Goal: Task Accomplishment & Management: Manage account settings

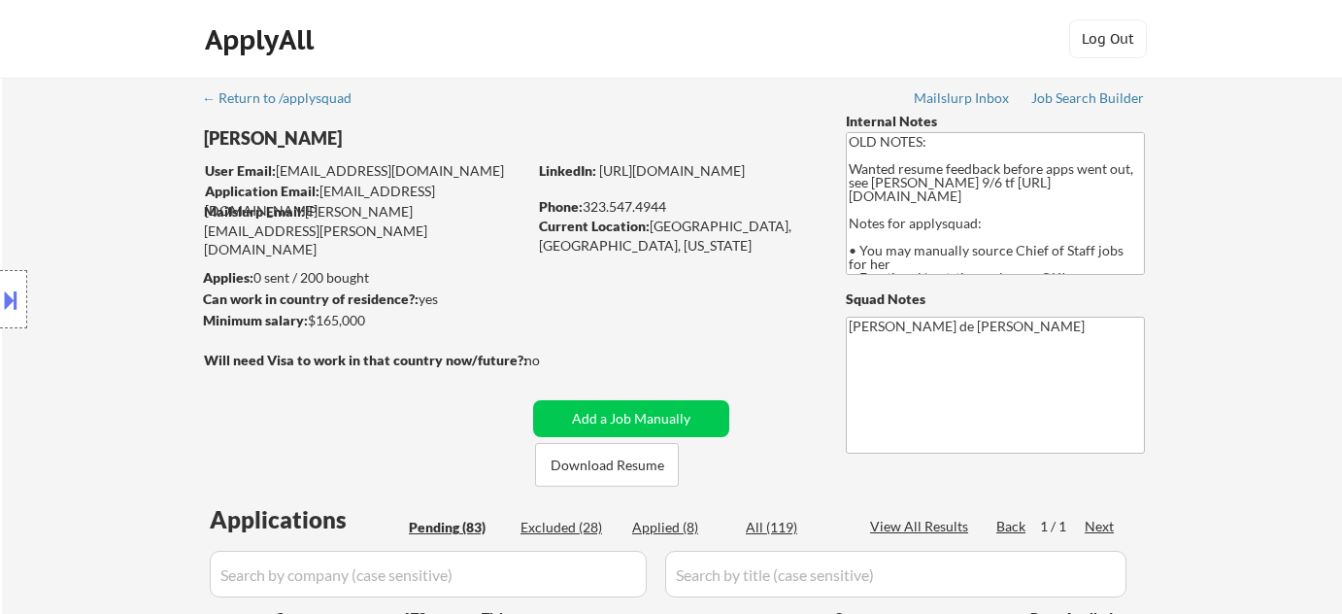
select select ""pending""
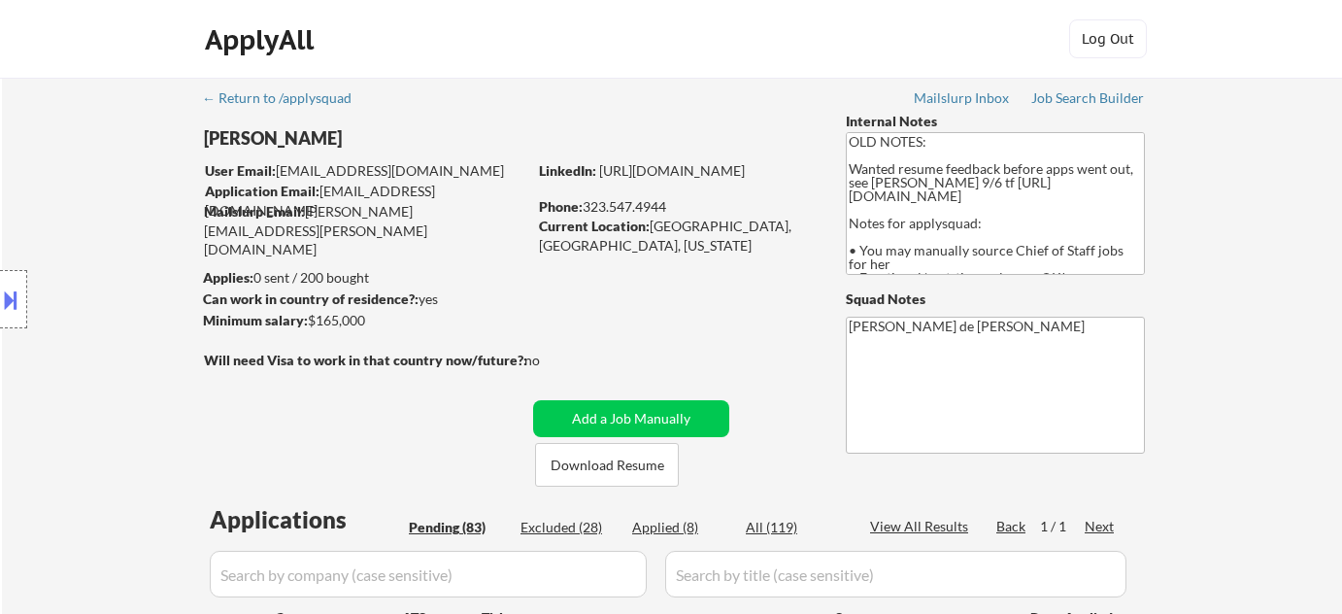
select select ""pending""
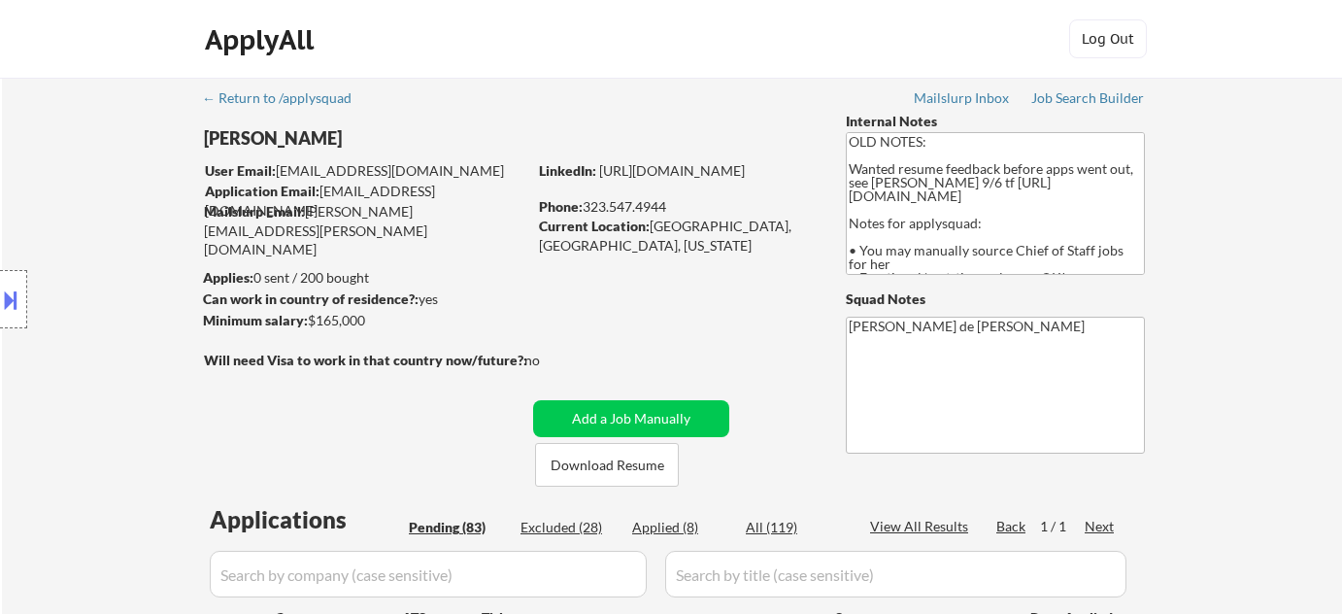
select select ""pending""
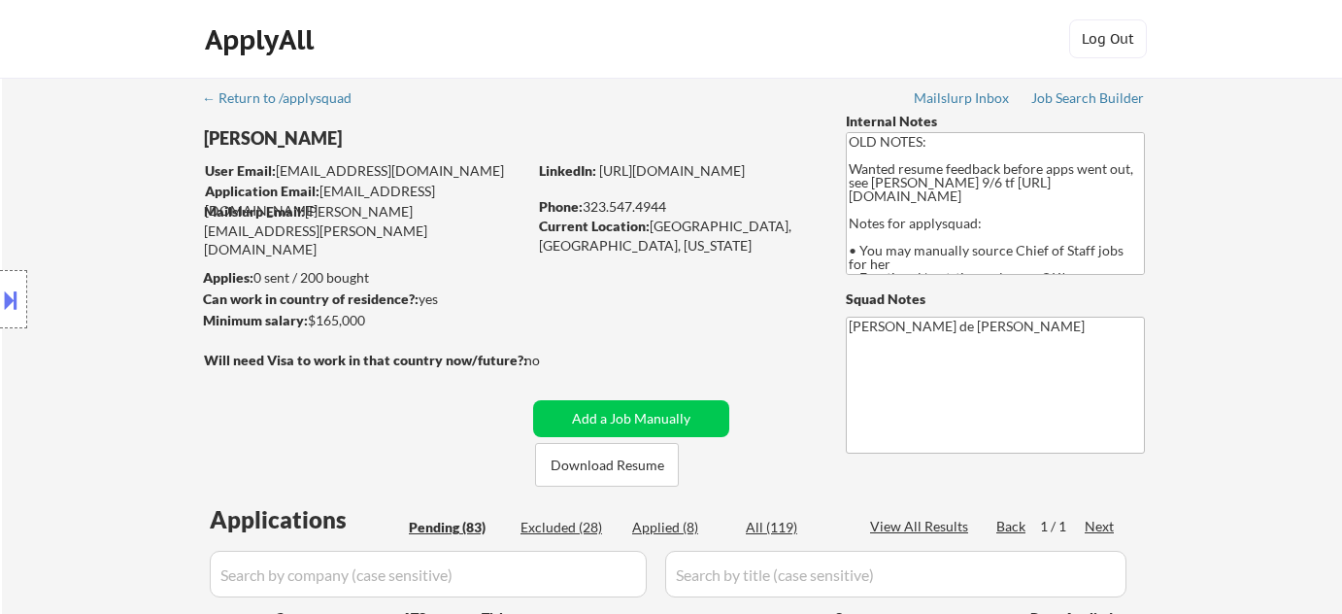
select select ""pending""
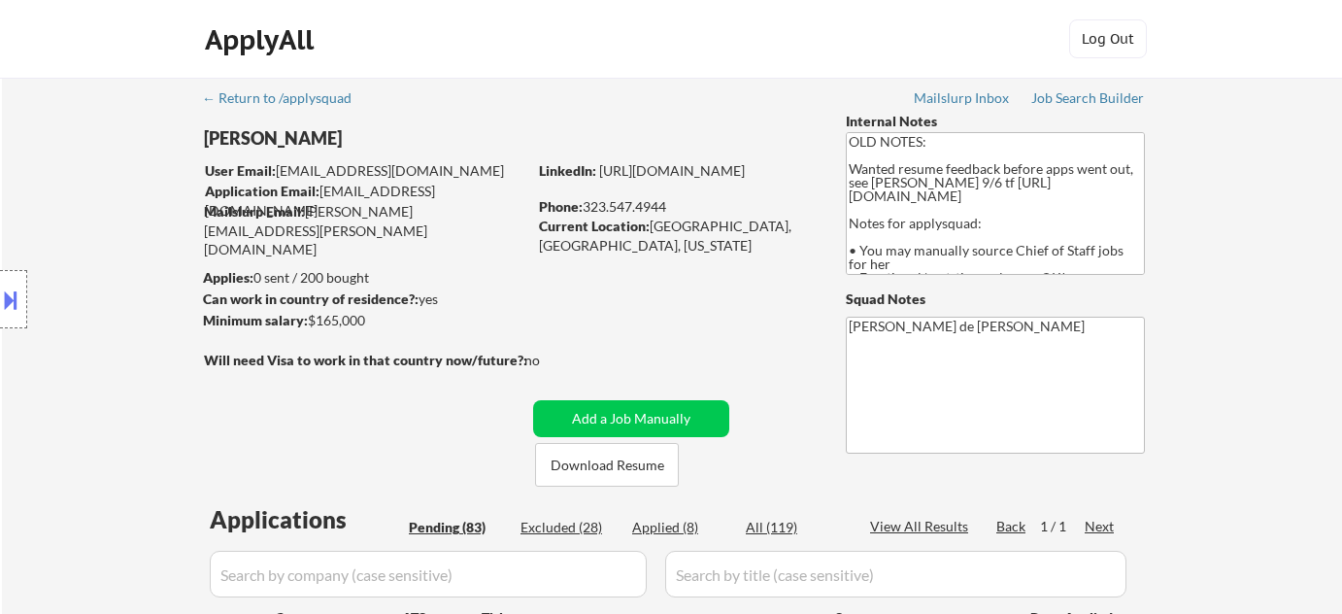
select select ""pending""
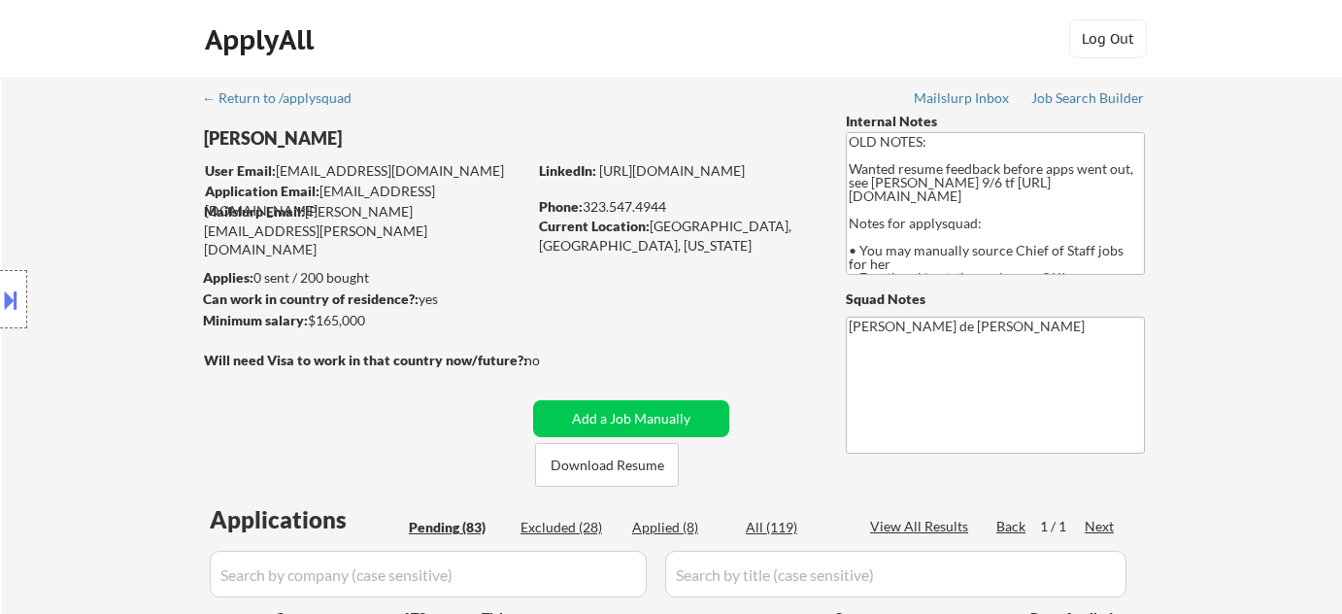
select select ""pending""
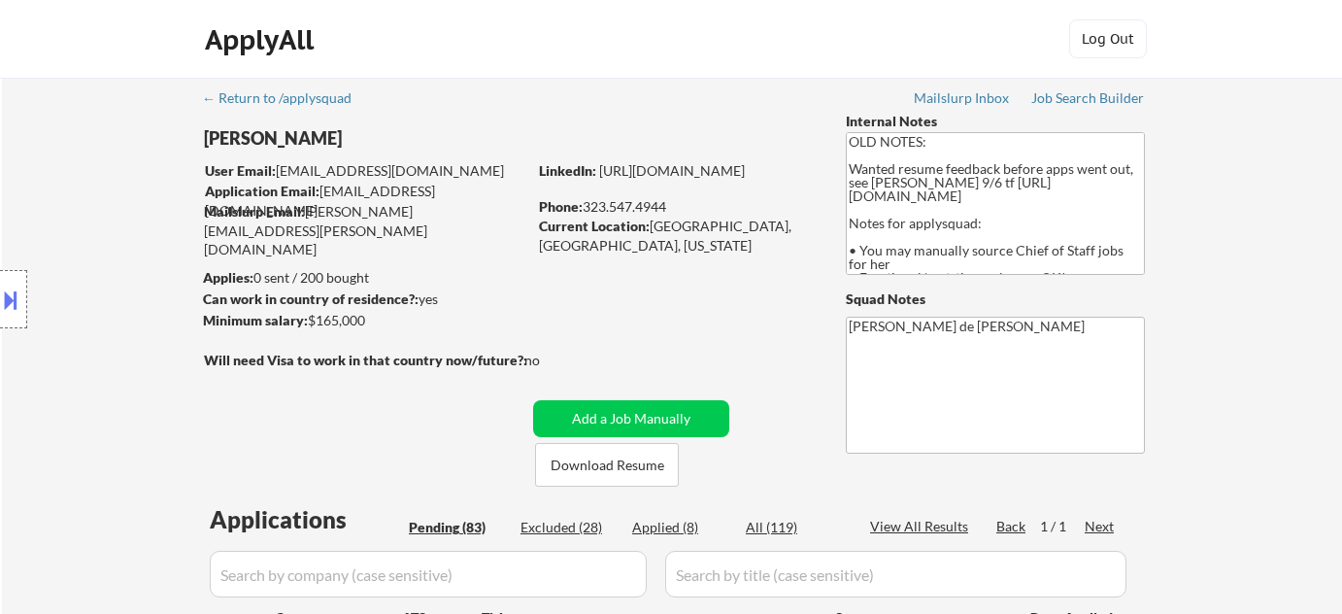
select select ""pending""
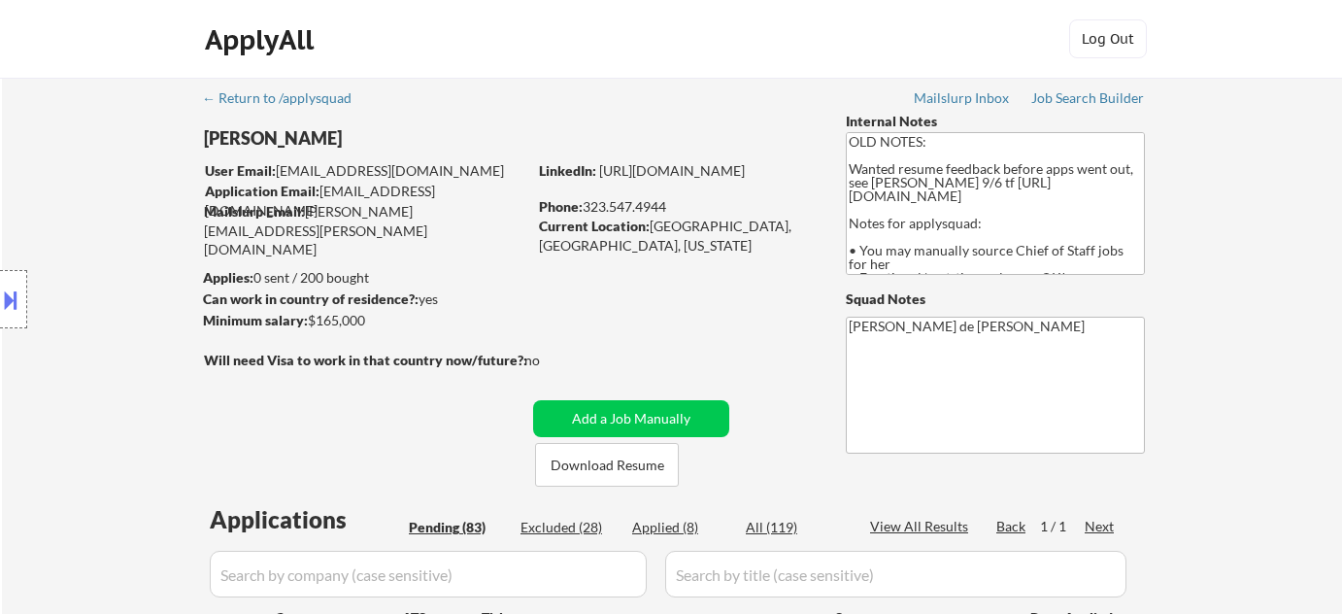
select select ""pending""
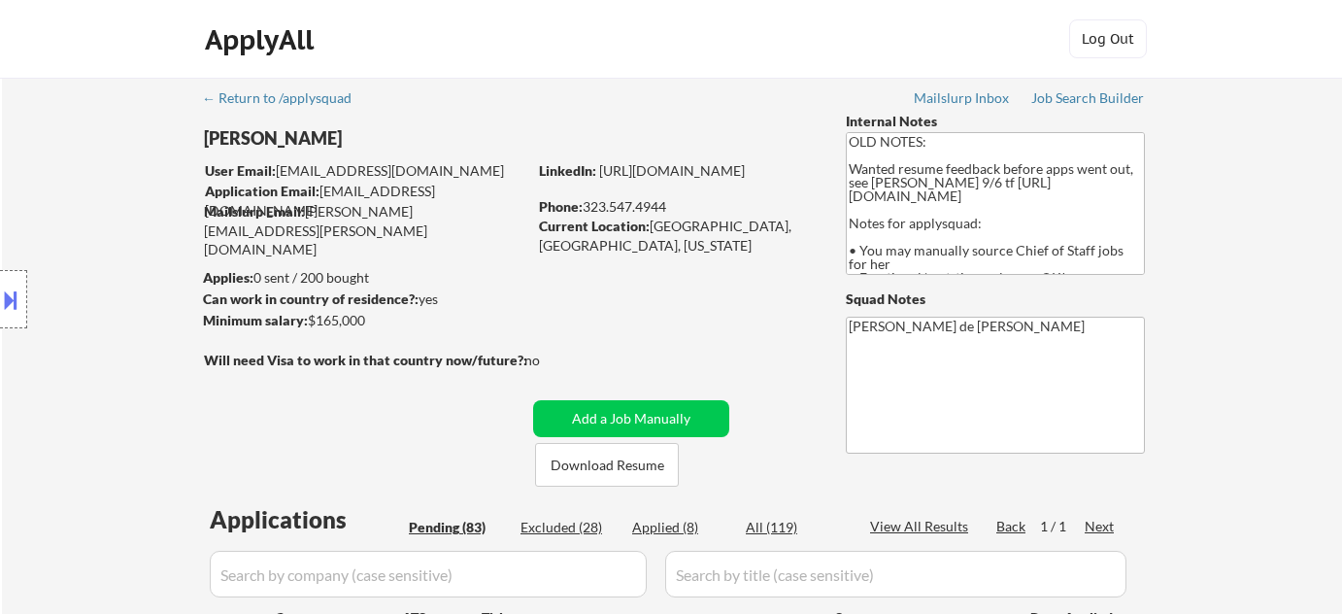
select select ""pending""
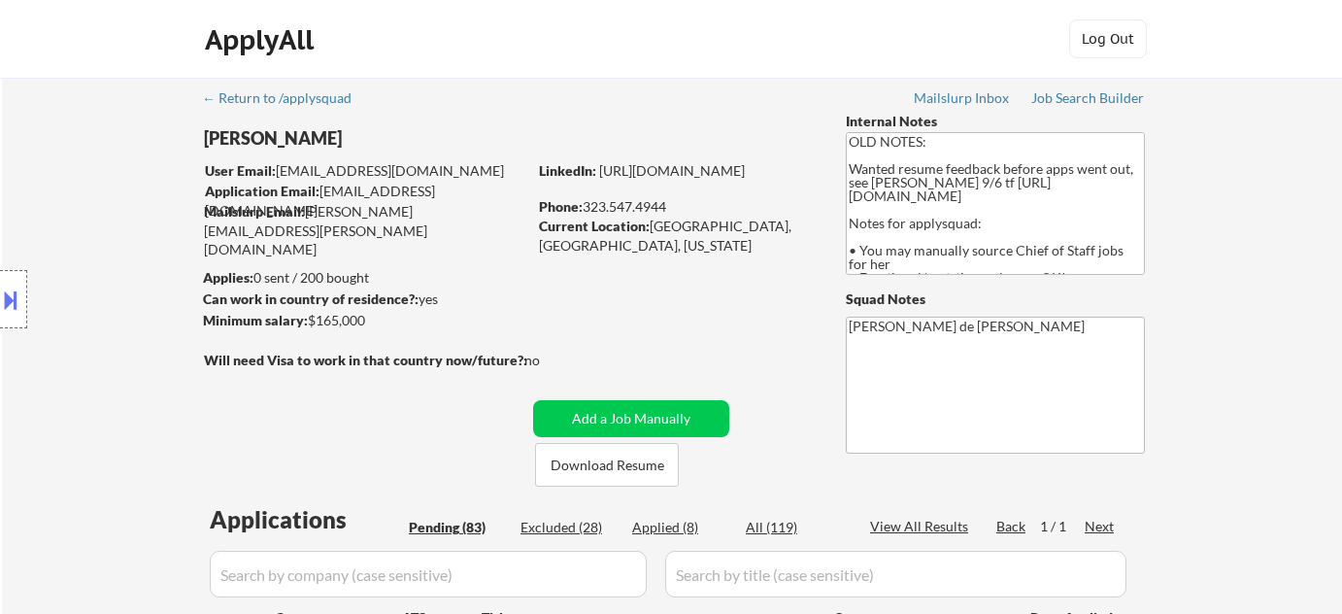
select select ""pending""
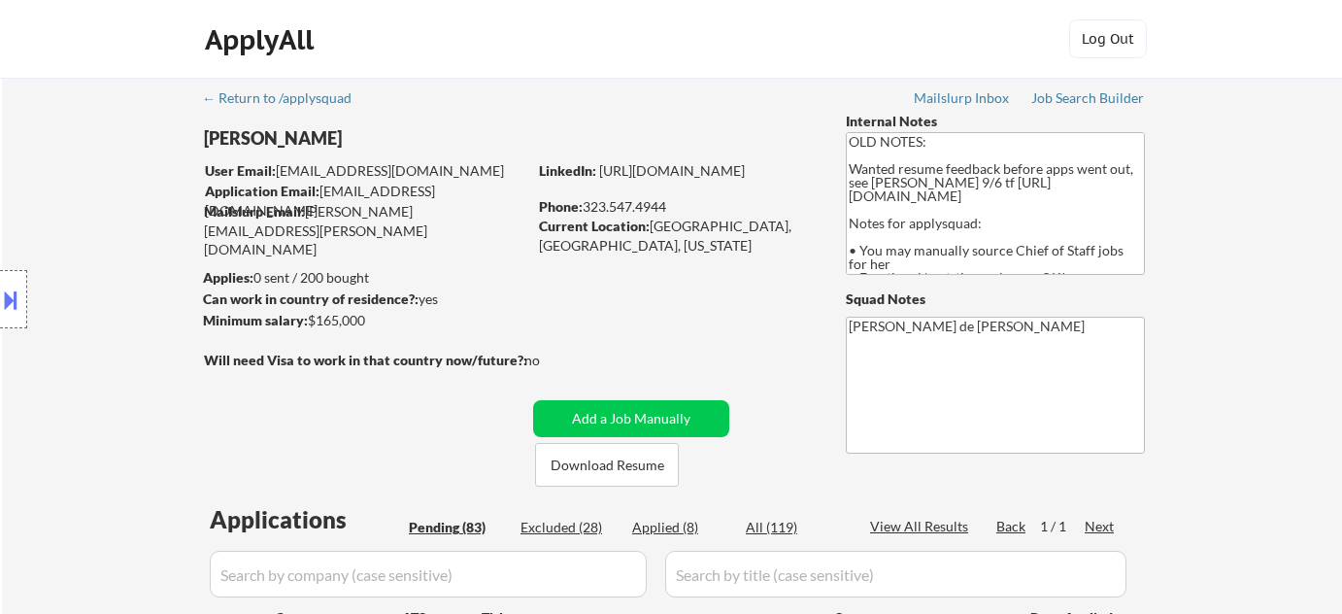
select select ""pending""
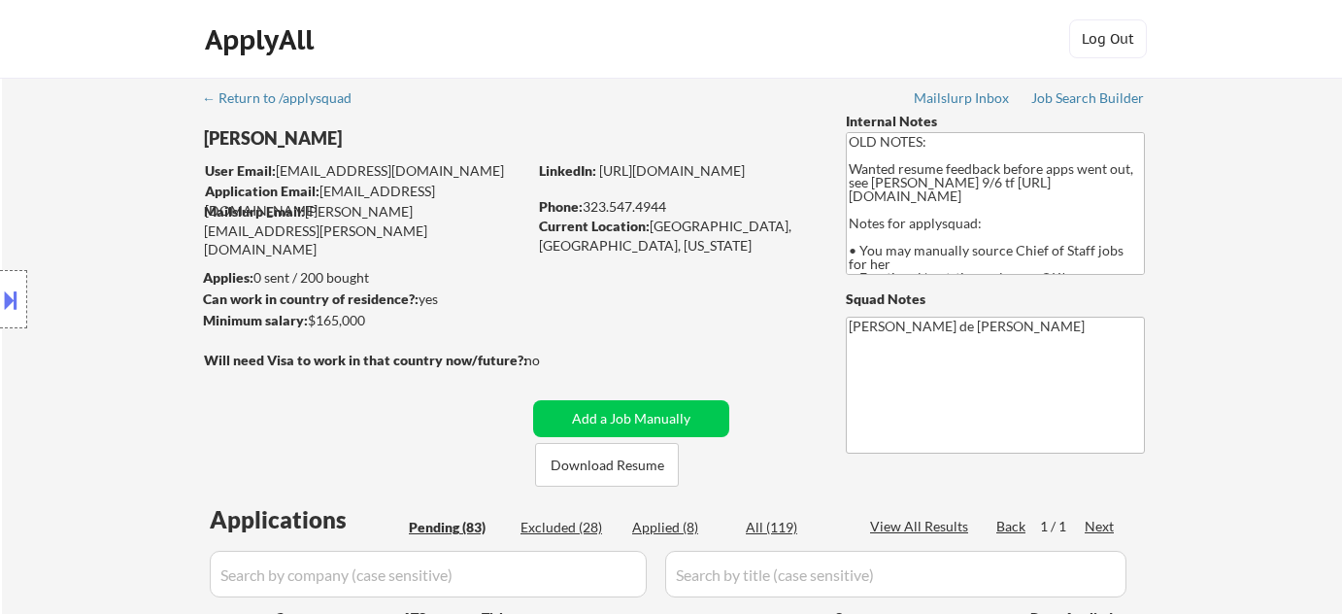
select select ""pending""
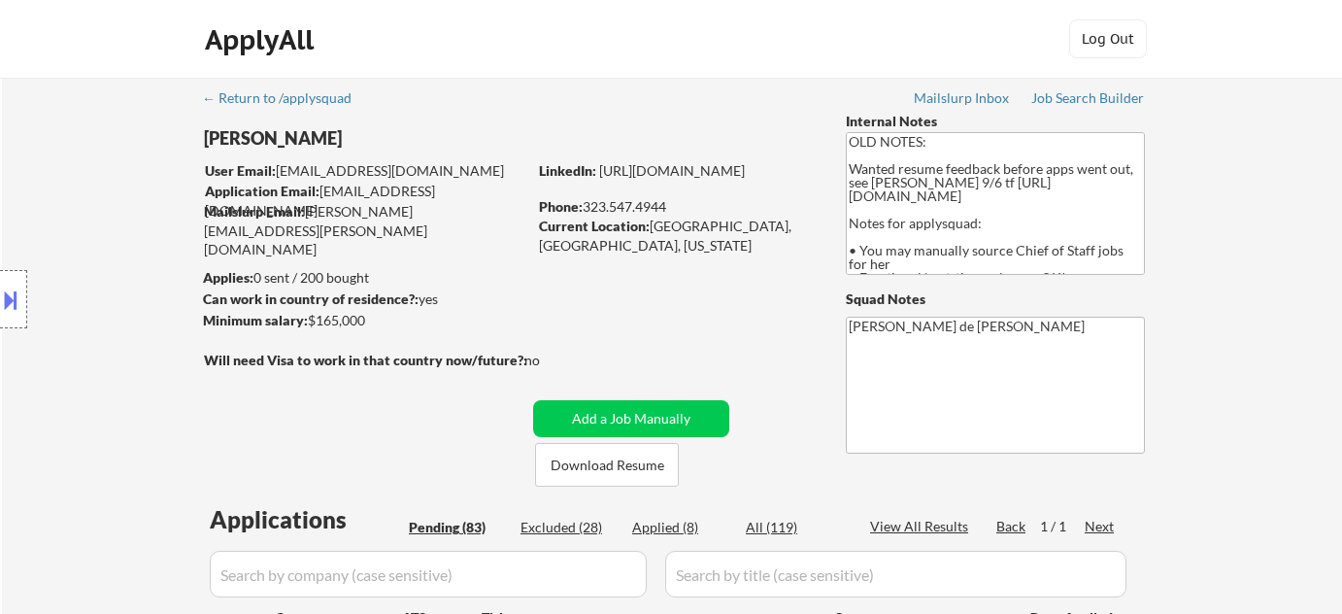
select select ""pending""
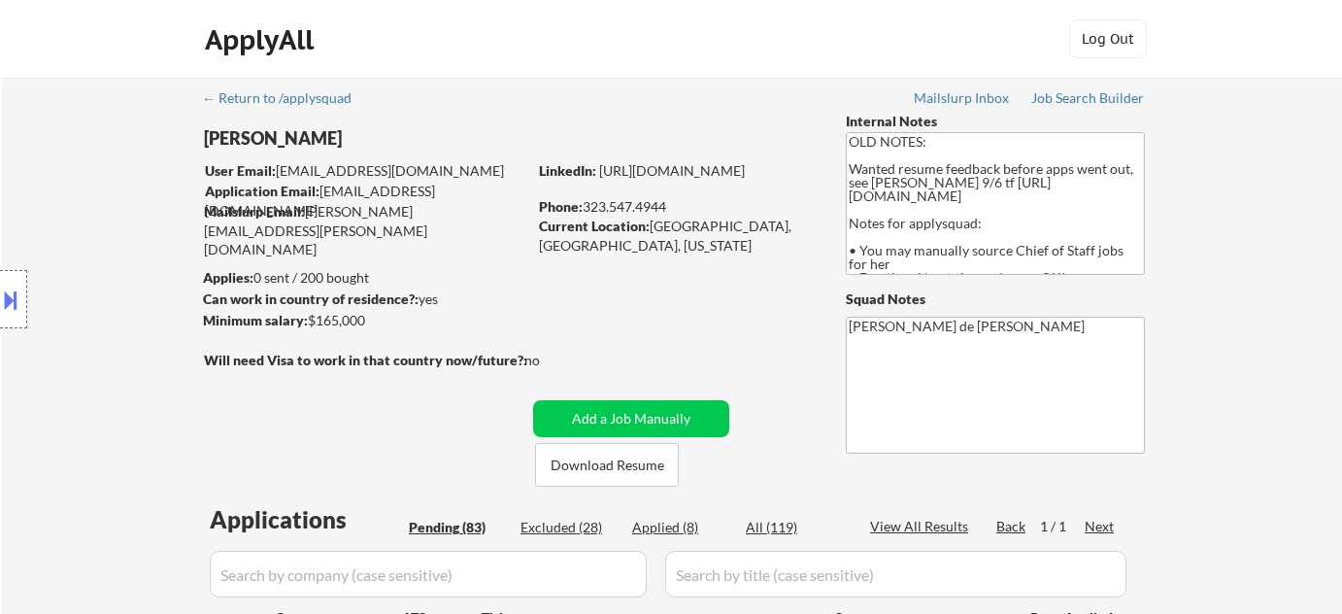
select select ""pending""
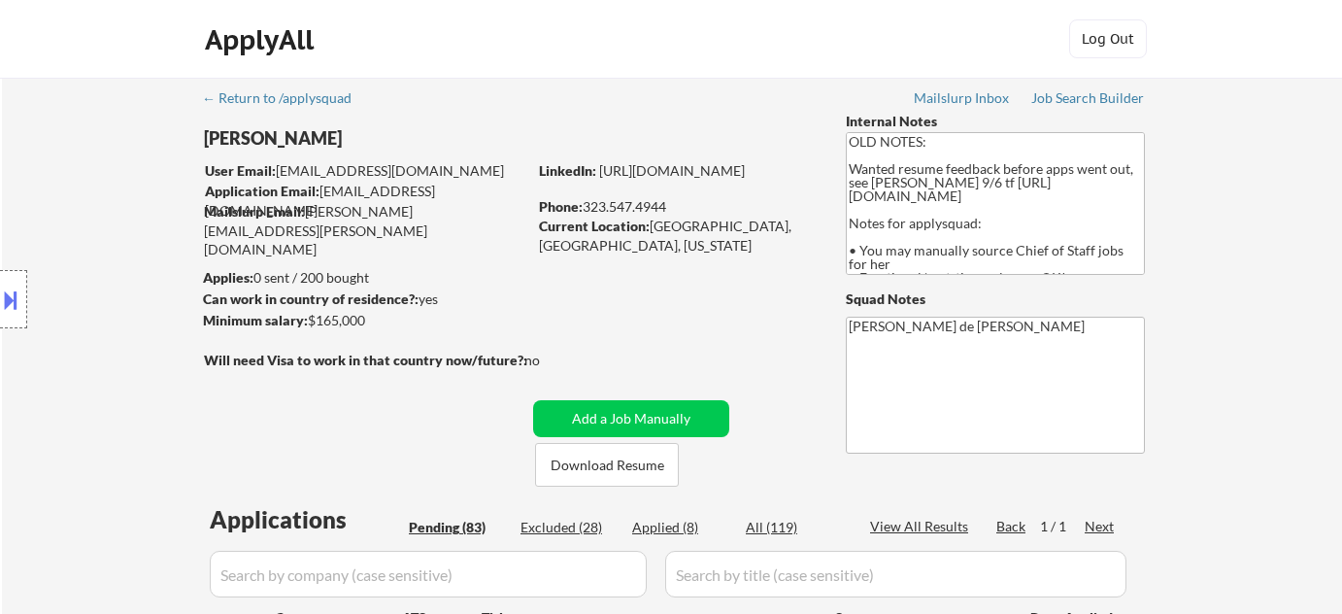
select select ""pending""
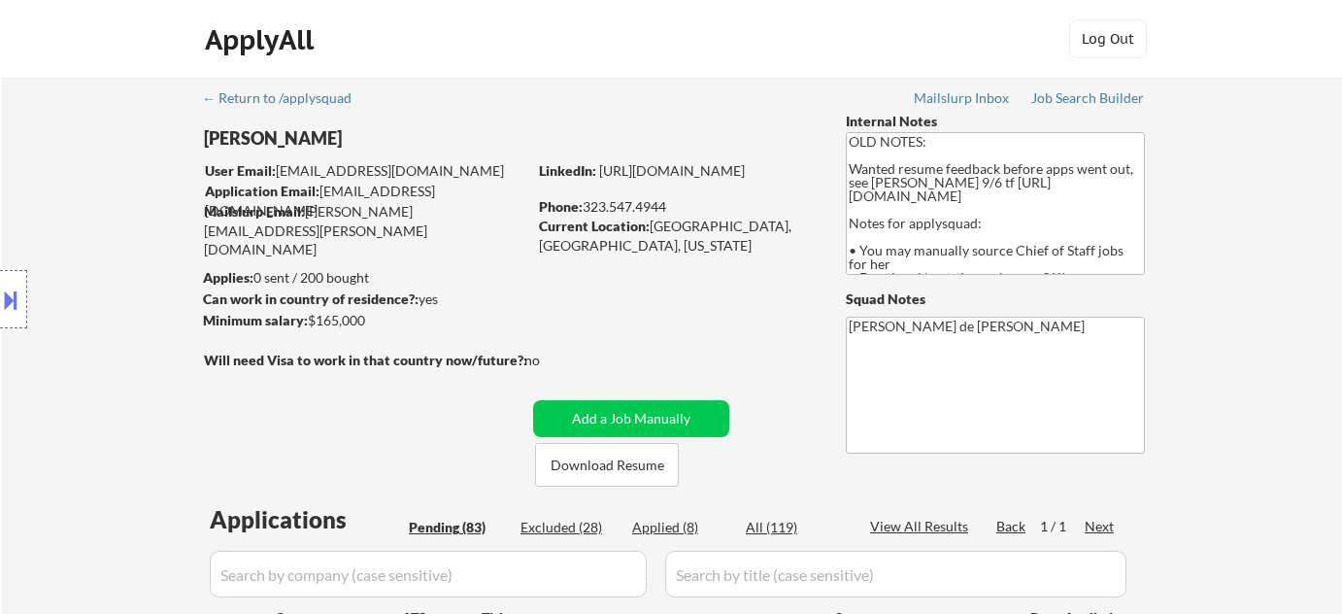
select select ""pending""
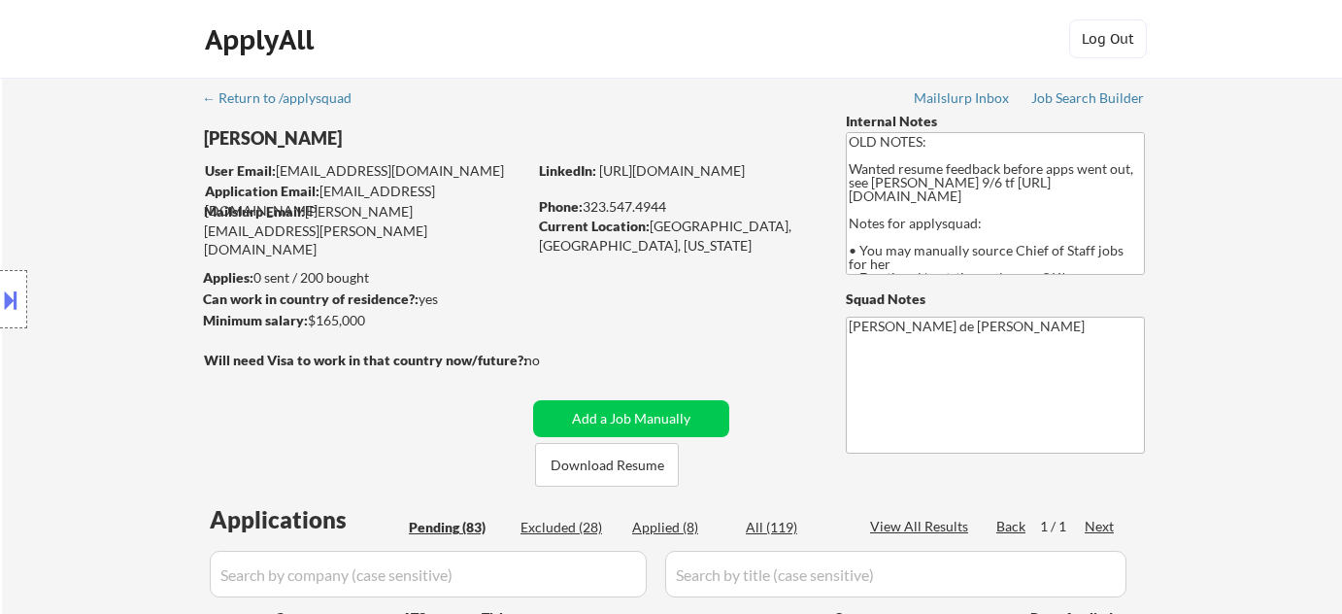
select select ""pending""
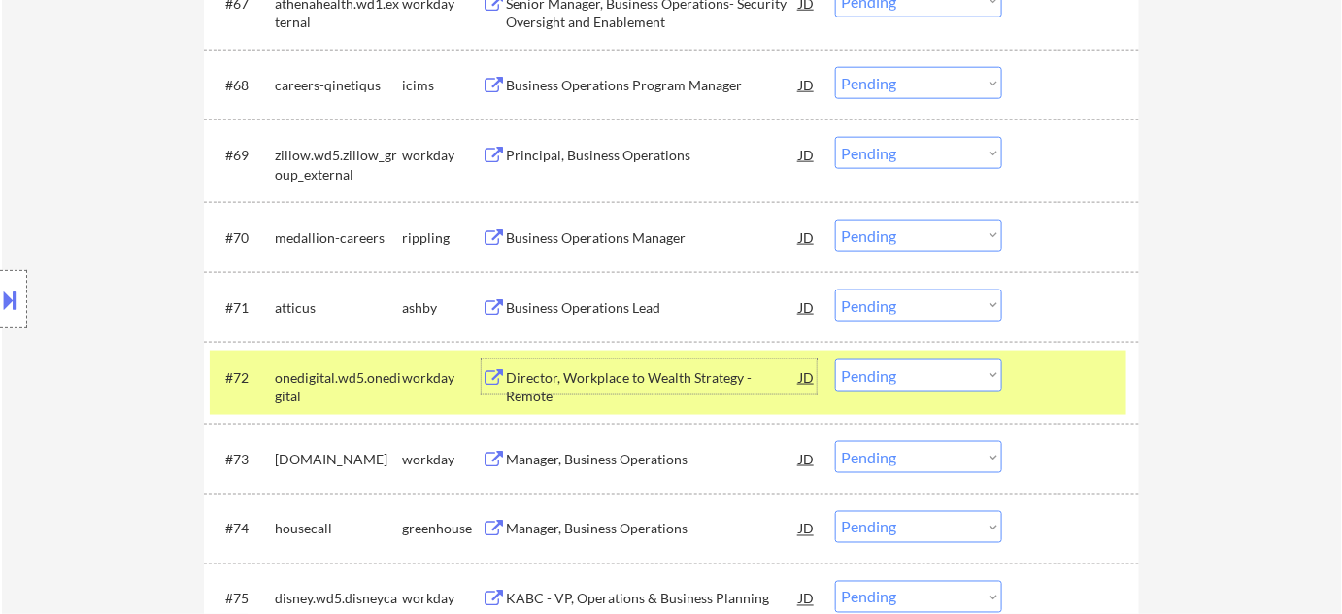
scroll to position [5648, 0]
click at [896, 279] on div "#71 atticus ashby Business Operations Lead JD warning_amber Choose an option...…" at bounding box center [671, 307] width 935 height 70
drag, startPoint x: 899, startPoint y: 299, endPoint x: 902, endPoint y: 316, distance: 16.8
click at [899, 299] on select "Choose an option... Pending Applied Excluded (Questions) Excluded (Expired) Exc…" at bounding box center [918, 305] width 167 height 32
click at [835, 289] on select "Choose an option... Pending Applied Excluded (Questions) Excluded (Expired) Exc…" at bounding box center [918, 305] width 167 height 32
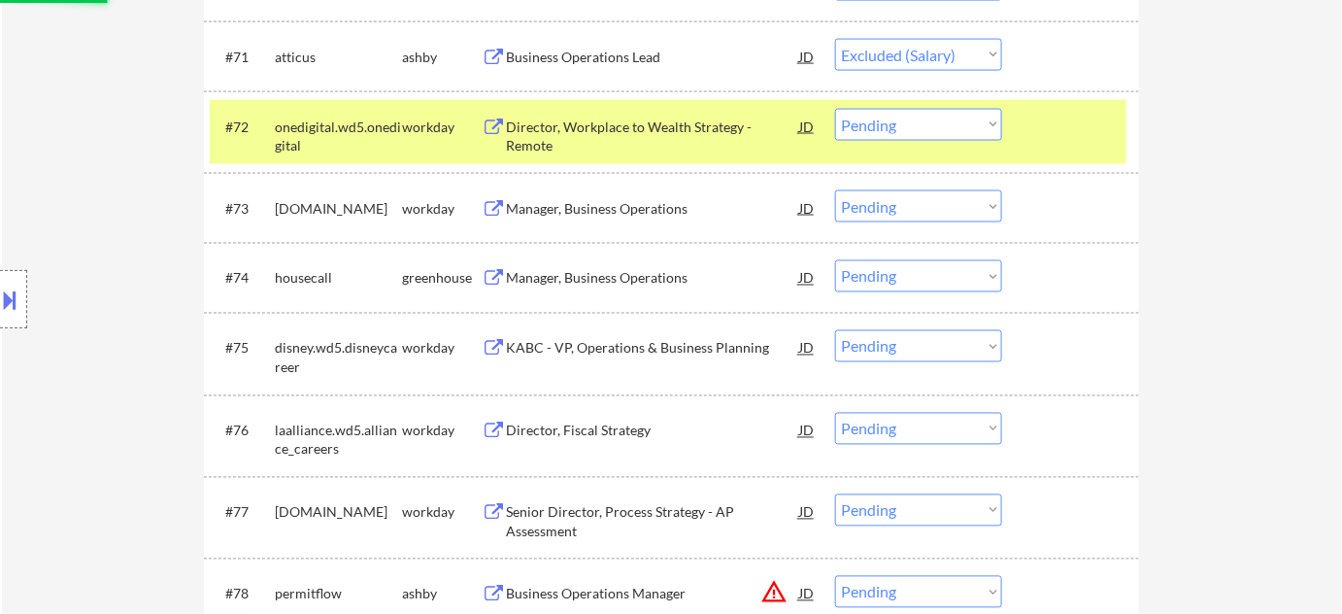
scroll to position [5912, 0]
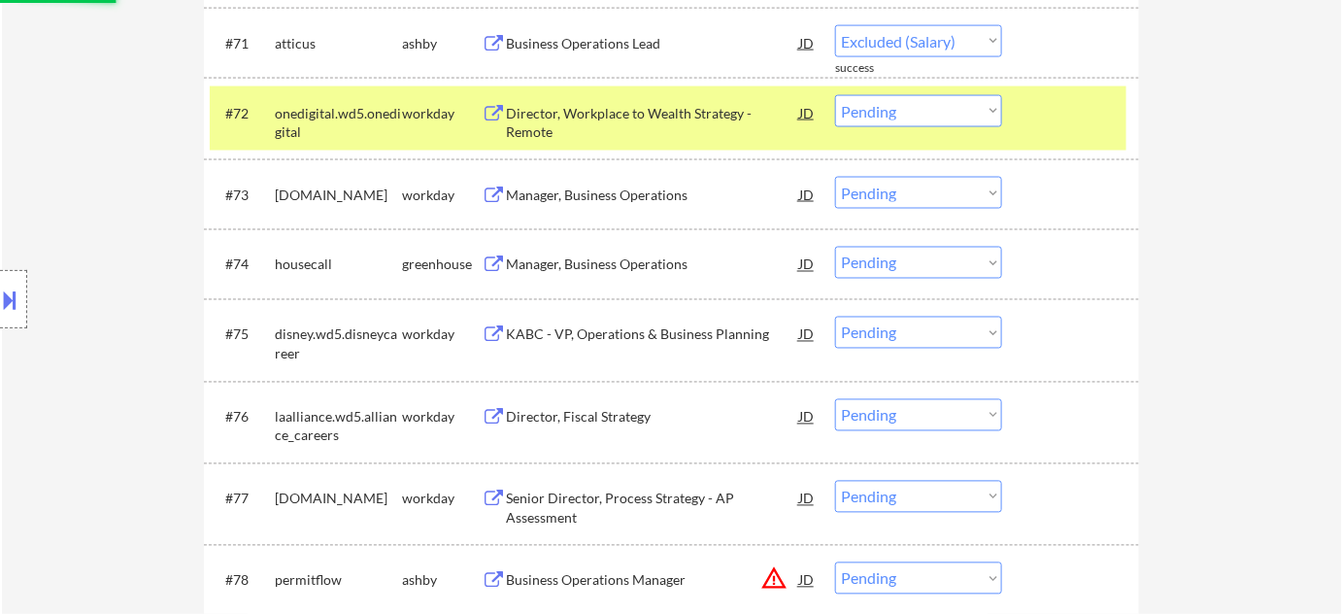
click at [623, 260] on div "Manager, Business Operations" at bounding box center [652, 264] width 293 height 19
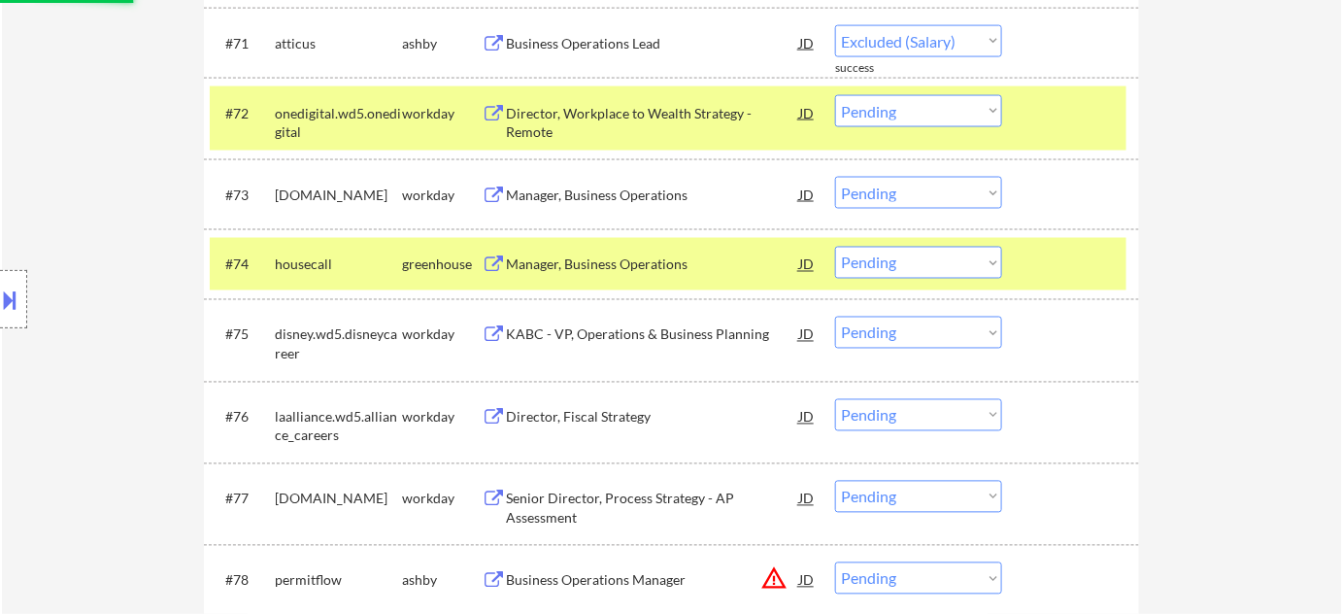
select select ""pending""
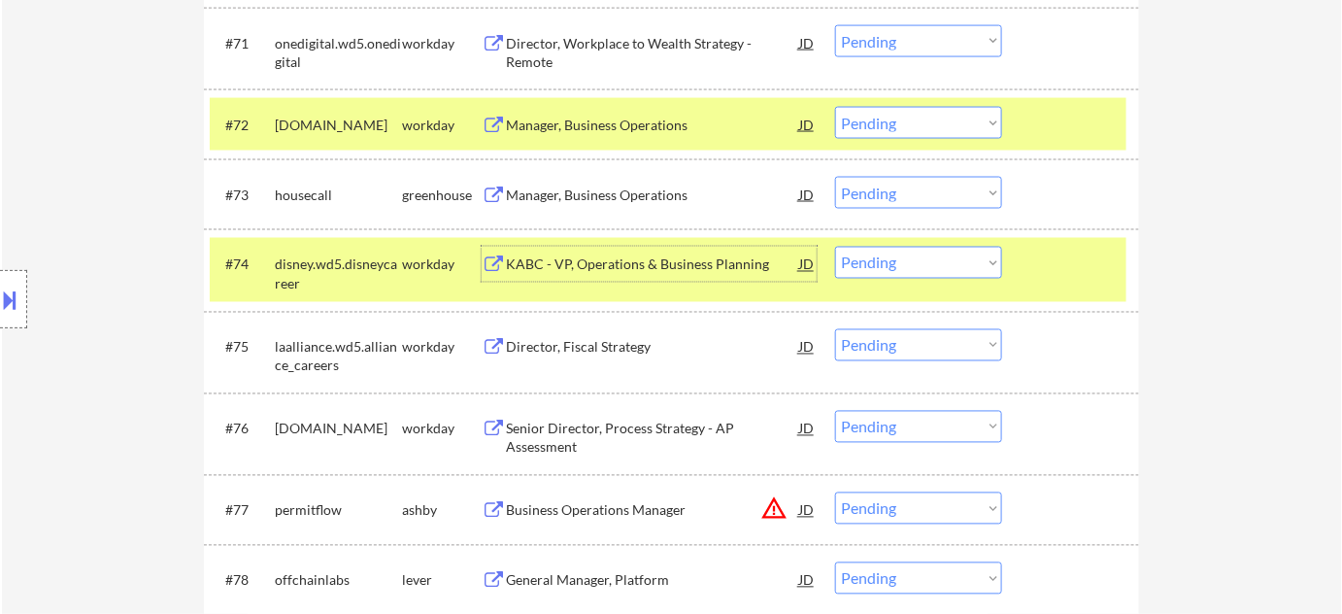
drag, startPoint x: 866, startPoint y: 188, endPoint x: 868, endPoint y: 199, distance: 10.9
click at [866, 187] on select "Choose an option... Pending Applied Excluded (Questions) Excluded (Expired) Exc…" at bounding box center [918, 193] width 167 height 32
click at [835, 177] on select "Choose an option... Pending Applied Excluded (Questions) Excluded (Expired) Exc…" at bounding box center [918, 193] width 167 height 32
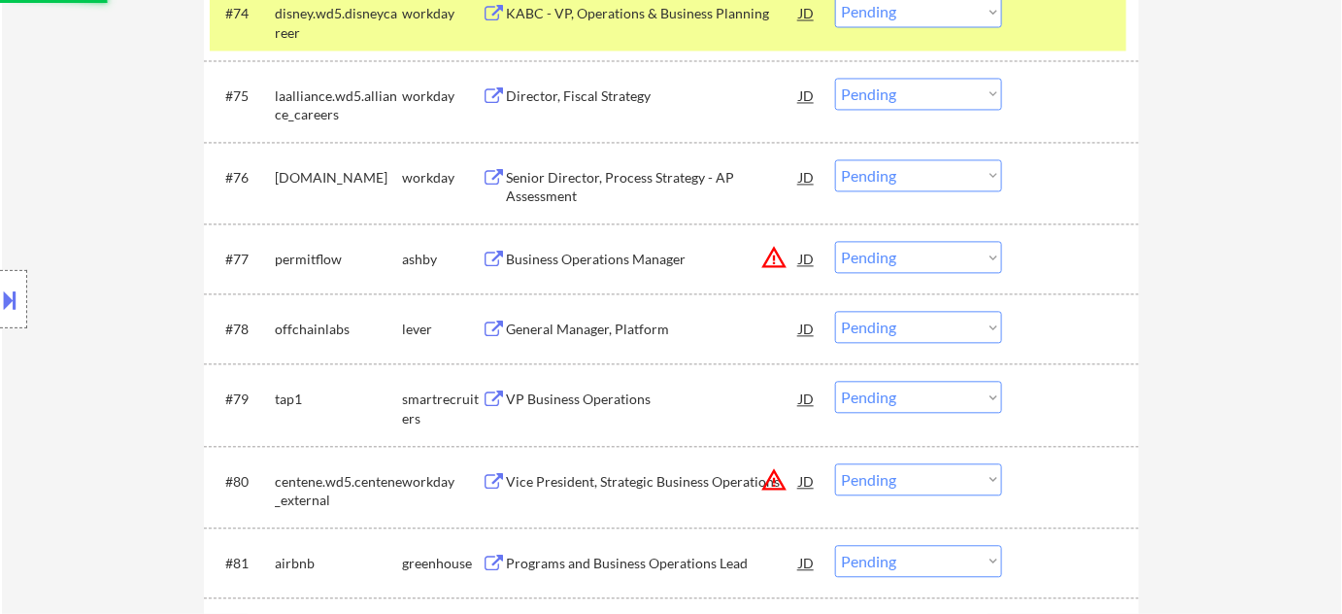
scroll to position [6177, 0]
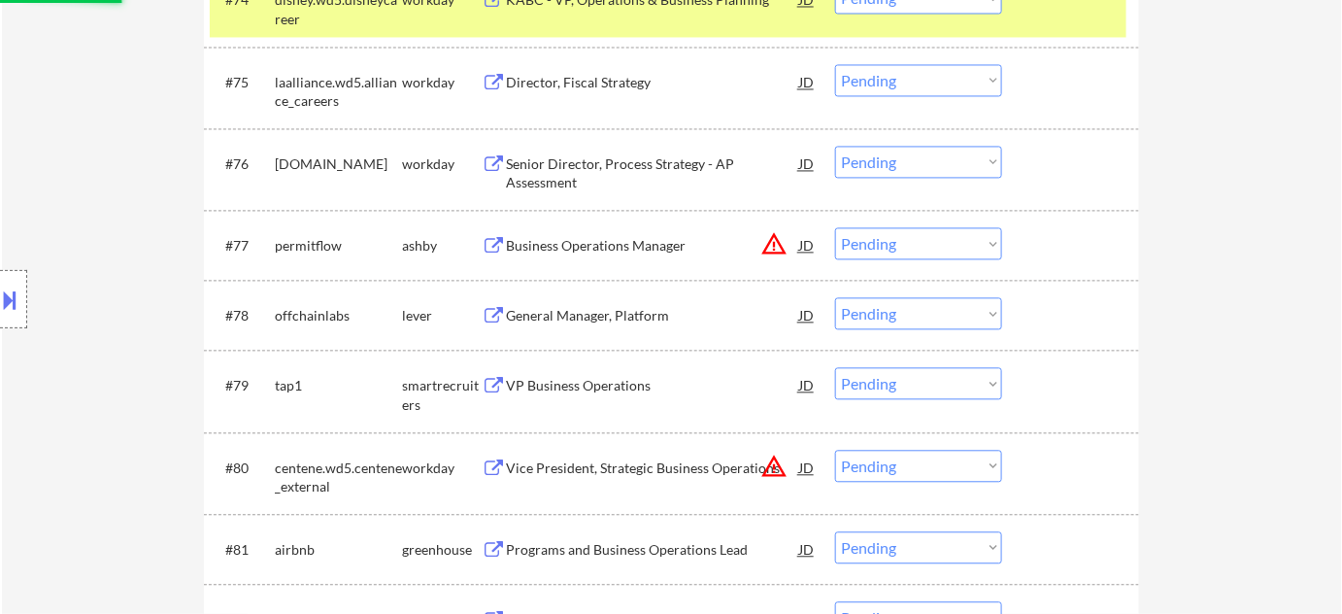
select select ""pending""
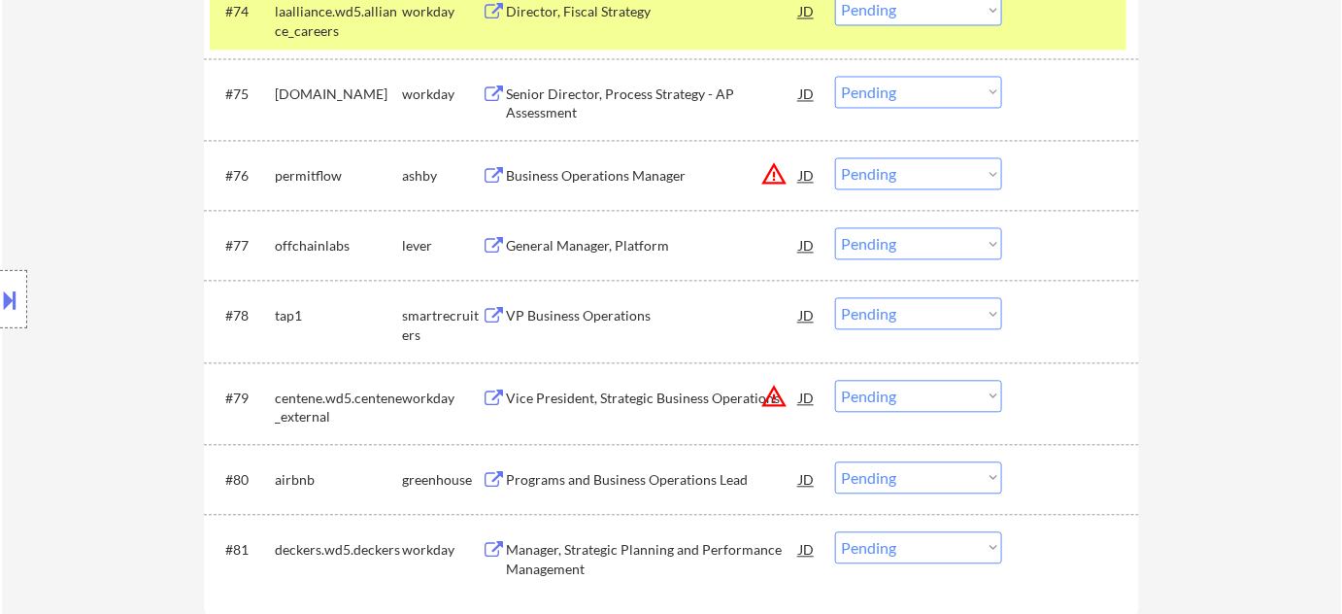
click at [551, 312] on div "VP Business Operations" at bounding box center [652, 315] width 293 height 19
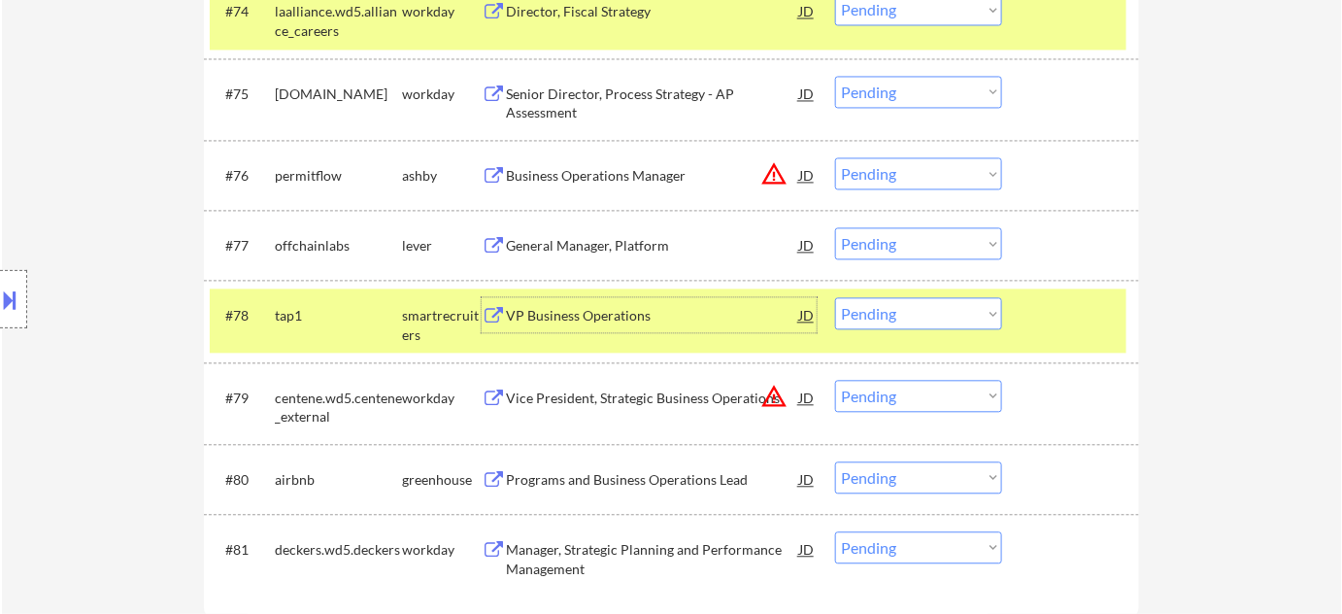
click at [849, 317] on select "Choose an option... Pending Applied Excluded (Questions) Excluded (Expired) Exc…" at bounding box center [918, 313] width 167 height 32
click at [835, 297] on select "Choose an option... Pending Applied Excluded (Questions) Excluded (Expired) Exc…" at bounding box center [918, 313] width 167 height 32
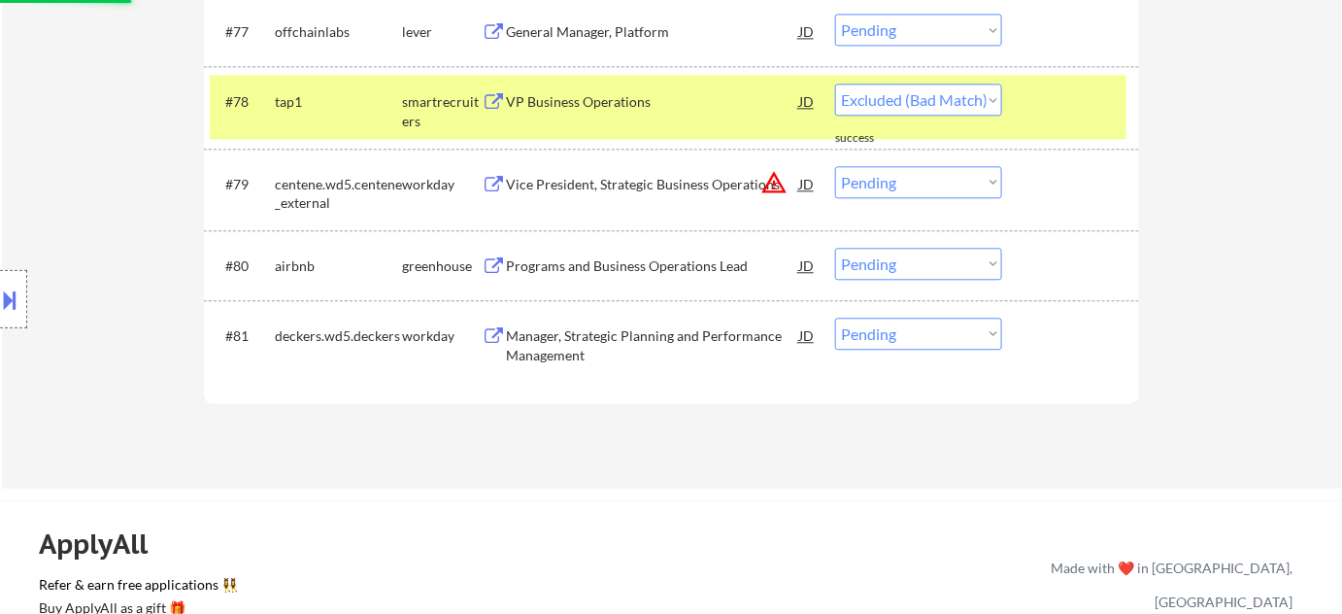
scroll to position [6443, 0]
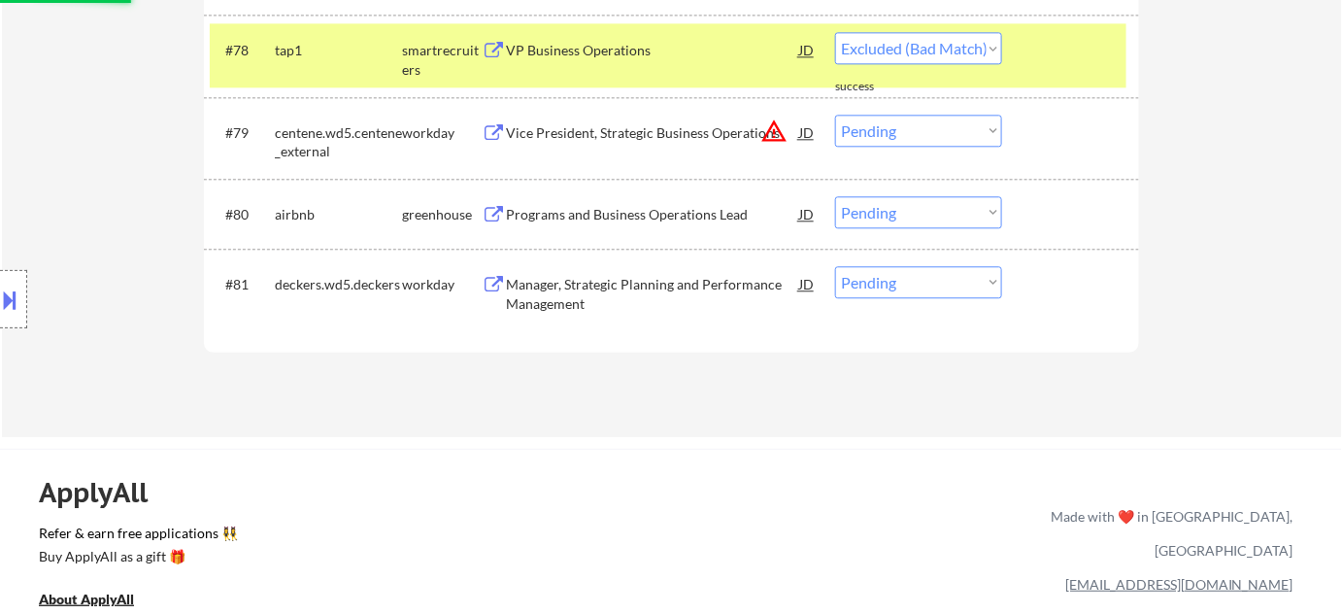
select select ""pending""
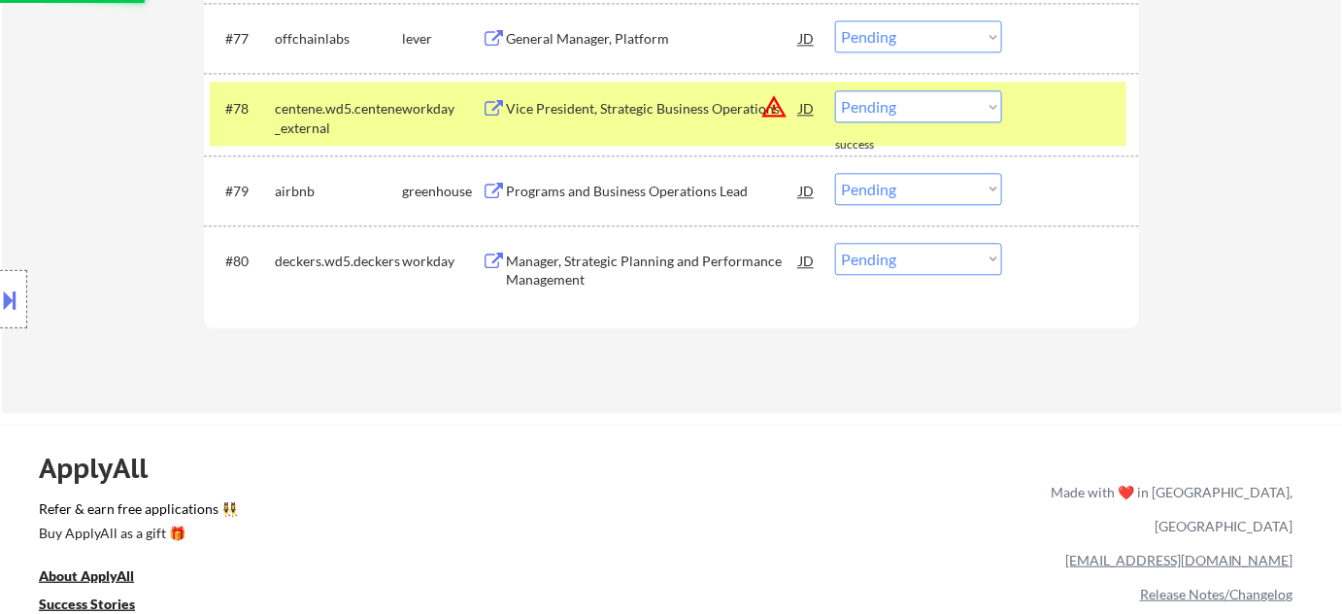
scroll to position [6354, 0]
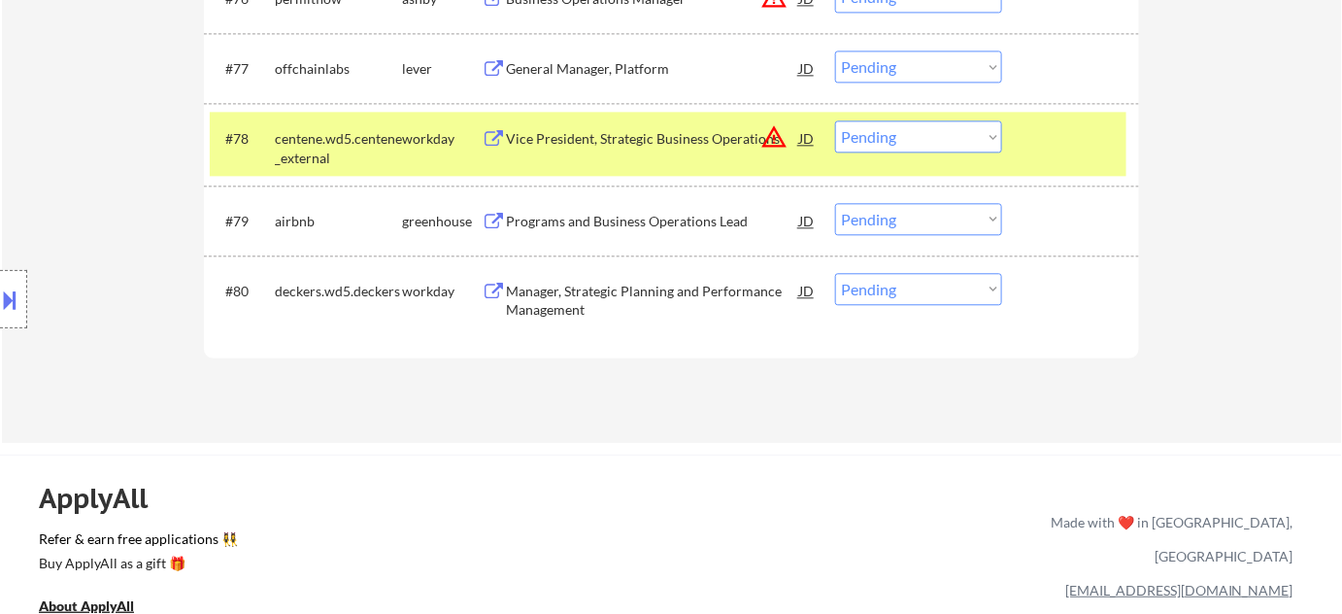
click at [560, 302] on div "Manager, Strategic Planning and Performance Management" at bounding box center [652, 301] width 293 height 38
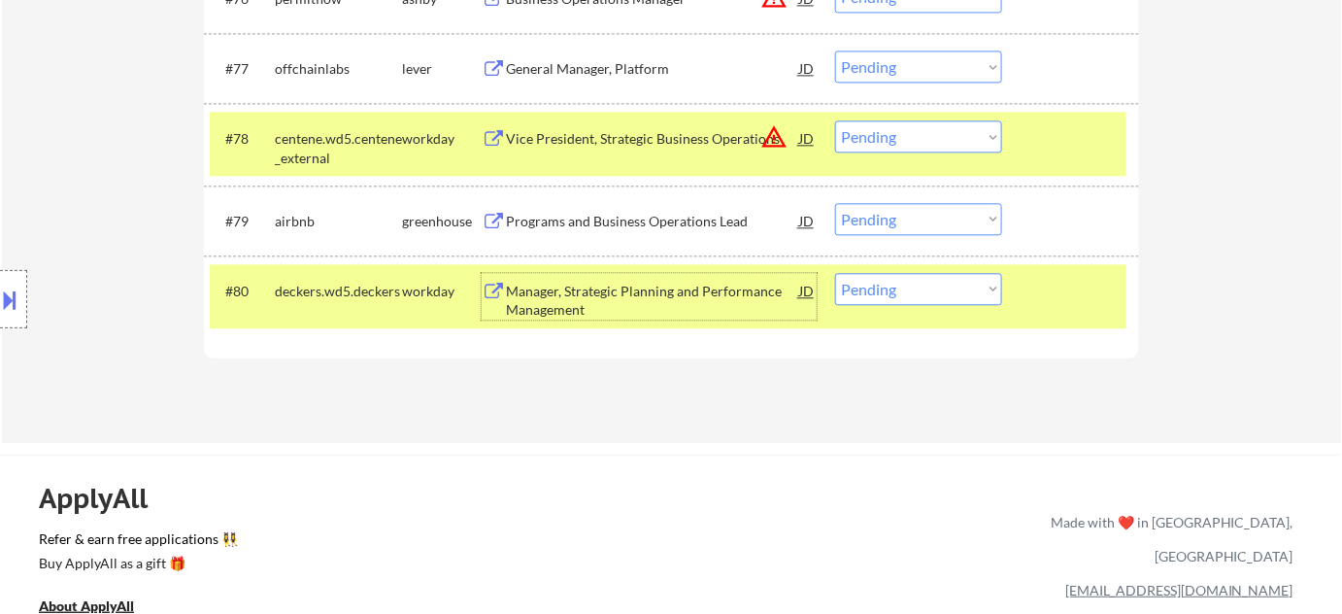
drag, startPoint x: 980, startPoint y: 282, endPoint x: 982, endPoint y: 294, distance: 13.0
click at [980, 282] on select "Choose an option... Pending Applied Excluded (Questions) Excluded (Expired) Exc…" at bounding box center [918, 289] width 167 height 32
select select ""excluded__salary_""
click at [835, 273] on select "Choose an option... Pending Applied Excluded (Questions) Excluded (Expired) Exc…" at bounding box center [918, 289] width 167 height 32
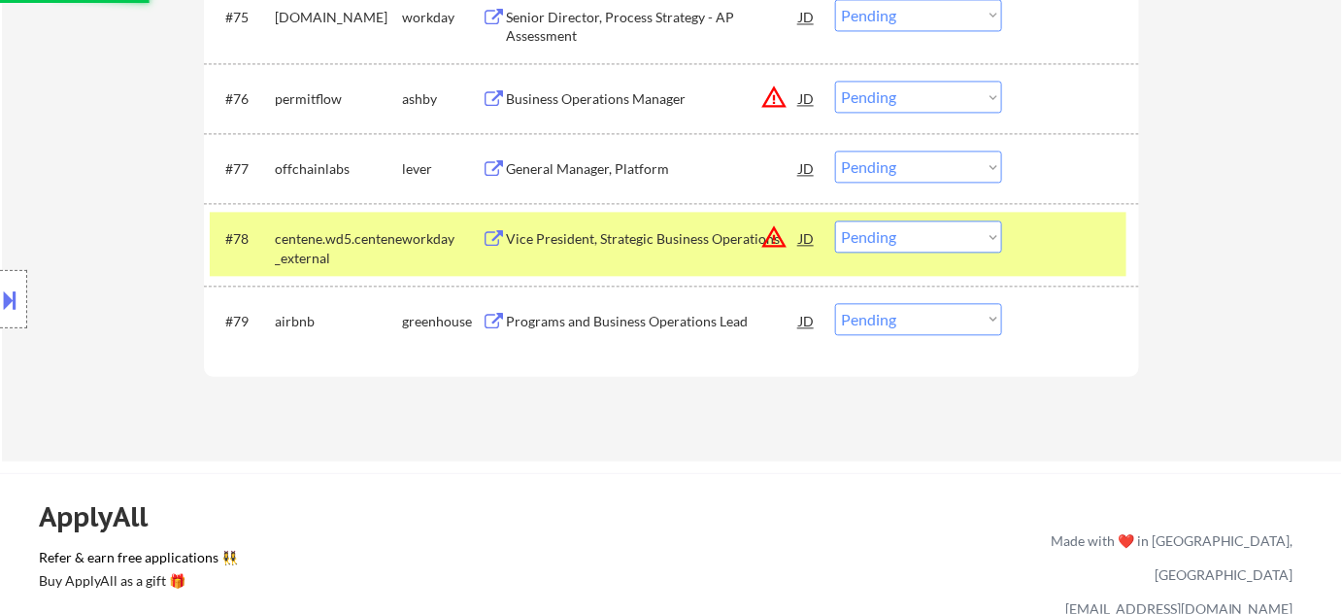
scroll to position [6089, 0]
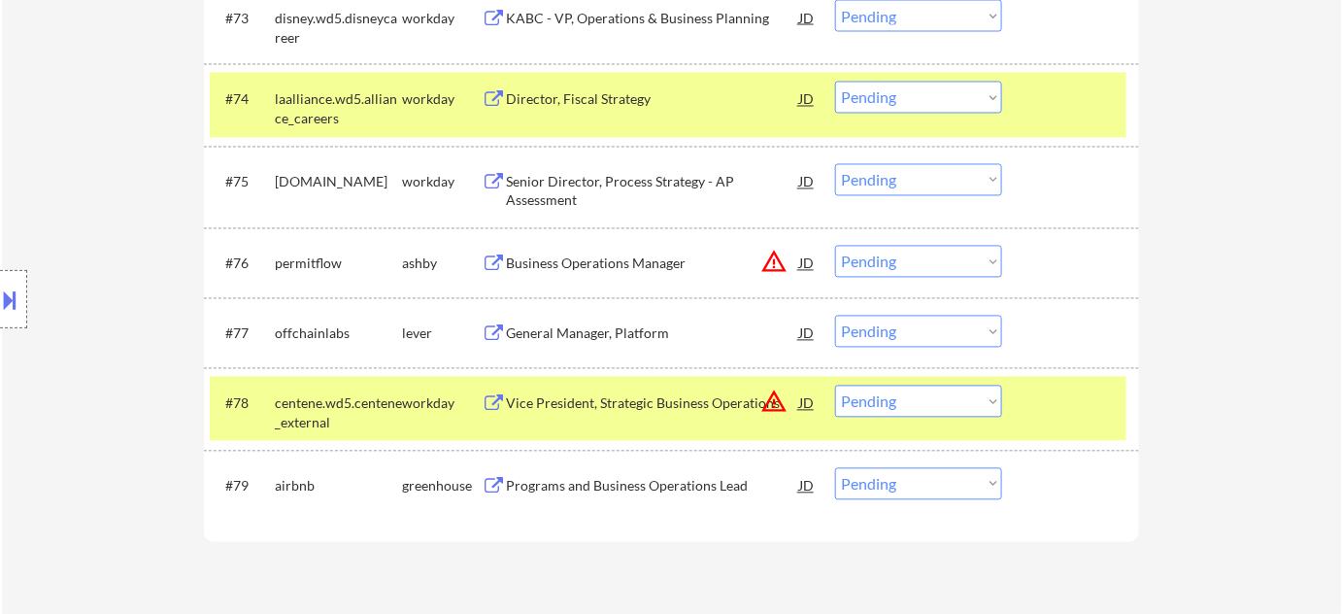
click at [632, 342] on div "General Manager, Platform" at bounding box center [652, 333] width 293 height 35
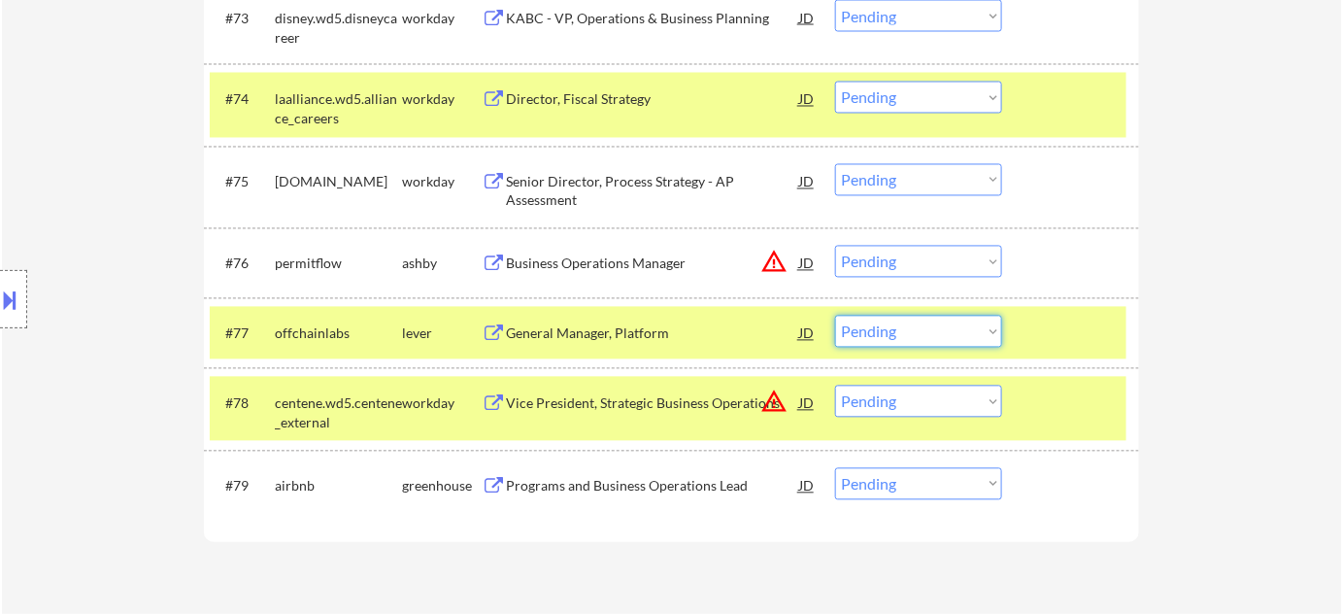
click at [882, 318] on select "Choose an option... Pending Applied Excluded (Questions) Excluded (Expired) Exc…" at bounding box center [918, 332] width 167 height 32
click at [835, 316] on select "Choose an option... Pending Applied Excluded (Questions) Excluded (Expired) Exc…" at bounding box center [918, 332] width 167 height 32
click at [784, 253] on button "warning_amber" at bounding box center [773, 262] width 27 height 27
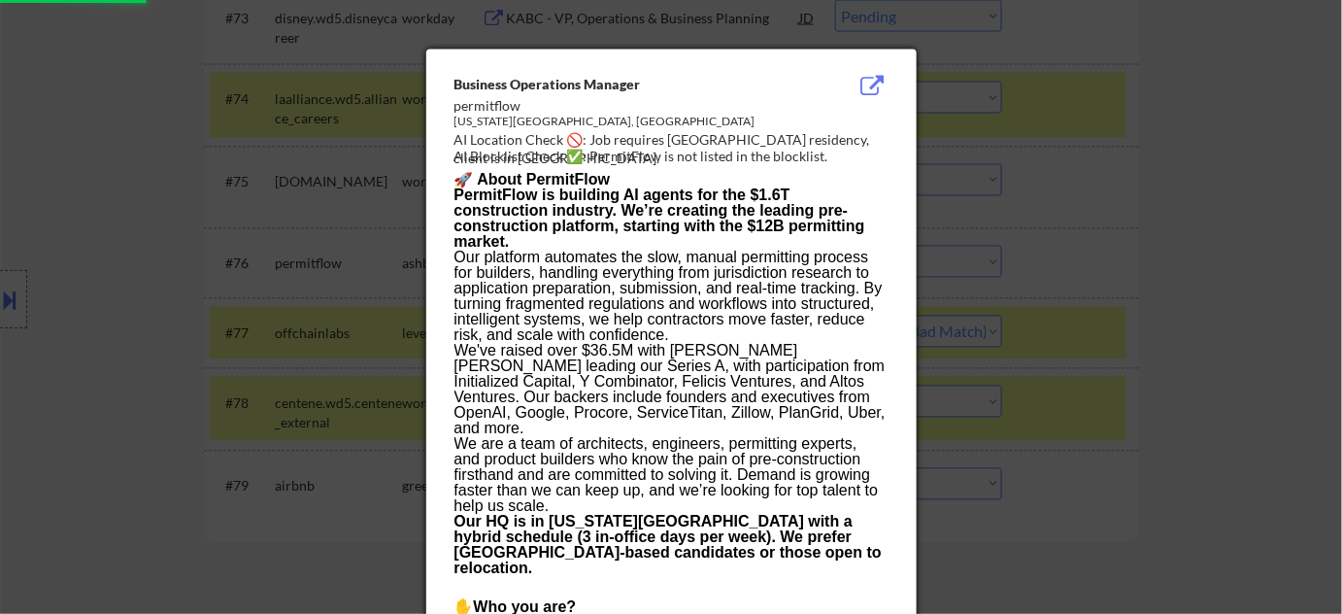
select select ""pending""
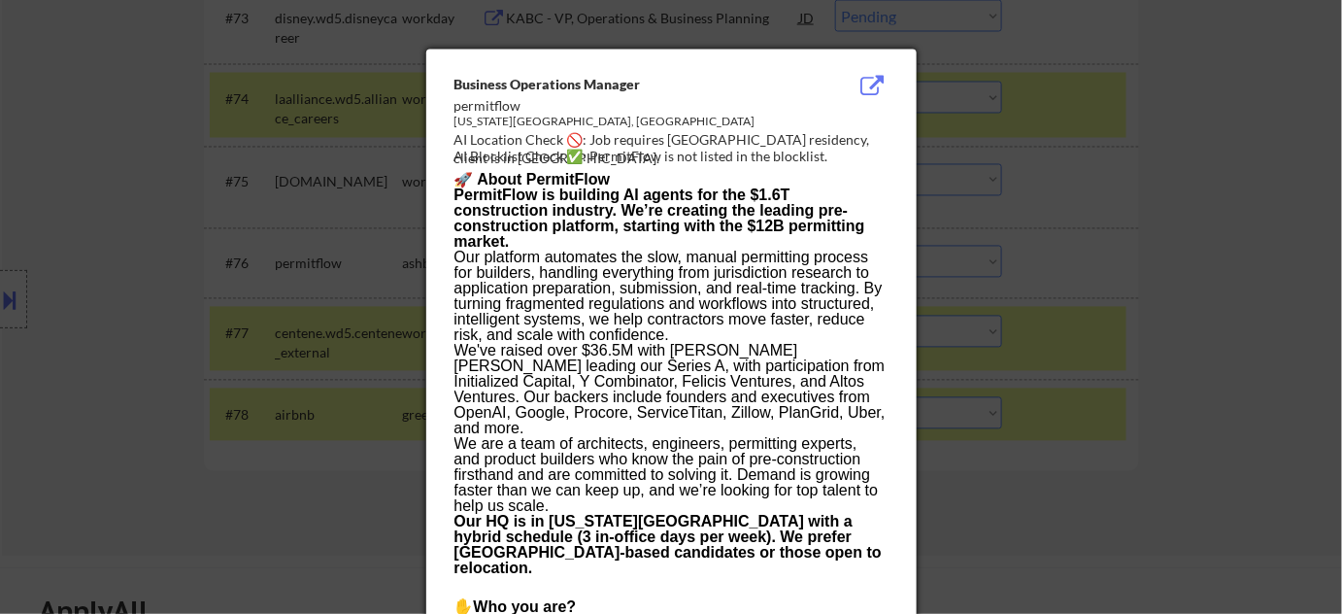
click at [1260, 266] on div at bounding box center [671, 307] width 1342 height 614
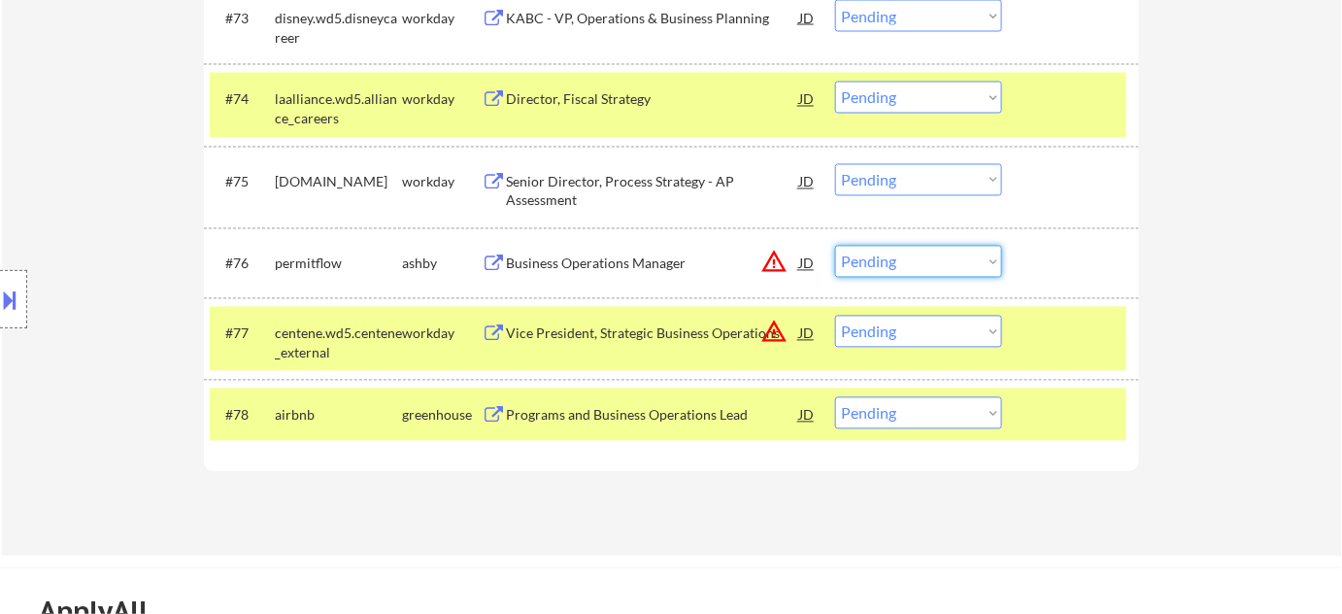
click at [999, 256] on select "Choose an option... Pending Applied Excluded (Questions) Excluded (Expired) Exc…" at bounding box center [918, 262] width 167 height 32
click at [835, 246] on select "Choose an option... Pending Applied Excluded (Questions) Excluded (Expired) Exc…" at bounding box center [918, 262] width 167 height 32
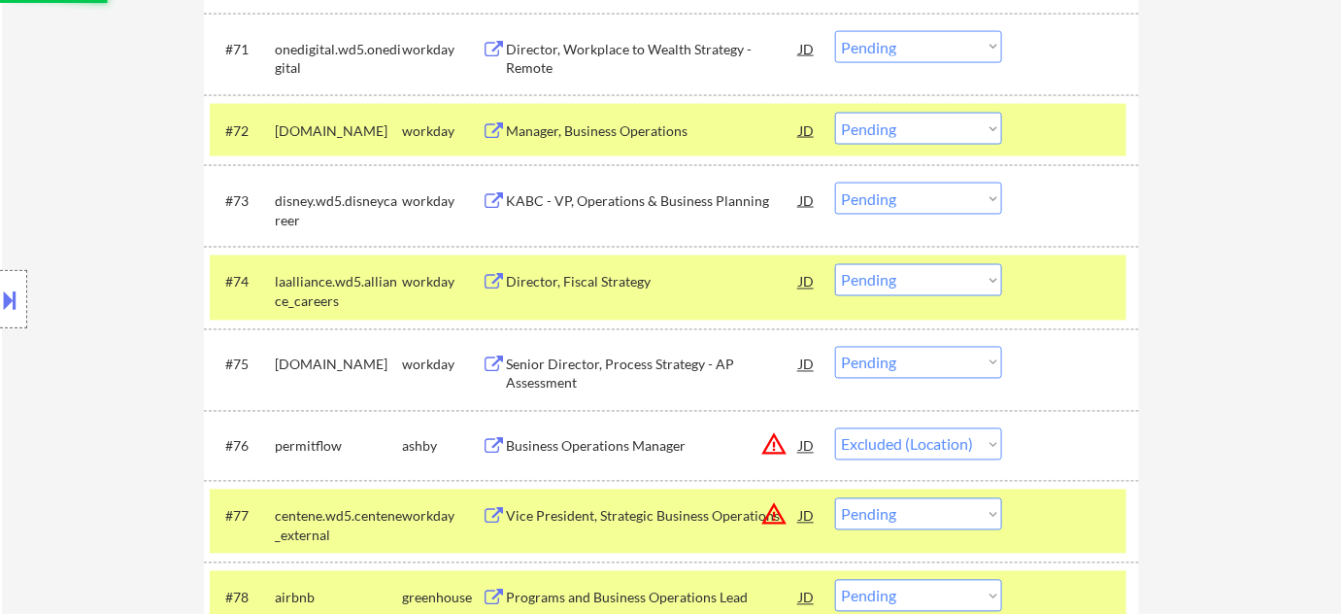
scroll to position [5825, 0]
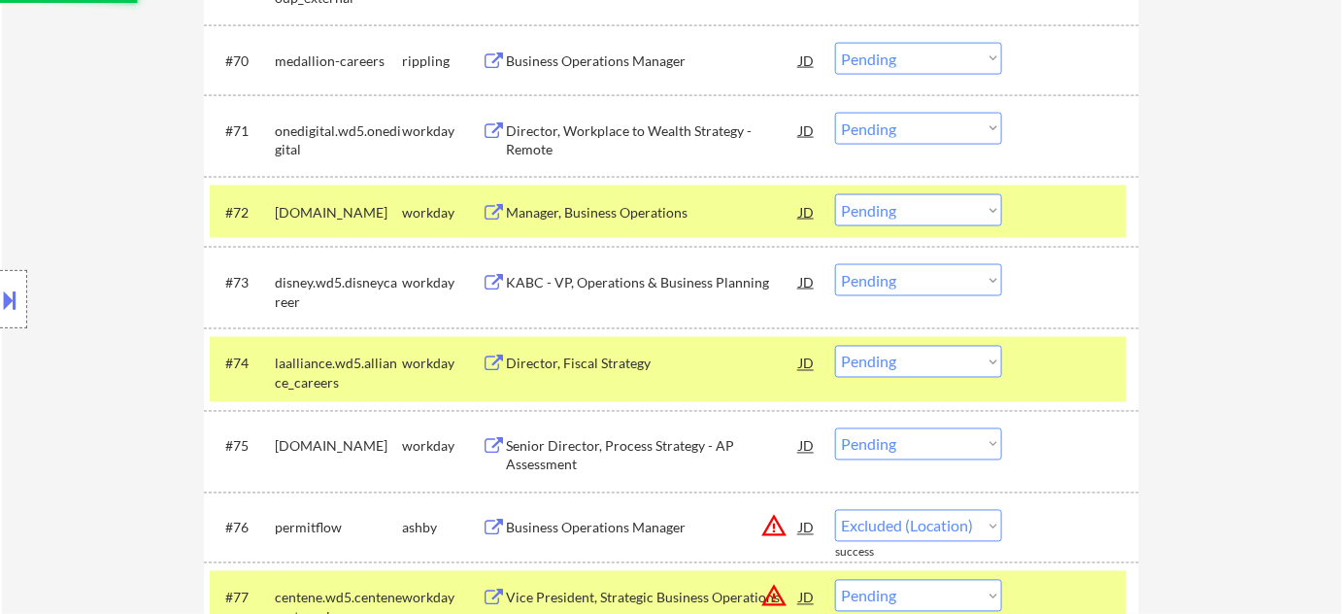
select select ""pending""
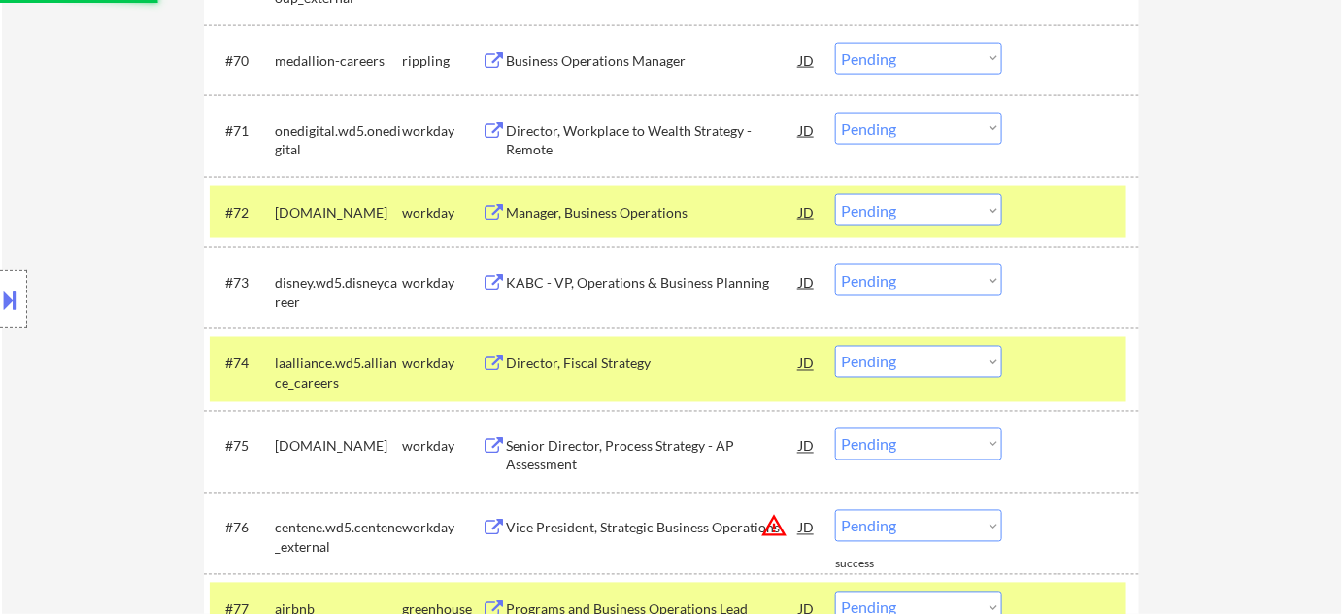
click at [620, 216] on div "Manager, Business Operations" at bounding box center [652, 212] width 293 height 19
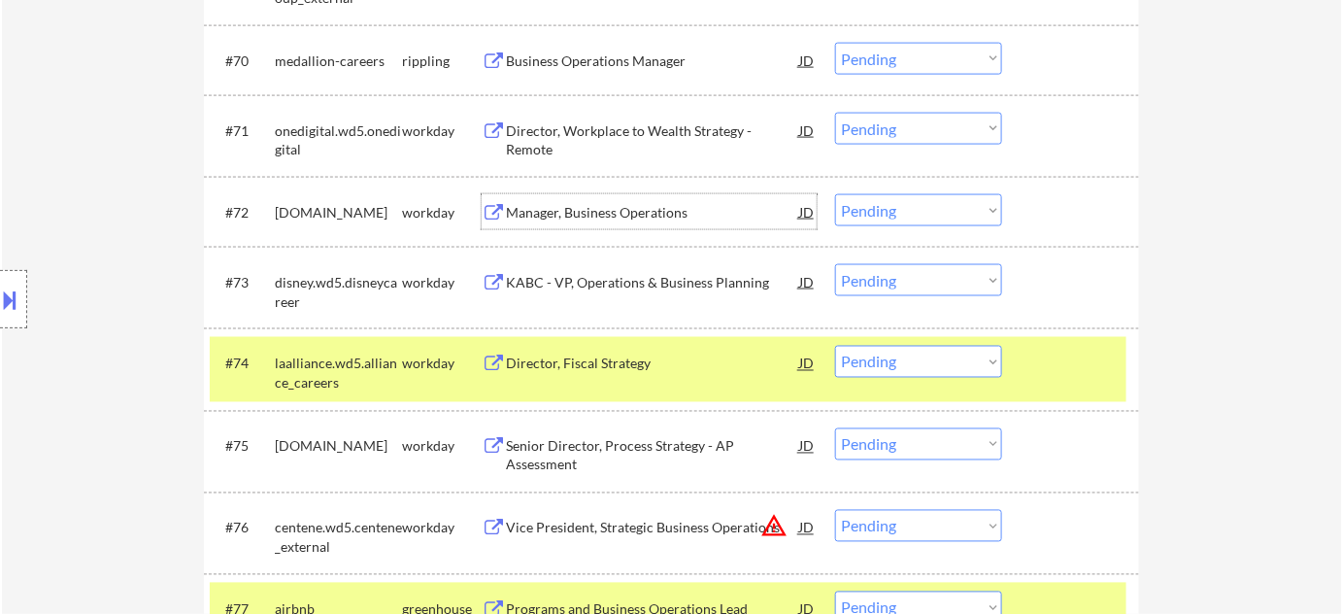
click at [890, 212] on select "Choose an option... Pending Applied Excluded (Questions) Excluded (Expired) Exc…" at bounding box center [918, 210] width 167 height 32
click at [903, 201] on select "Choose an option... Pending Applied Excluded (Questions) Excluded (Expired) Exc…" at bounding box center [918, 210] width 167 height 32
click at [835, 194] on select "Choose an option... Pending Applied Excluded (Questions) Excluded (Expired) Exc…" at bounding box center [918, 210] width 167 height 32
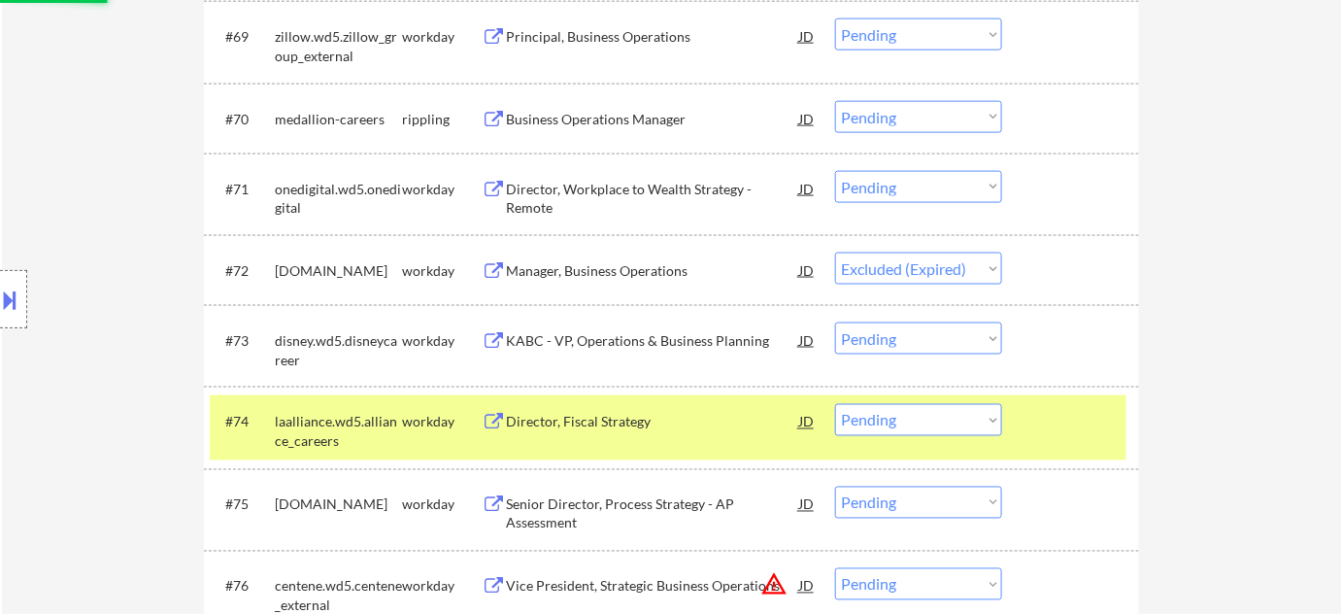
scroll to position [5737, 0]
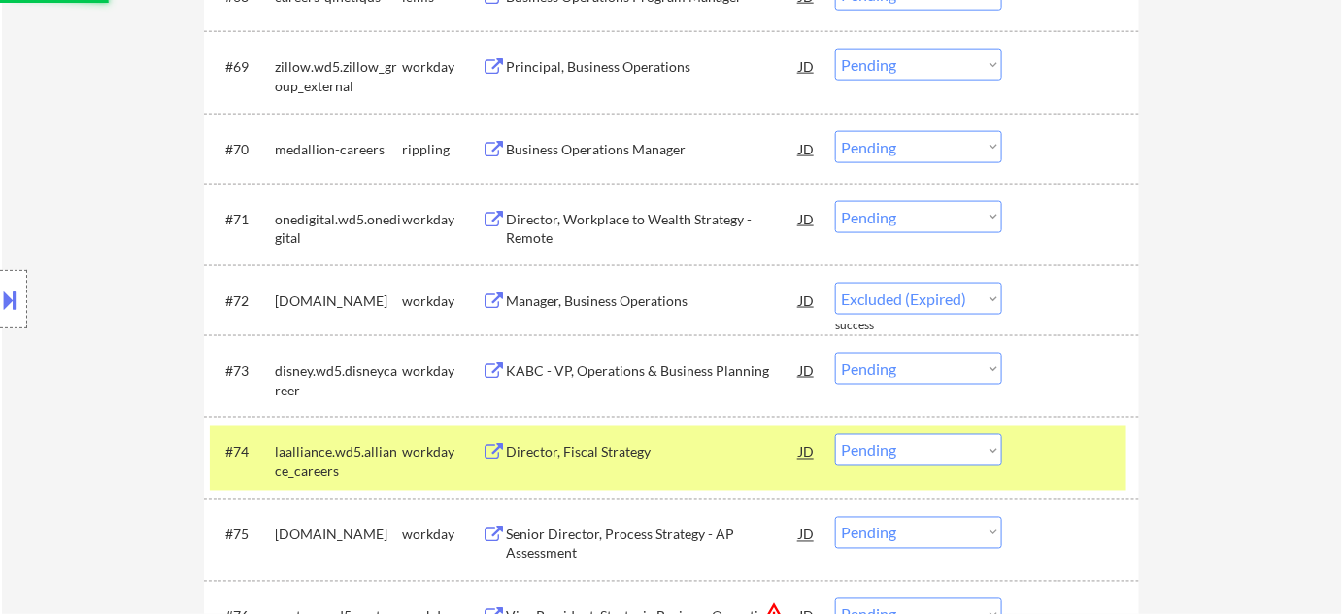
select select ""pending""
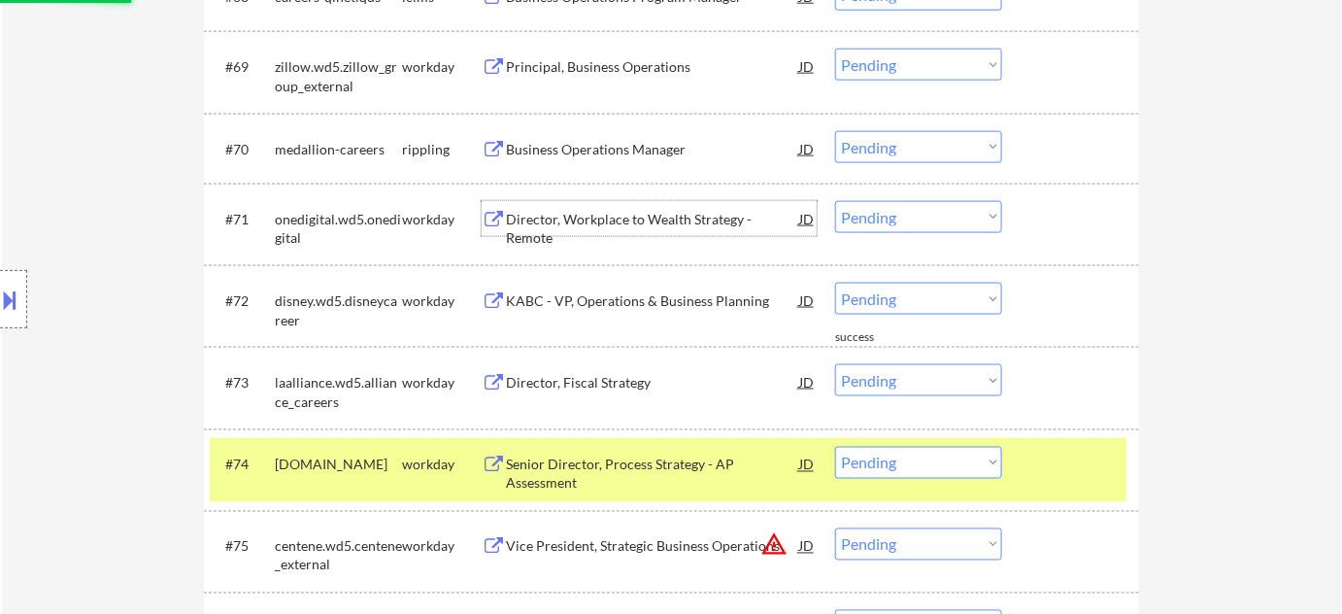
click at [615, 221] on div "Director, Workplace to Wealth Strategy - Remote" at bounding box center [652, 229] width 293 height 38
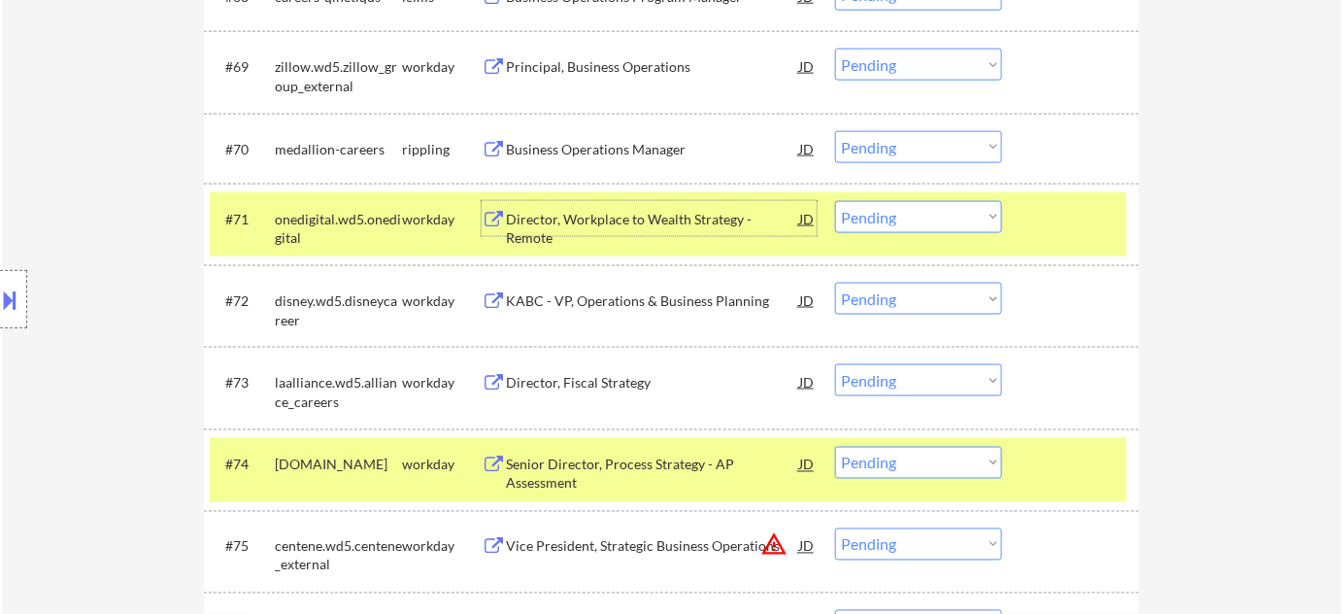
click at [934, 215] on select "Choose an option... Pending Applied Excluded (Questions) Excluded (Expired) Exc…" at bounding box center [918, 217] width 167 height 32
click at [835, 201] on select "Choose an option... Pending Applied Excluded (Questions) Excluded (Expired) Exc…" at bounding box center [918, 217] width 167 height 32
select select ""pending""
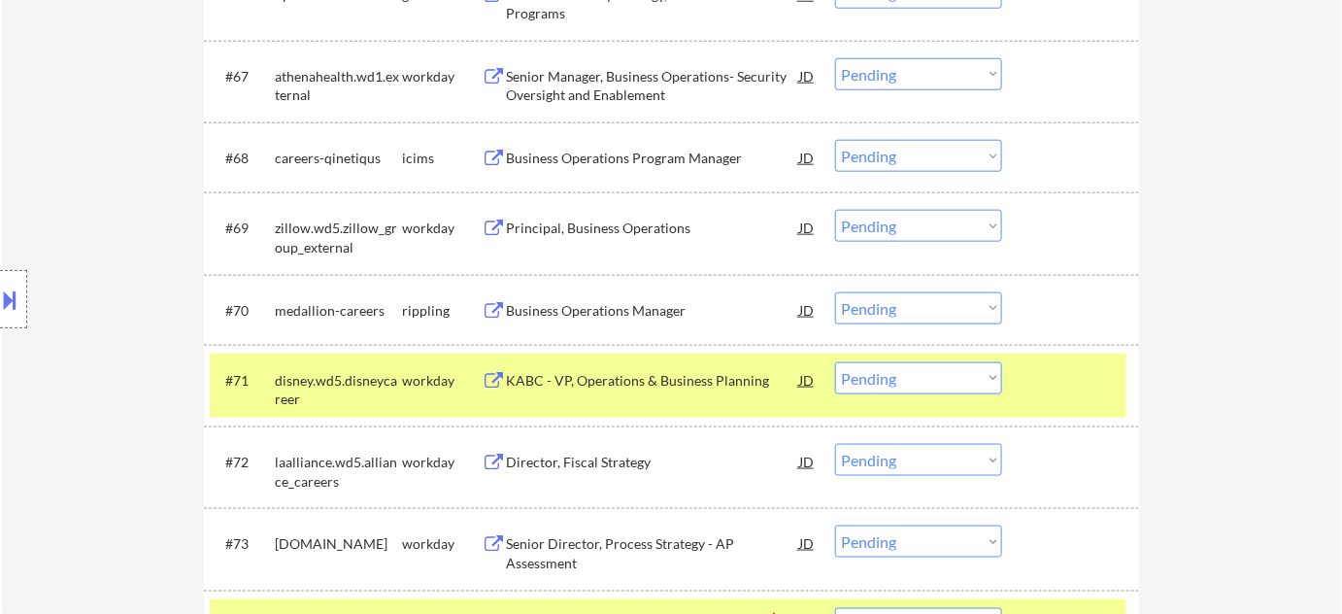
scroll to position [5472, 0]
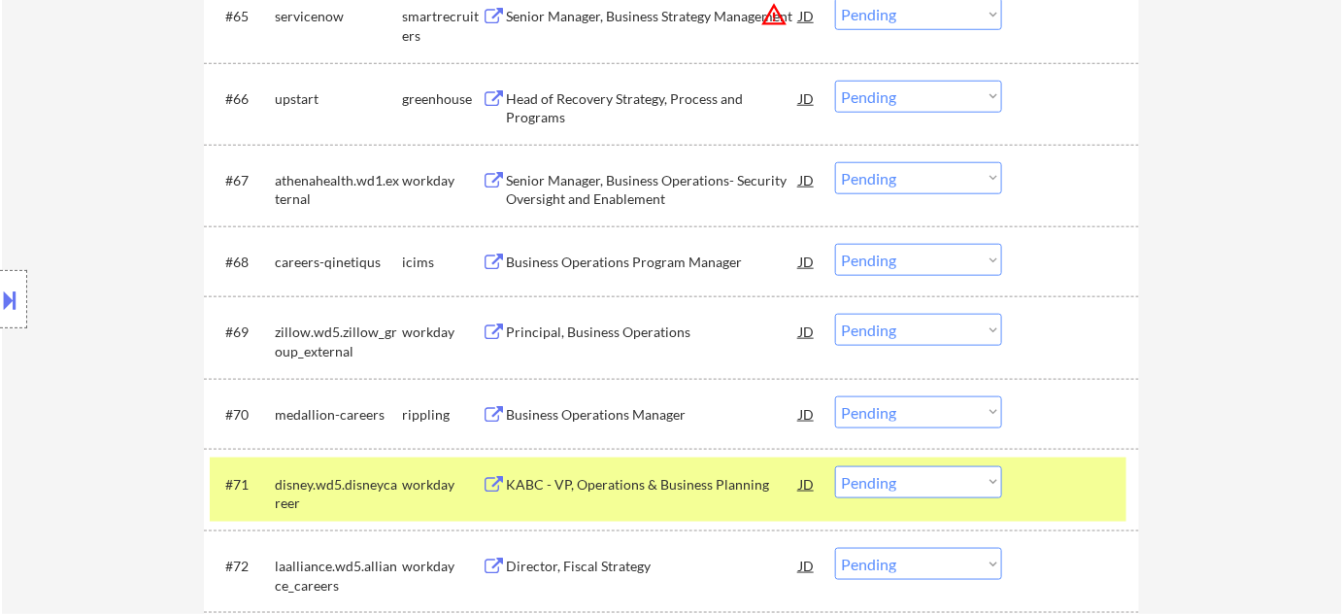
click at [626, 189] on div "Senior Manager, Business Operations- Security Oversight and Enablement" at bounding box center [652, 190] width 293 height 38
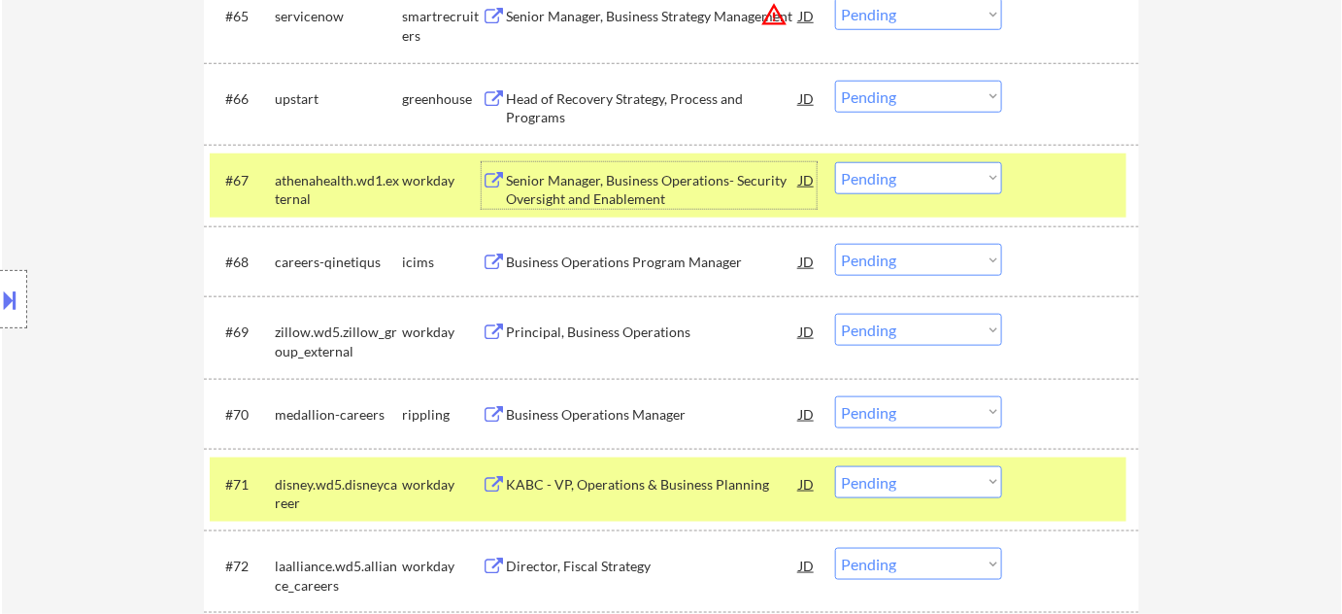
click at [893, 181] on select "Choose an option... Pending Applied Excluded (Questions) Excluded (Expired) Exc…" at bounding box center [918, 178] width 167 height 32
click at [835, 162] on select "Choose an option... Pending Applied Excluded (Questions) Excluded (Expired) Exc…" at bounding box center [918, 178] width 167 height 32
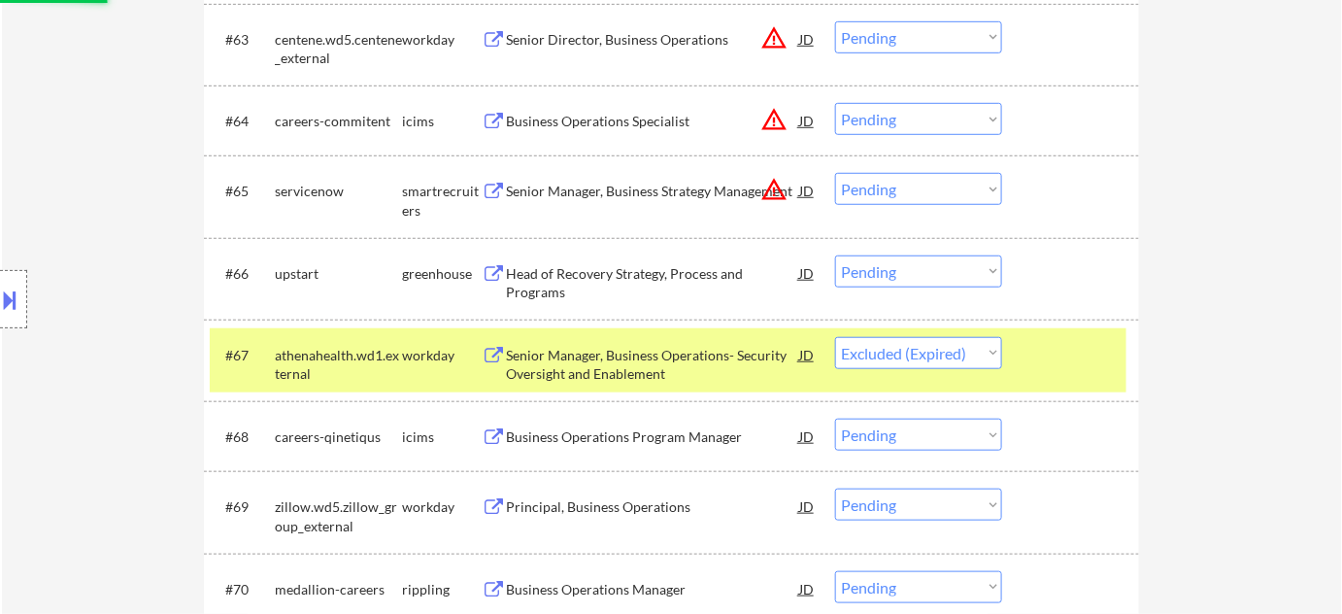
scroll to position [5295, 0]
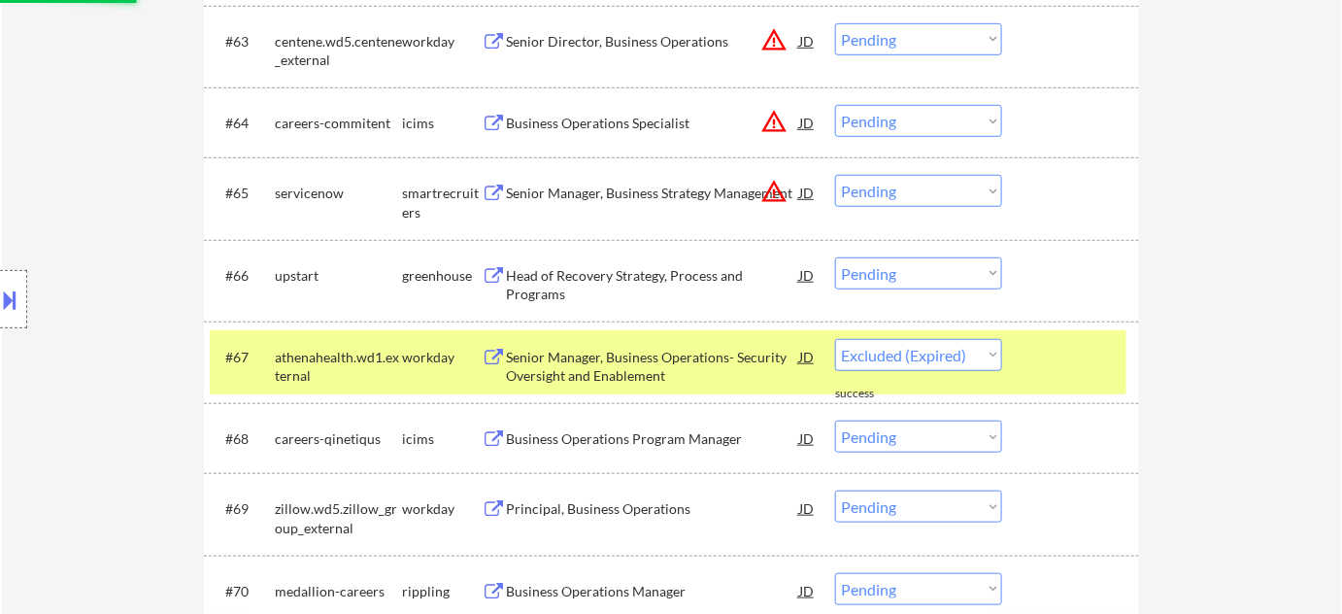
select select ""pending""
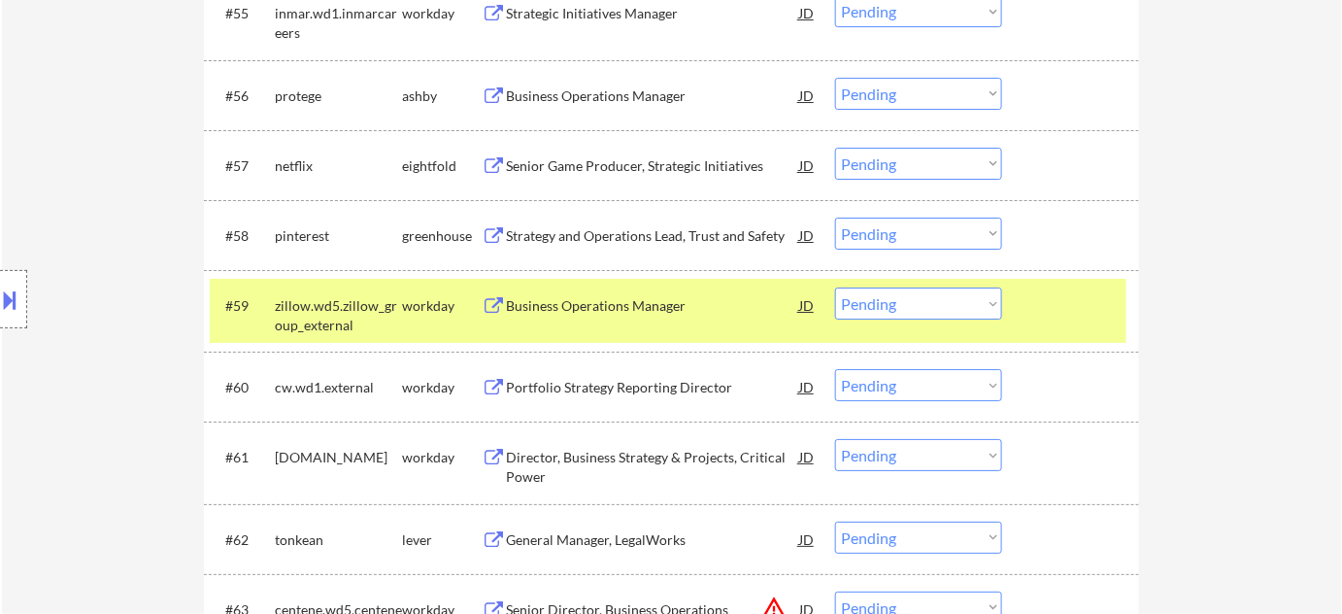
scroll to position [4766, 0]
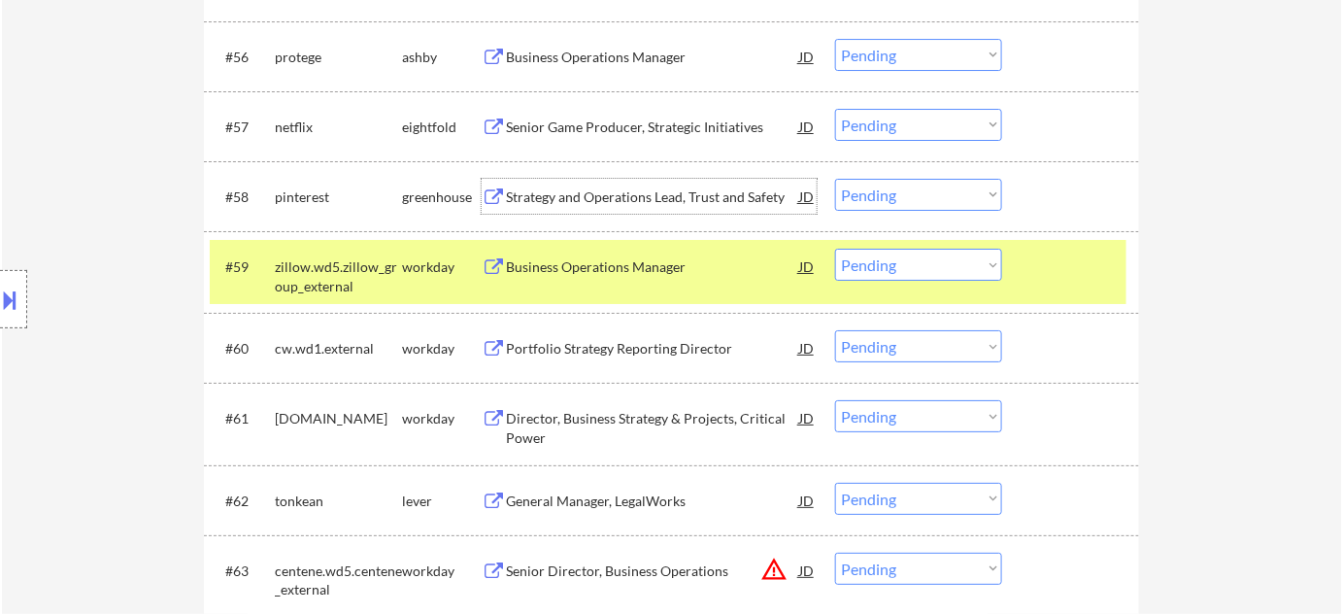
click at [622, 196] on div "Strategy and Operations Lead, Trust and Safety" at bounding box center [652, 196] width 293 height 19
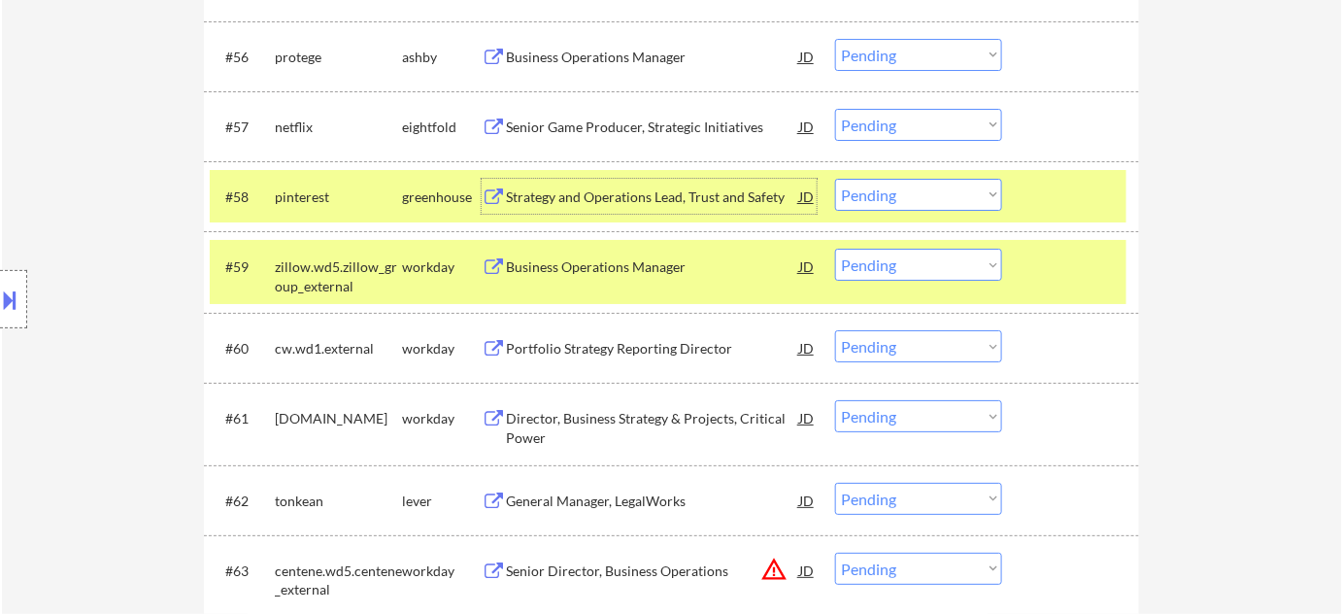
click at [924, 198] on select "Choose an option... Pending Applied Excluded (Questions) Excluded (Expired) Exc…" at bounding box center [918, 195] width 167 height 32
click at [835, 179] on select "Choose an option... Pending Applied Excluded (Questions) Excluded (Expired) Exc…" at bounding box center [918, 195] width 167 height 32
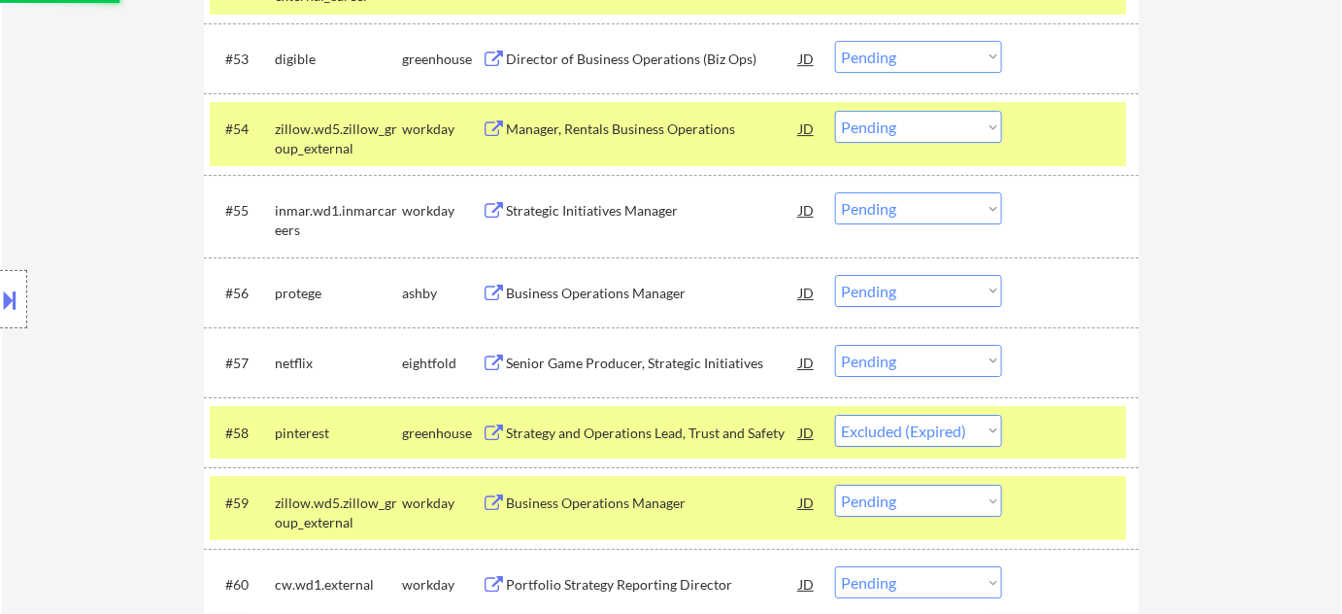
scroll to position [4501, 0]
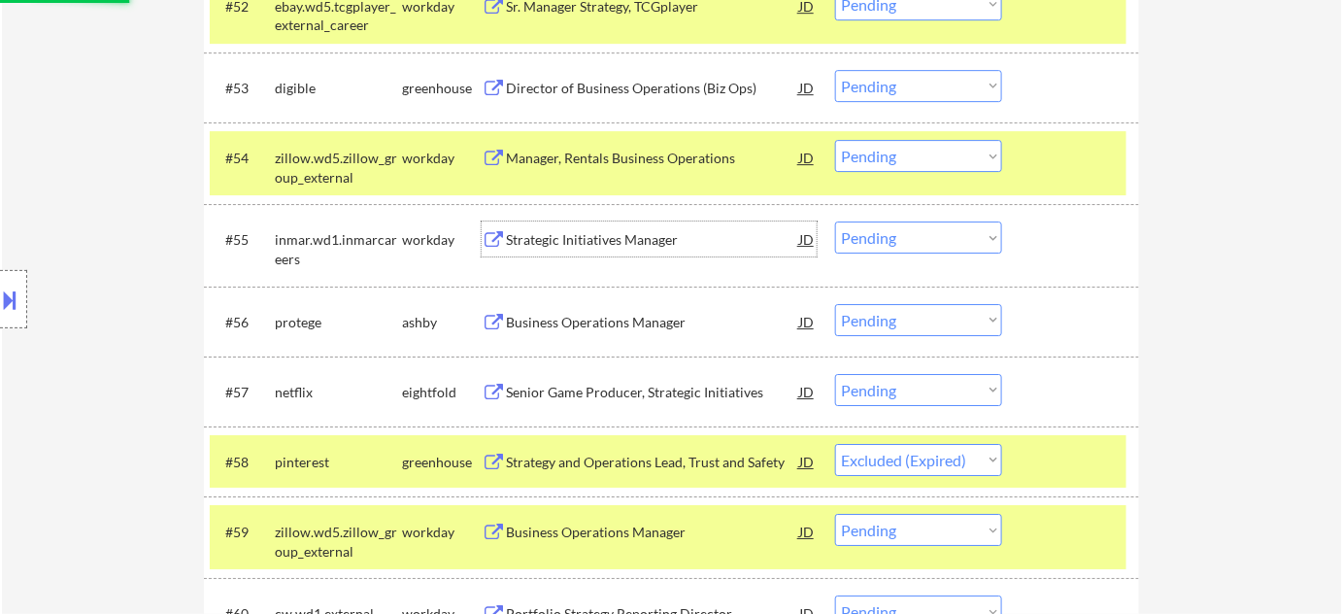
click at [607, 236] on div "Strategic Initiatives Manager" at bounding box center [652, 239] width 293 height 19
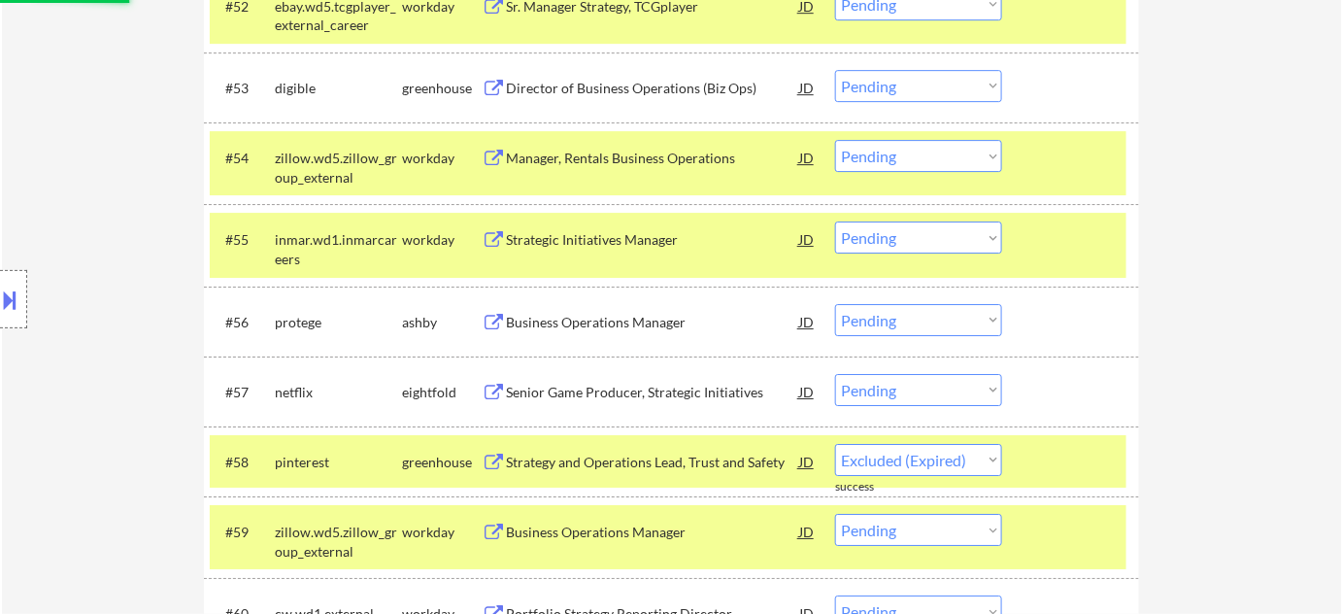
select select ""pending""
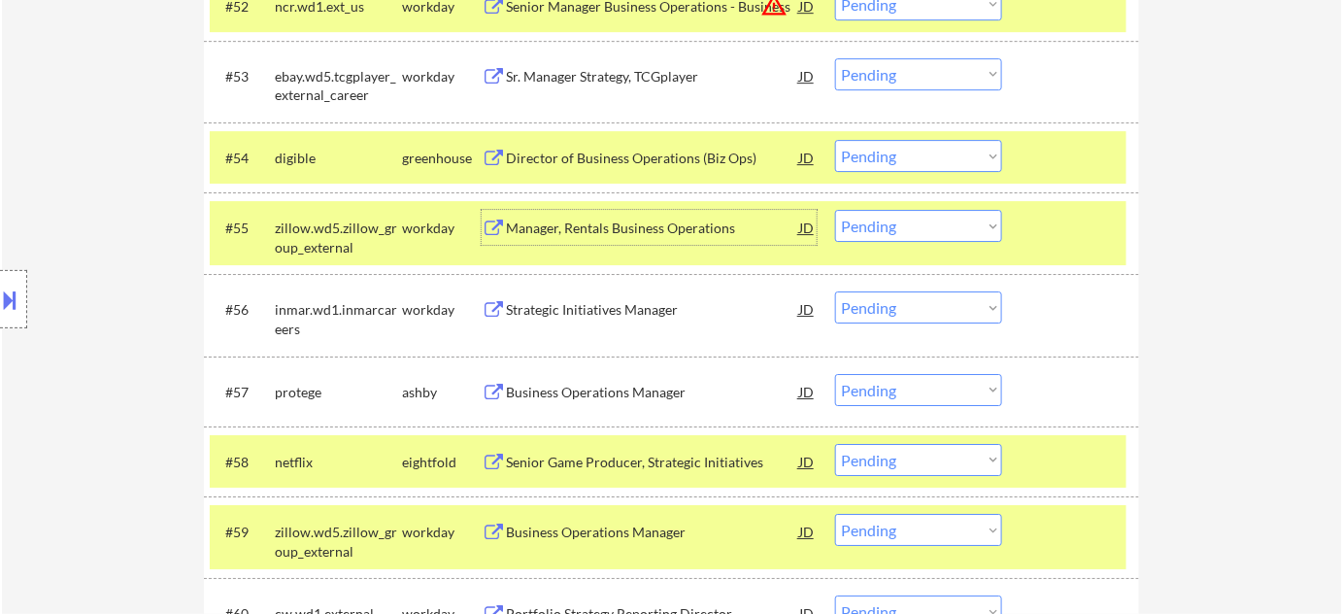
drag, startPoint x: 905, startPoint y: 310, endPoint x: 907, endPoint y: 319, distance: 9.9
click at [905, 310] on select "Choose an option... Pending Applied Excluded (Questions) Excluded (Expired) Exc…" at bounding box center [918, 307] width 167 height 32
click at [835, 291] on select "Choose an option... Pending Applied Excluded (Questions) Excluded (Expired) Exc…" at bounding box center [918, 307] width 167 height 32
select select ""pending""
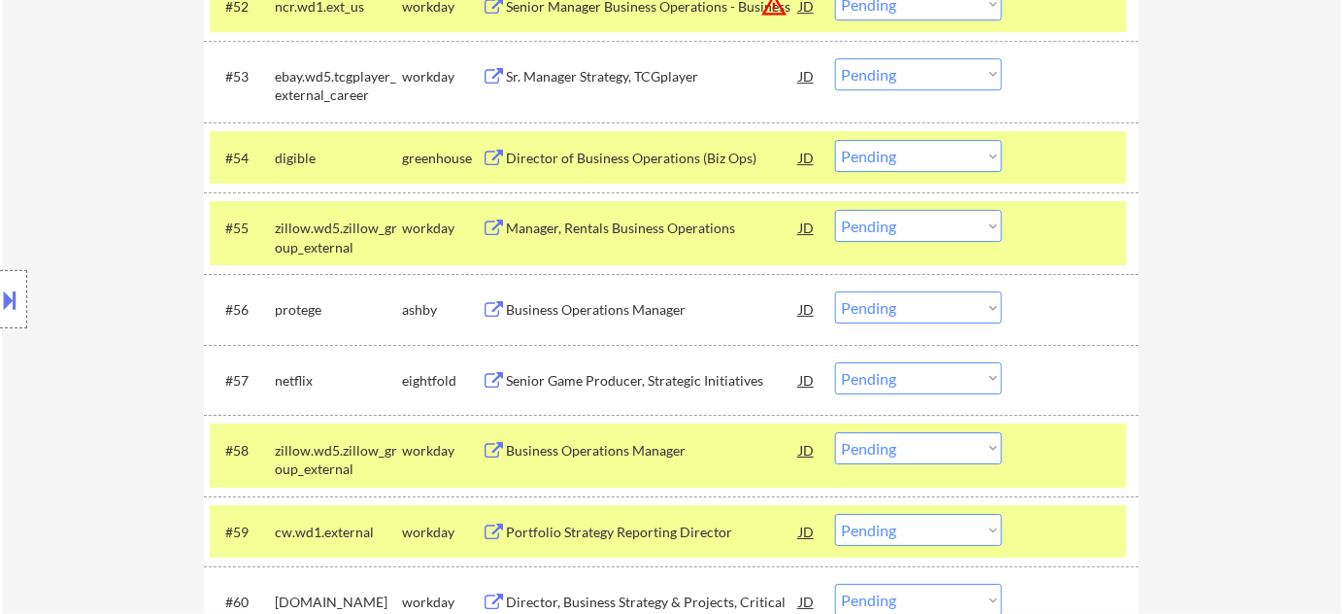
scroll to position [4324, 0]
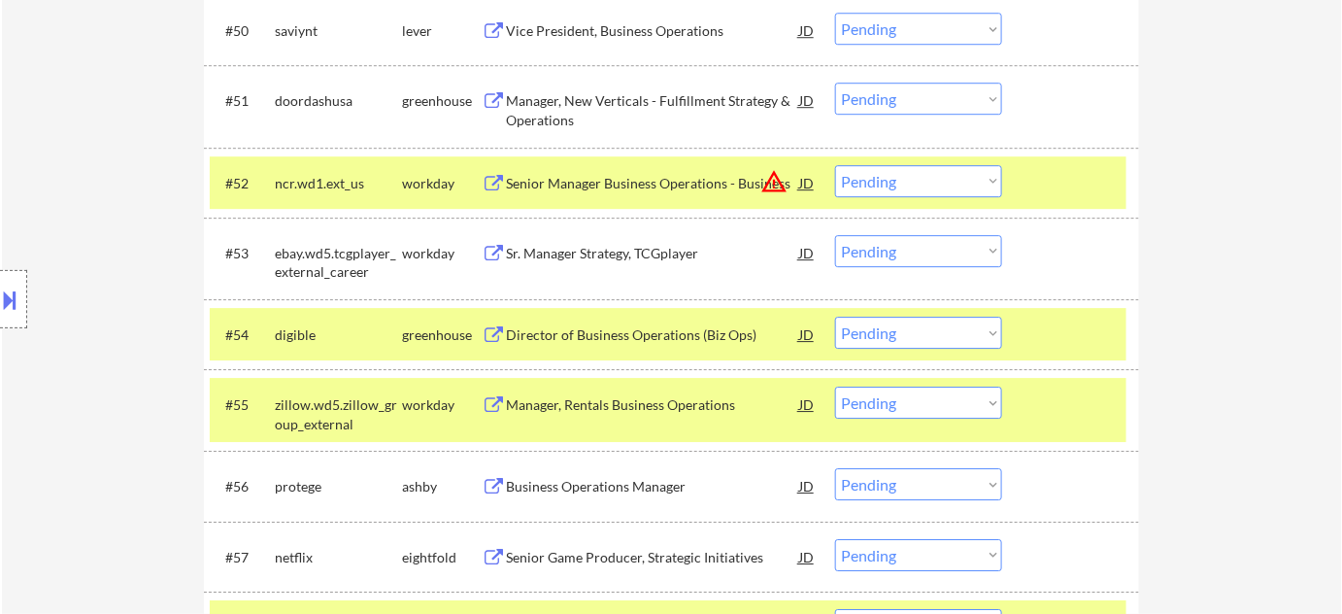
click at [604, 245] on div "Sr. Manager Strategy, TCGplayer" at bounding box center [652, 253] width 293 height 19
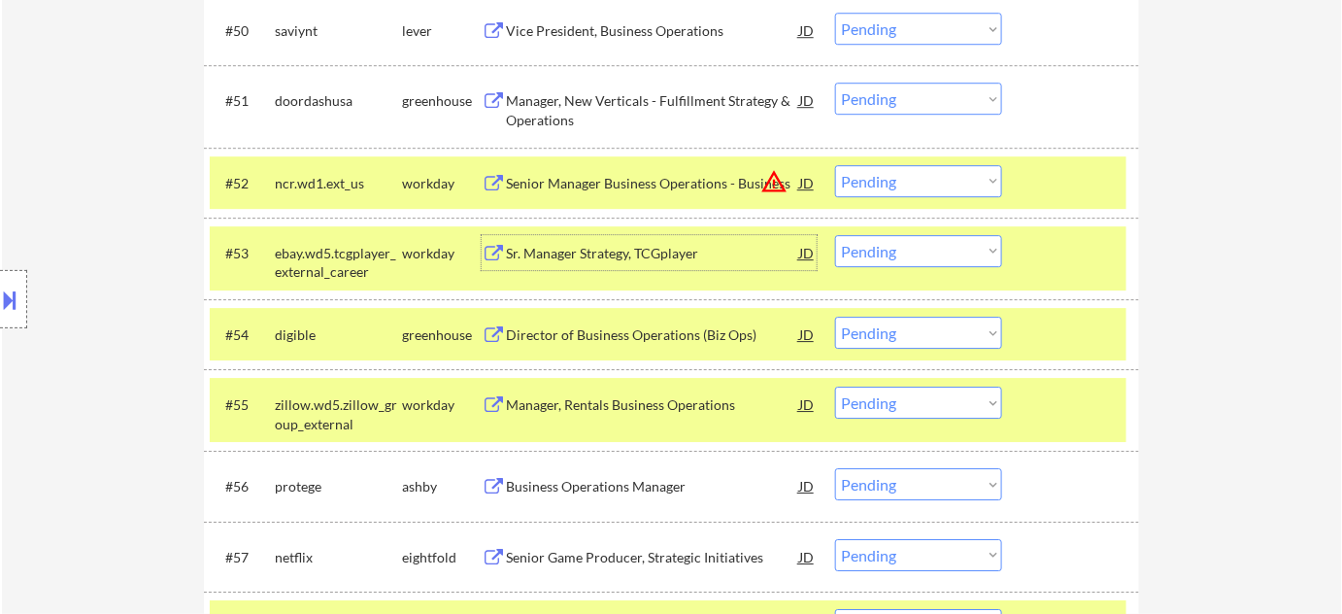
click at [607, 258] on div "Sr. Manager Strategy, TCGplayer" at bounding box center [652, 253] width 293 height 19
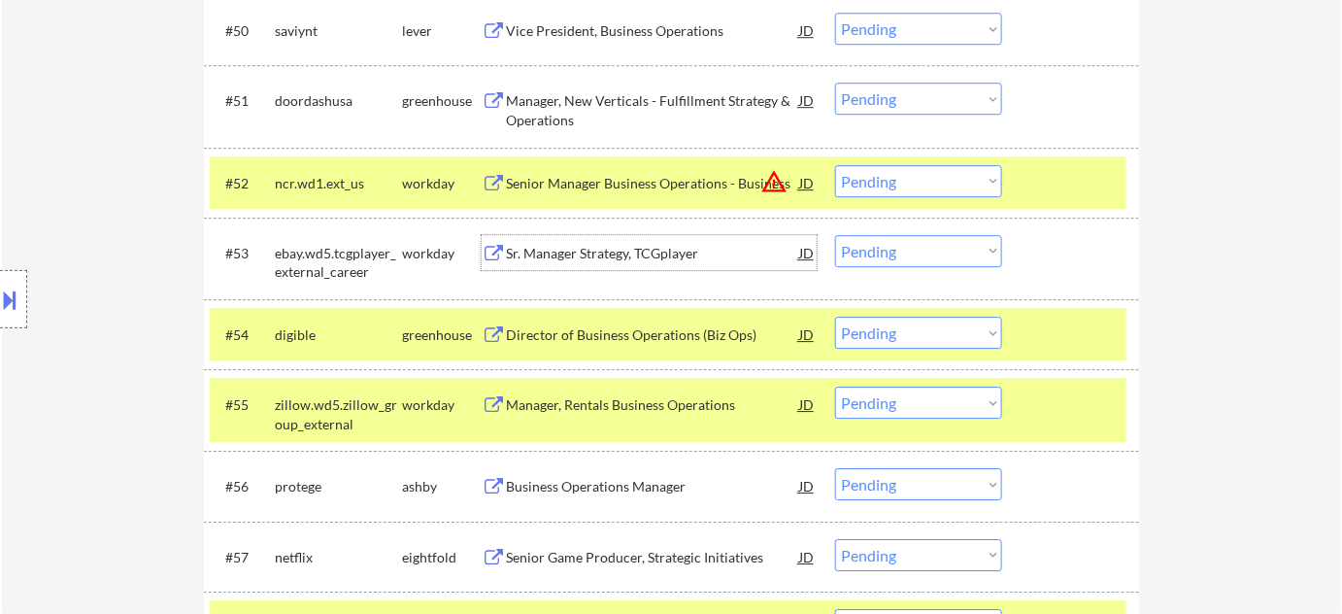
click at [903, 245] on select "Choose an option... Pending Applied Excluded (Questions) Excluded (Expired) Exc…" at bounding box center [918, 251] width 167 height 32
click at [835, 235] on select "Choose an option... Pending Applied Excluded (Questions) Excluded (Expired) Exc…" at bounding box center [918, 251] width 167 height 32
select select ""pending""
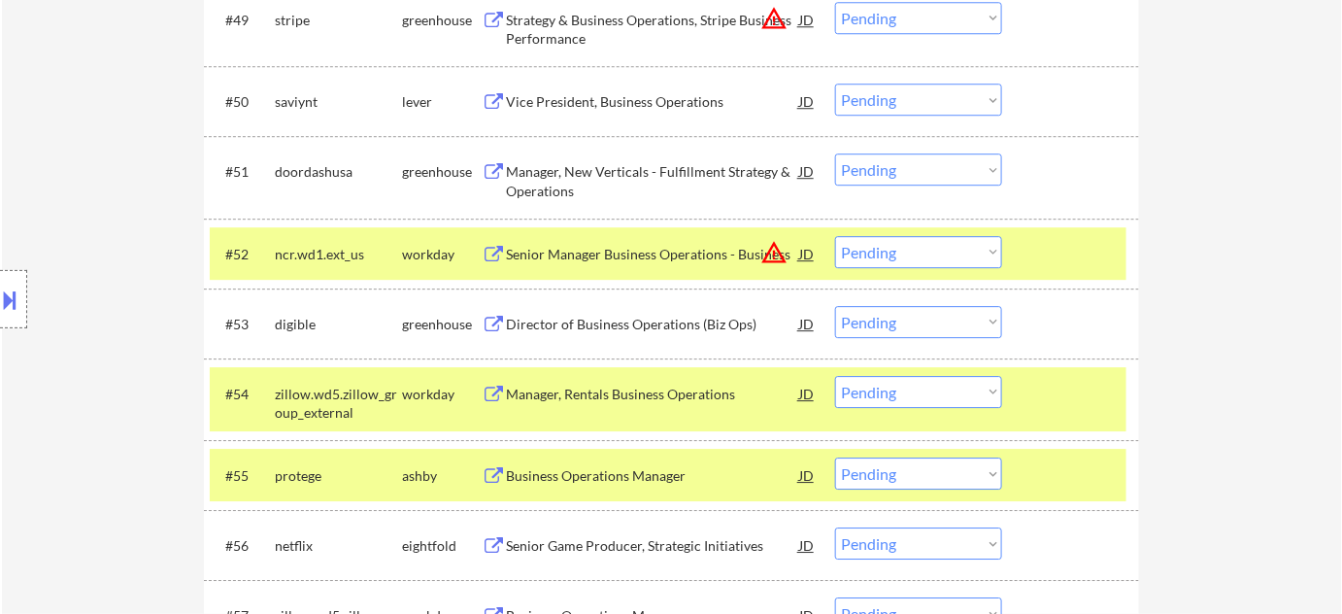
scroll to position [4147, 0]
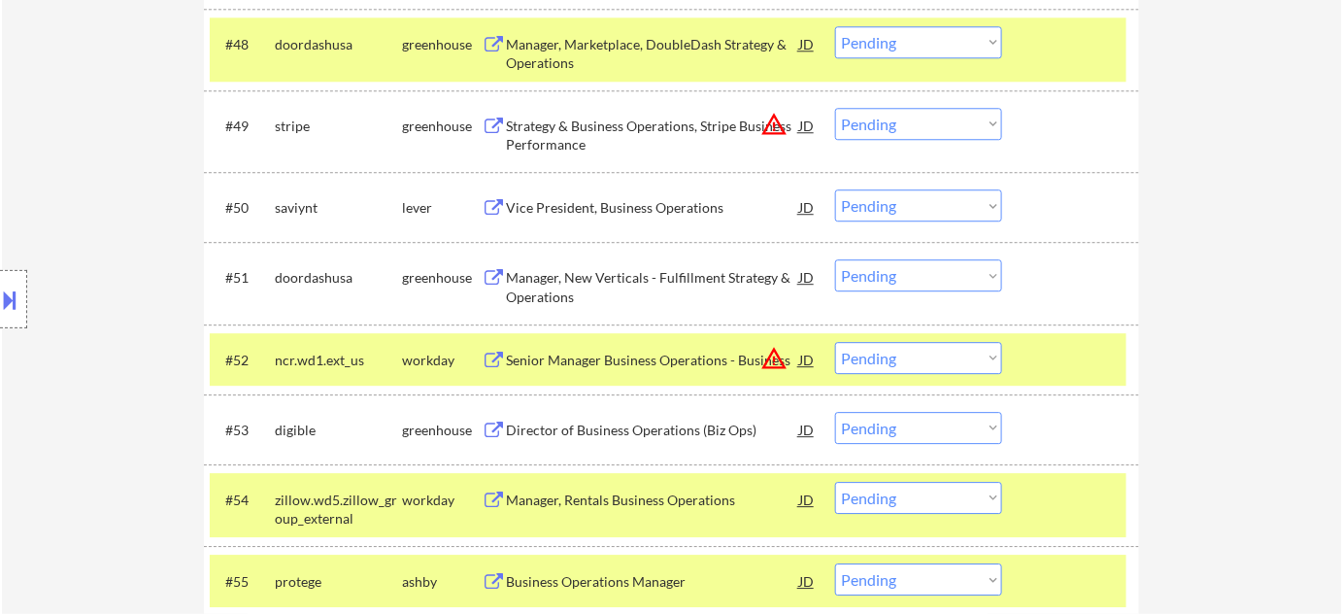
click at [600, 212] on div "Vice President, Business Operations" at bounding box center [652, 207] width 293 height 19
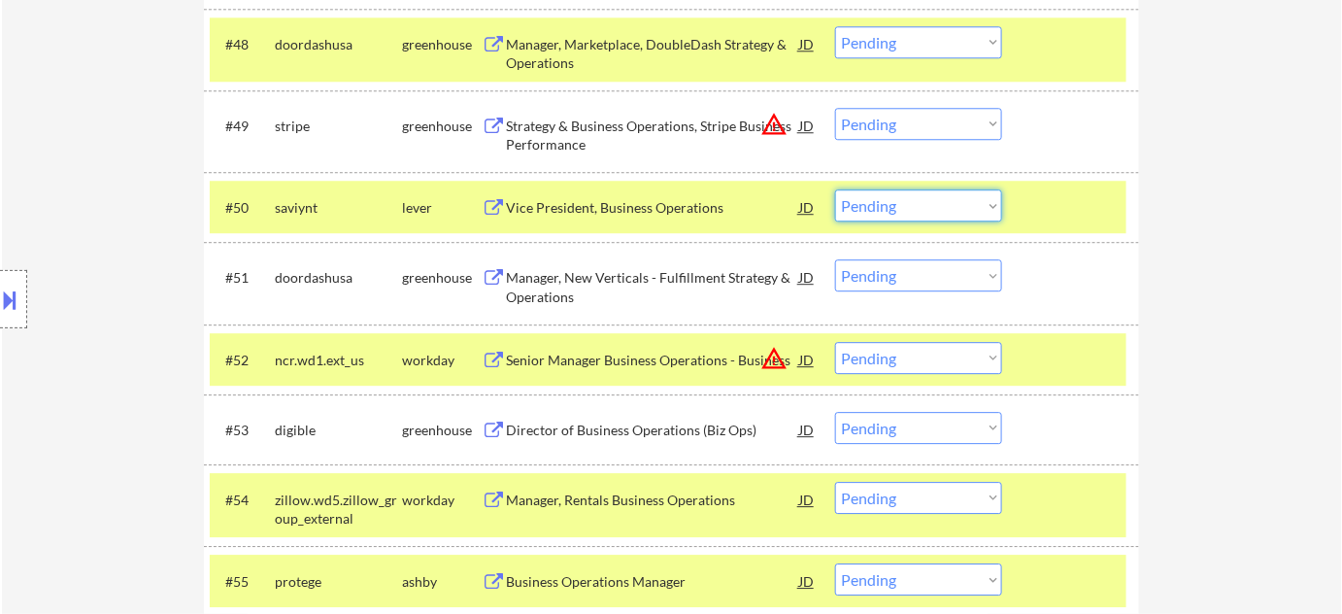
drag, startPoint x: 921, startPoint y: 201, endPoint x: 921, endPoint y: 216, distance: 15.5
click at [921, 201] on select "Choose an option... Pending Applied Excluded (Questions) Excluded (Expired) Exc…" at bounding box center [918, 205] width 167 height 32
click at [835, 189] on select "Choose an option... Pending Applied Excluded (Questions) Excluded (Expired) Exc…" at bounding box center [918, 205] width 167 height 32
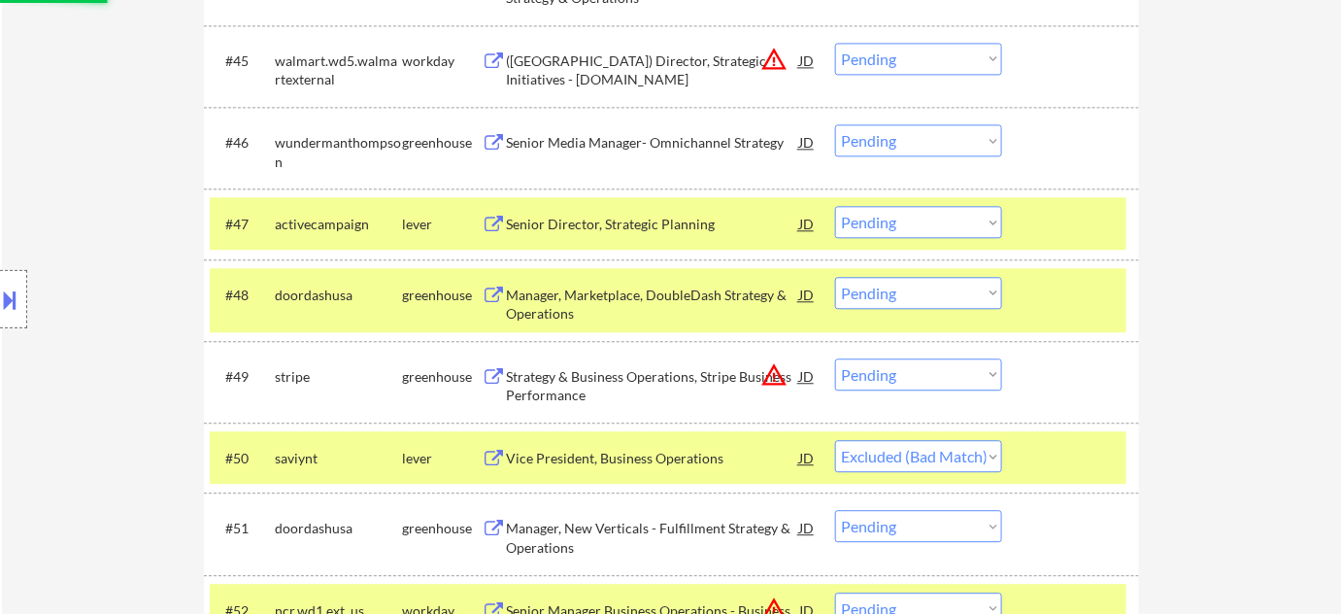
scroll to position [3883, 0]
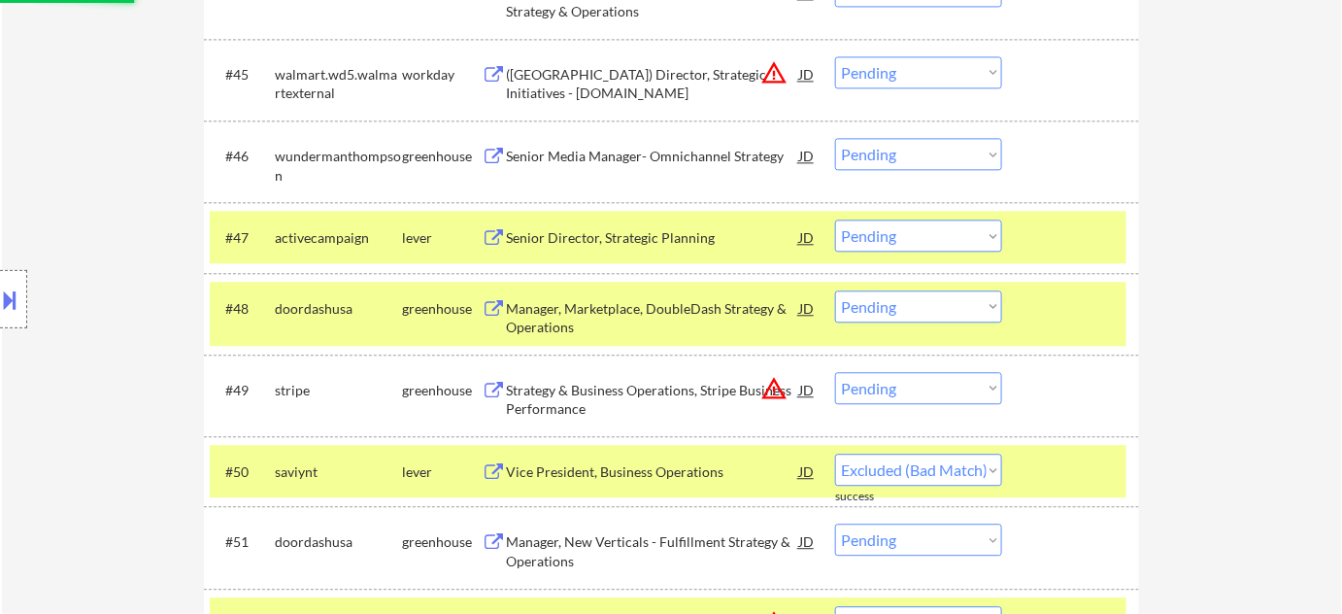
select select ""pending""
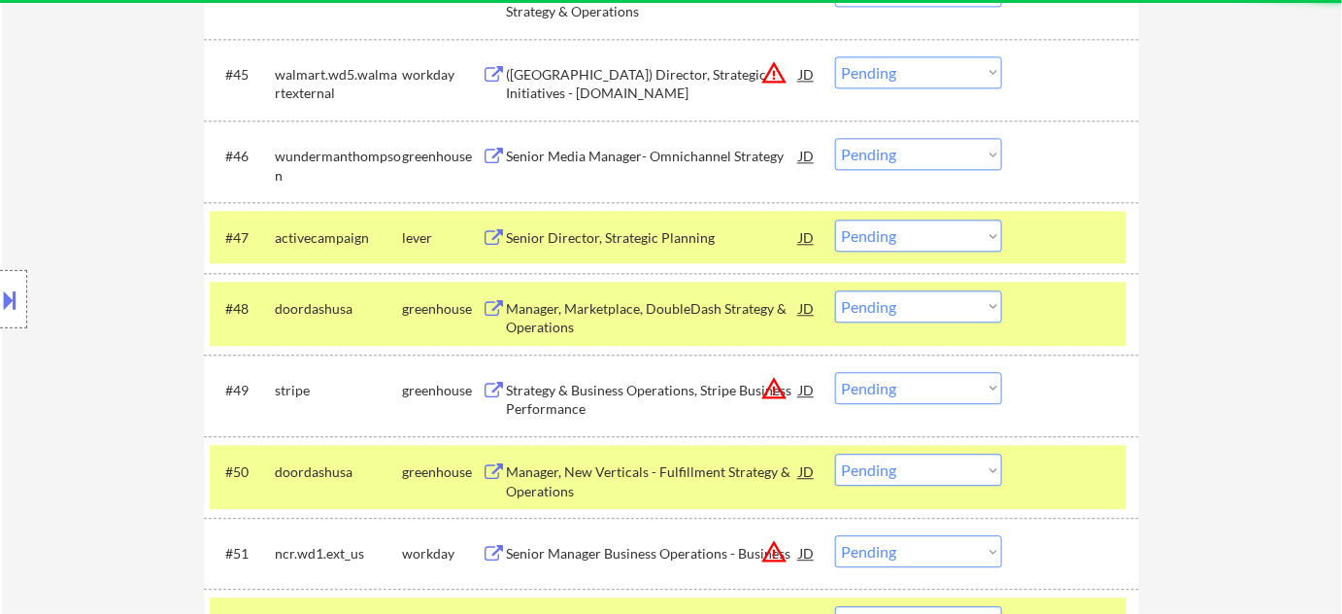
click at [665, 150] on div "Senior Media Manager- Omnichannel Strategy" at bounding box center [652, 156] width 293 height 19
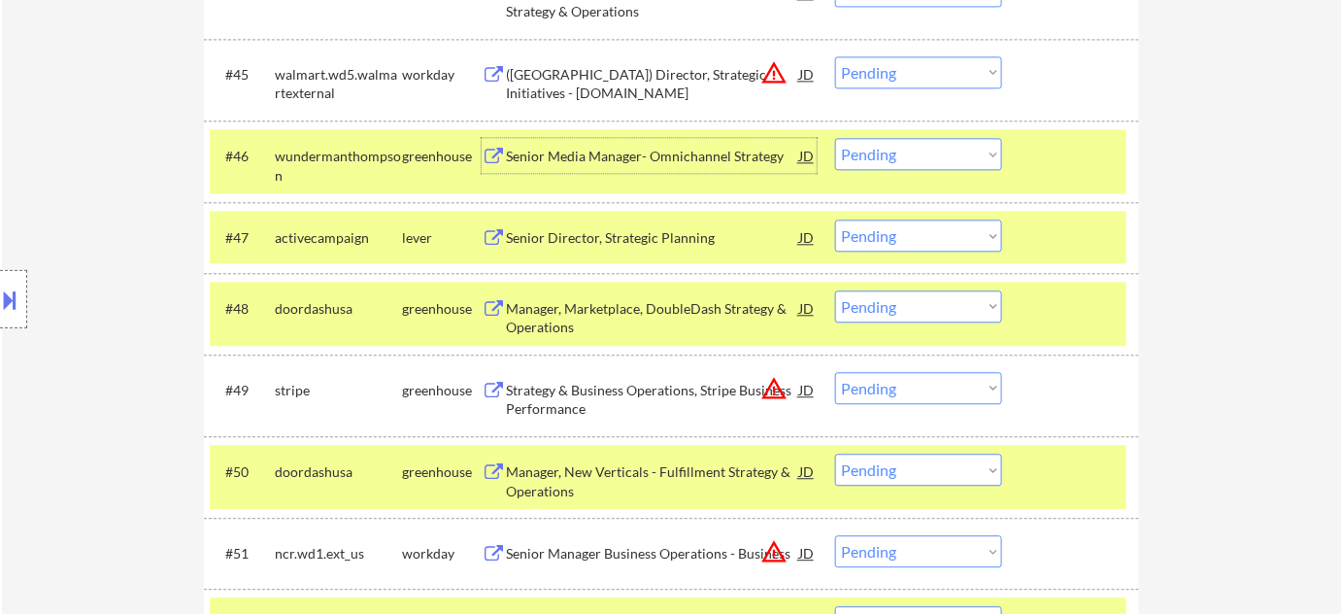
click at [914, 163] on select "Choose an option... Pending Applied Excluded (Questions) Excluded (Expired) Exc…" at bounding box center [918, 154] width 167 height 32
click at [835, 138] on select "Choose an option... Pending Applied Excluded (Questions) Excluded (Expired) Exc…" at bounding box center [918, 154] width 167 height 32
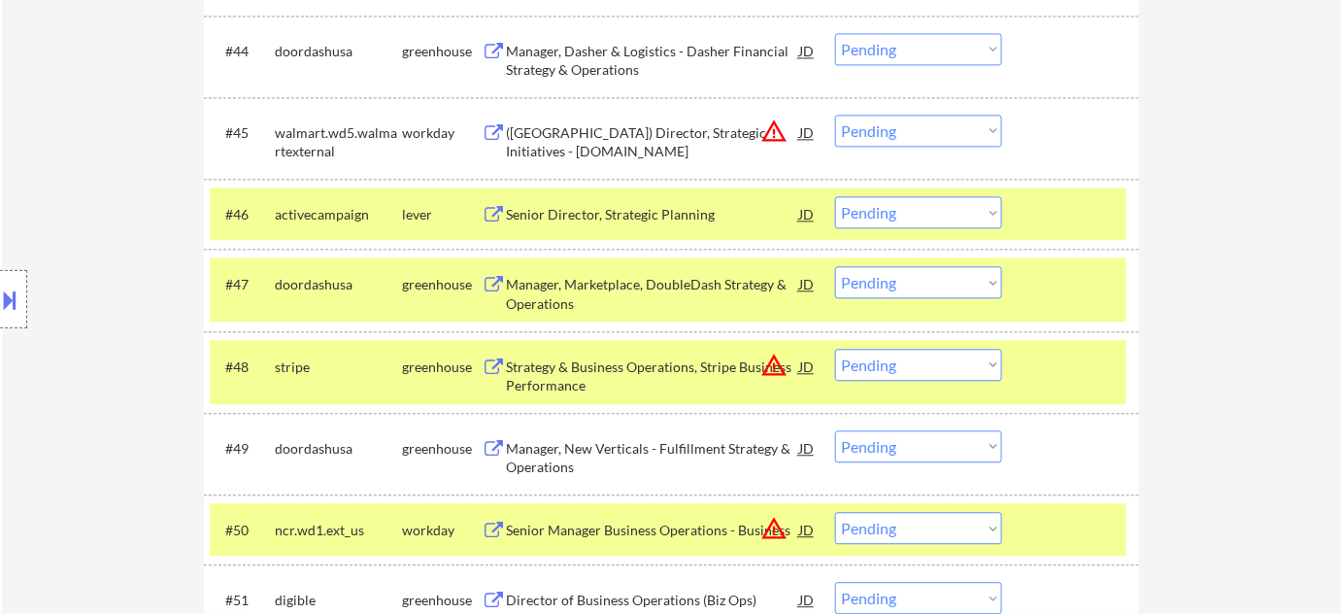
scroll to position [3795, 0]
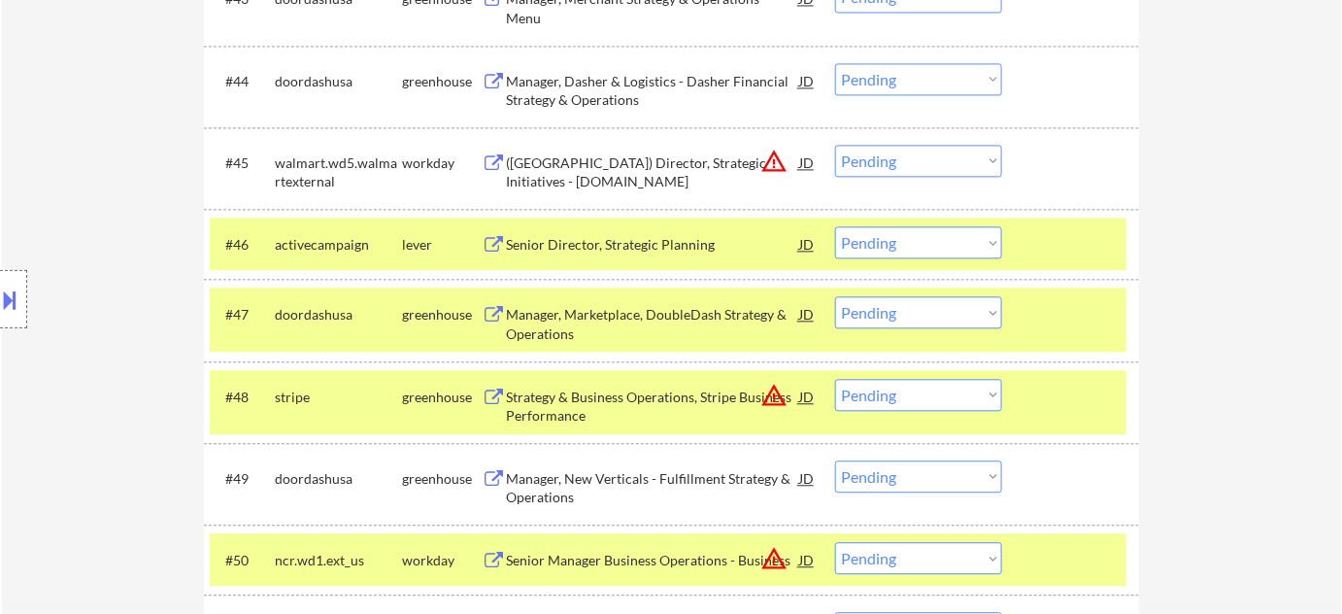
click at [658, 250] on div "Senior Director, Strategic Planning" at bounding box center [652, 244] width 293 height 19
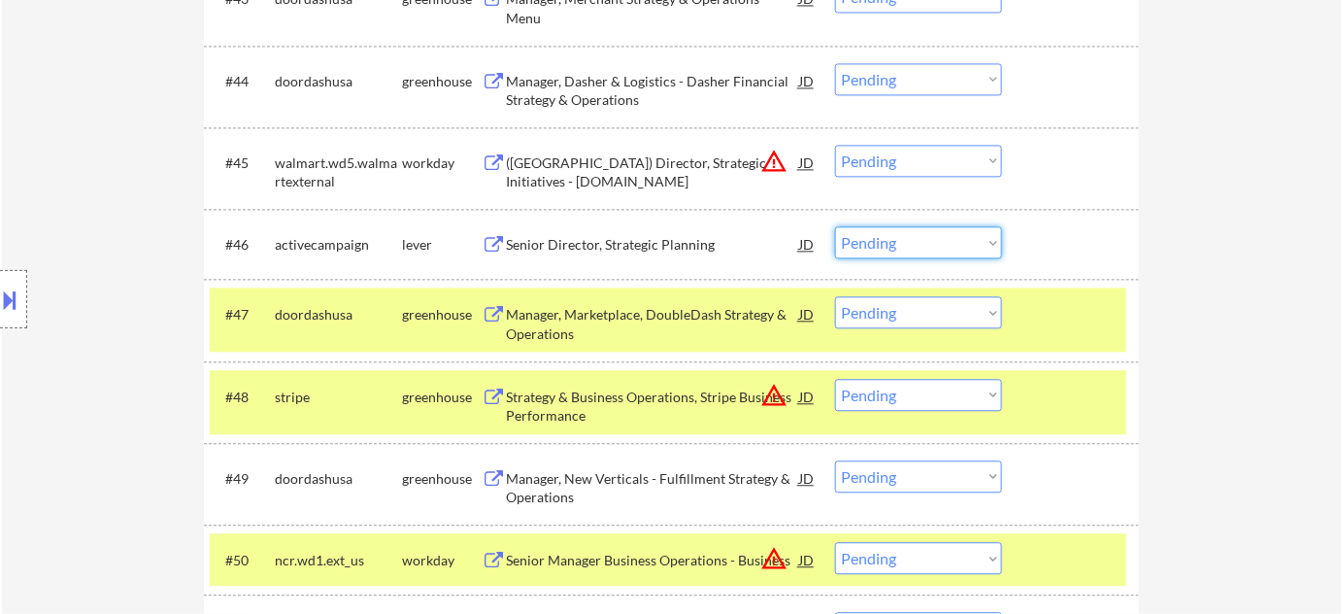
click at [909, 228] on select "Choose an option... Pending Applied Excluded (Questions) Excluded (Expired) Exc…" at bounding box center [918, 242] width 167 height 32
click at [835, 226] on select "Choose an option... Pending Applied Excluded (Questions) Excluded (Expired) Exc…" at bounding box center [918, 242] width 167 height 32
select select ""pending""
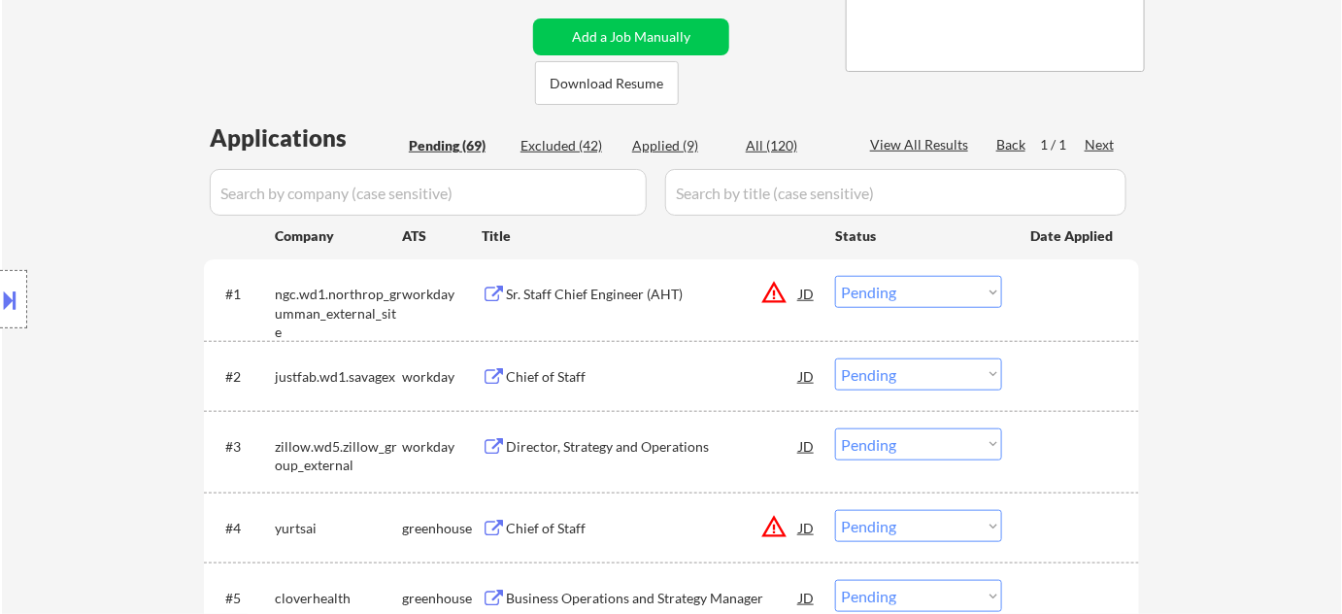
scroll to position [617, 0]
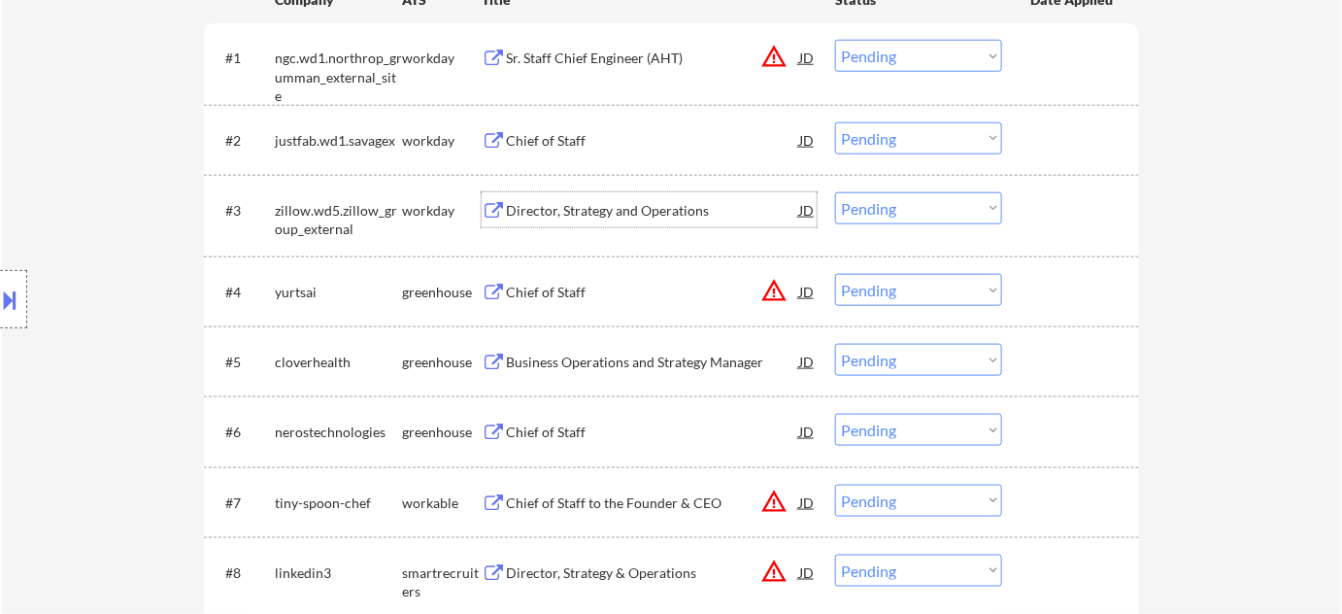
click at [619, 216] on div "Director, Strategy and Operations" at bounding box center [652, 210] width 293 height 19
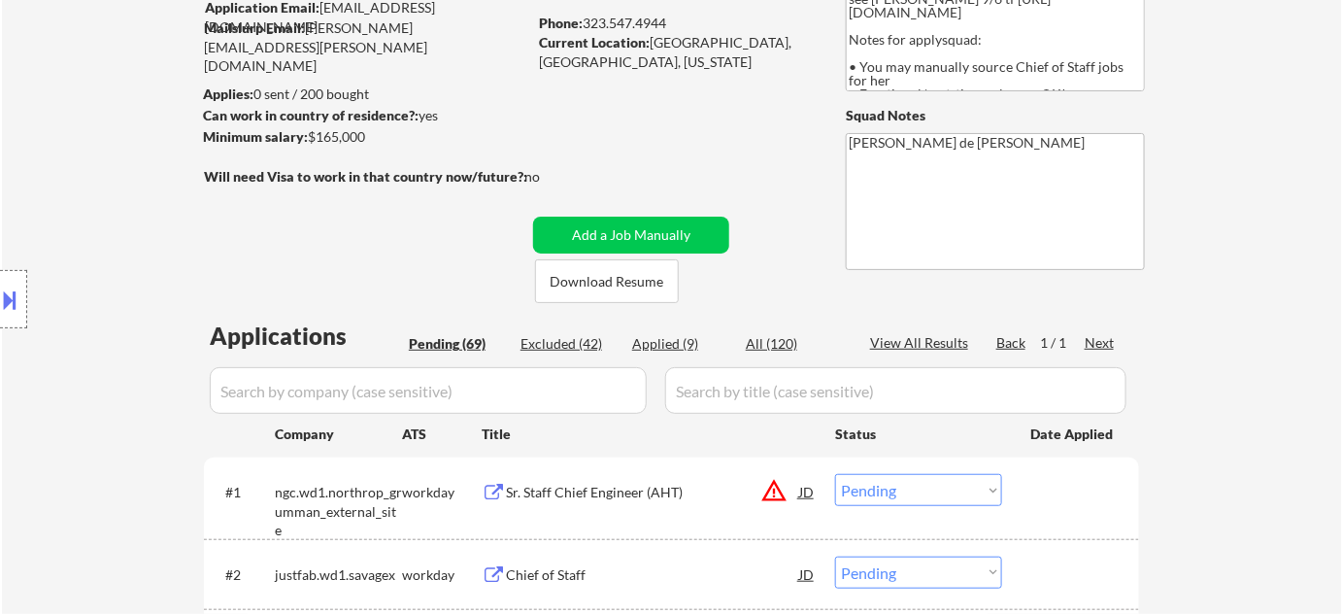
scroll to position [176, 0]
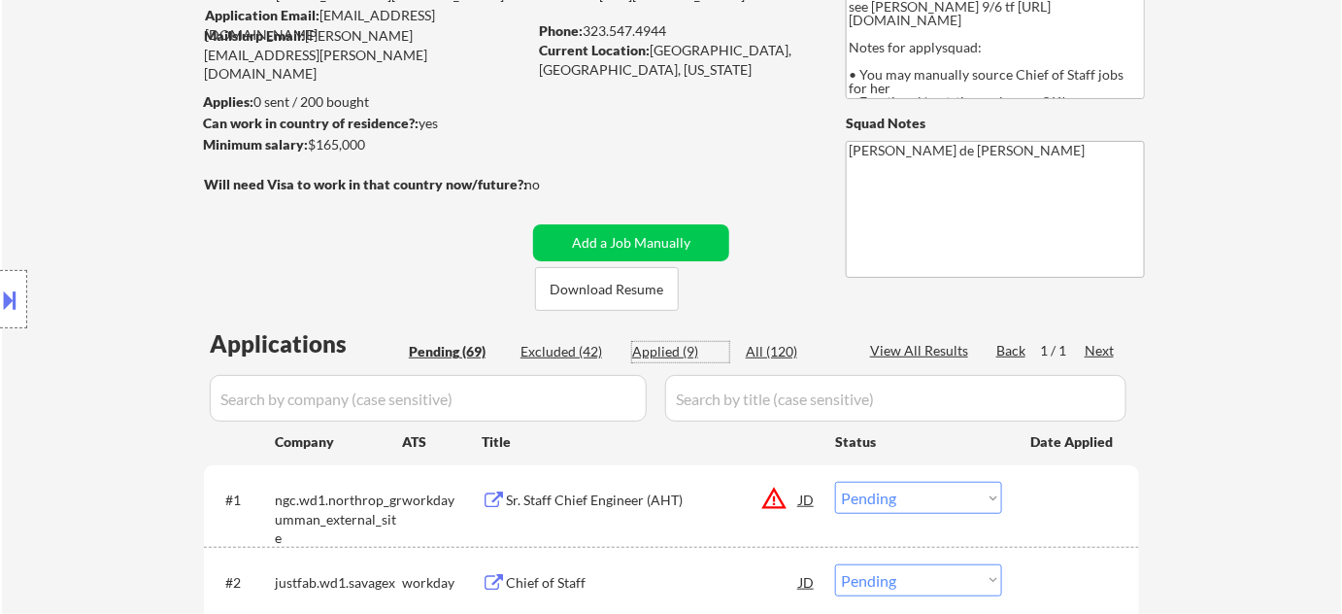
click at [665, 352] on div "Applied (9)" at bounding box center [680, 351] width 97 height 19
click at [563, 403] on input "input" at bounding box center [428, 398] width 437 height 47
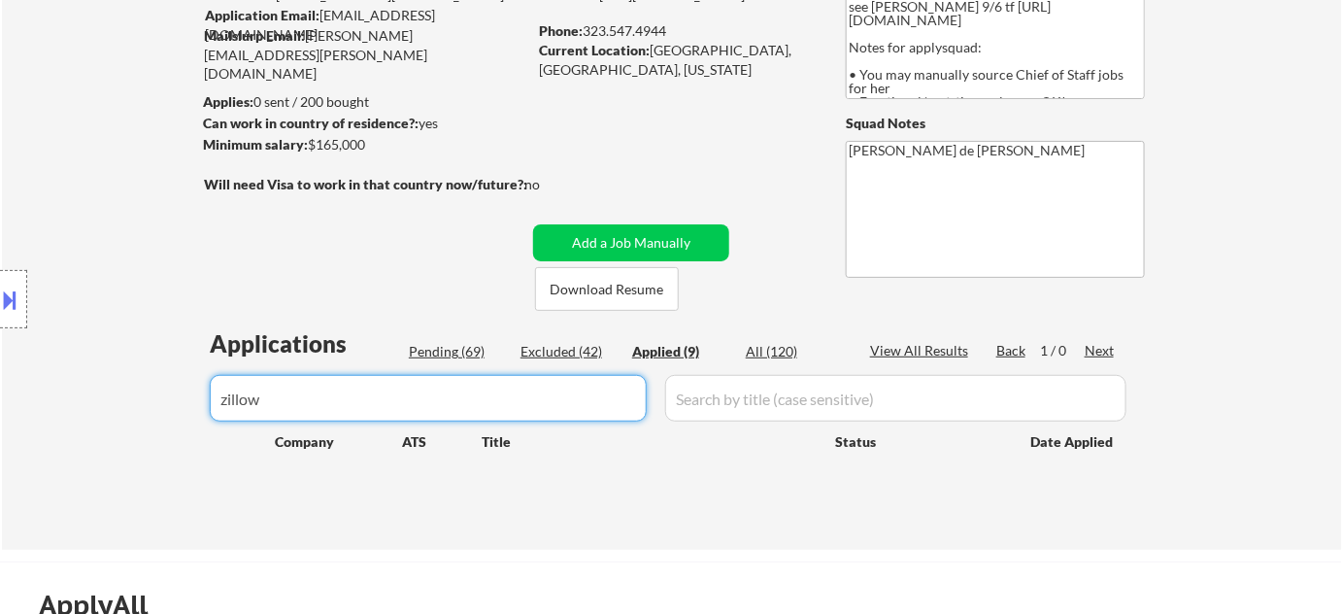
type input "zillow"
click at [455, 352] on div "Pending (69)" at bounding box center [457, 351] width 97 height 19
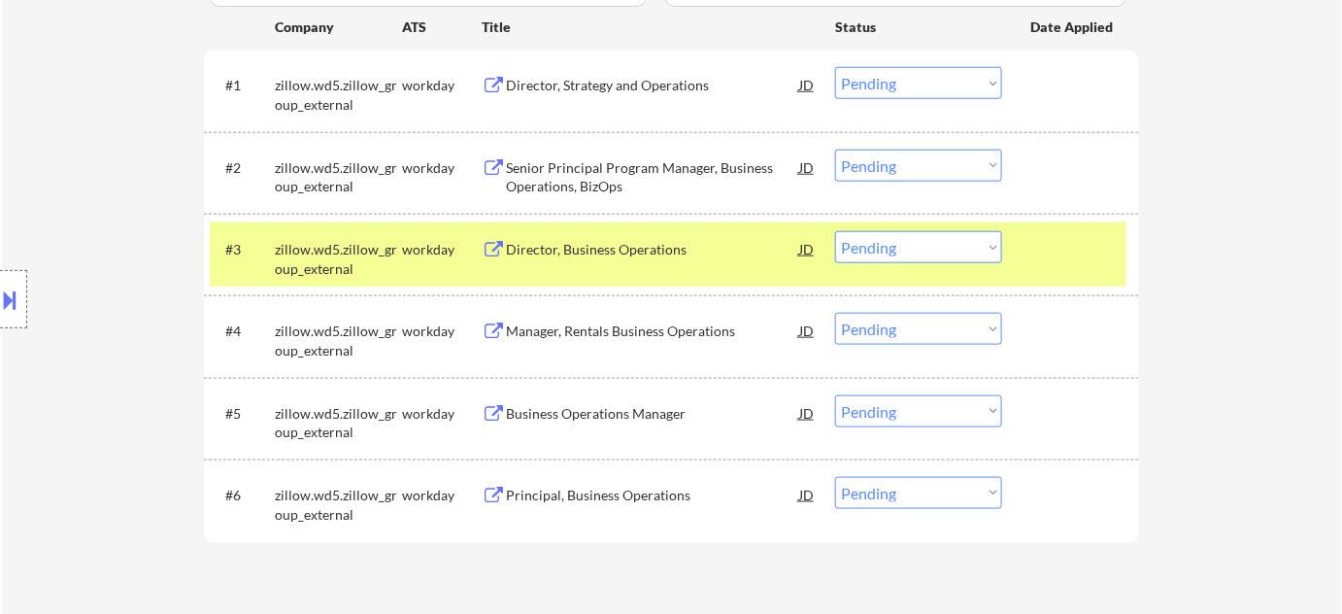
scroll to position [441, 0]
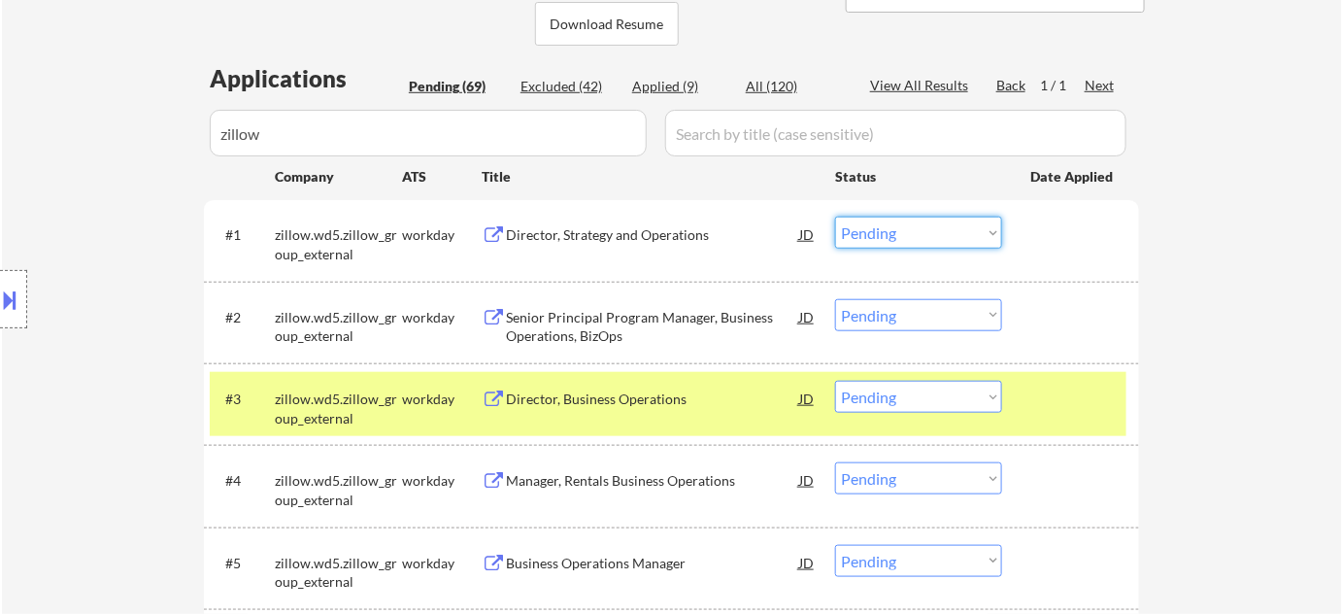
drag, startPoint x: 921, startPoint y: 224, endPoint x: 924, endPoint y: 240, distance: 15.8
click at [921, 224] on select "Choose an option... Pending Applied Excluded (Questions) Excluded (Expired) Exc…" at bounding box center [918, 232] width 167 height 32
click at [835, 216] on select "Choose an option... Pending Applied Excluded (Questions) Excluded (Expired) Exc…" at bounding box center [918, 232] width 167 height 32
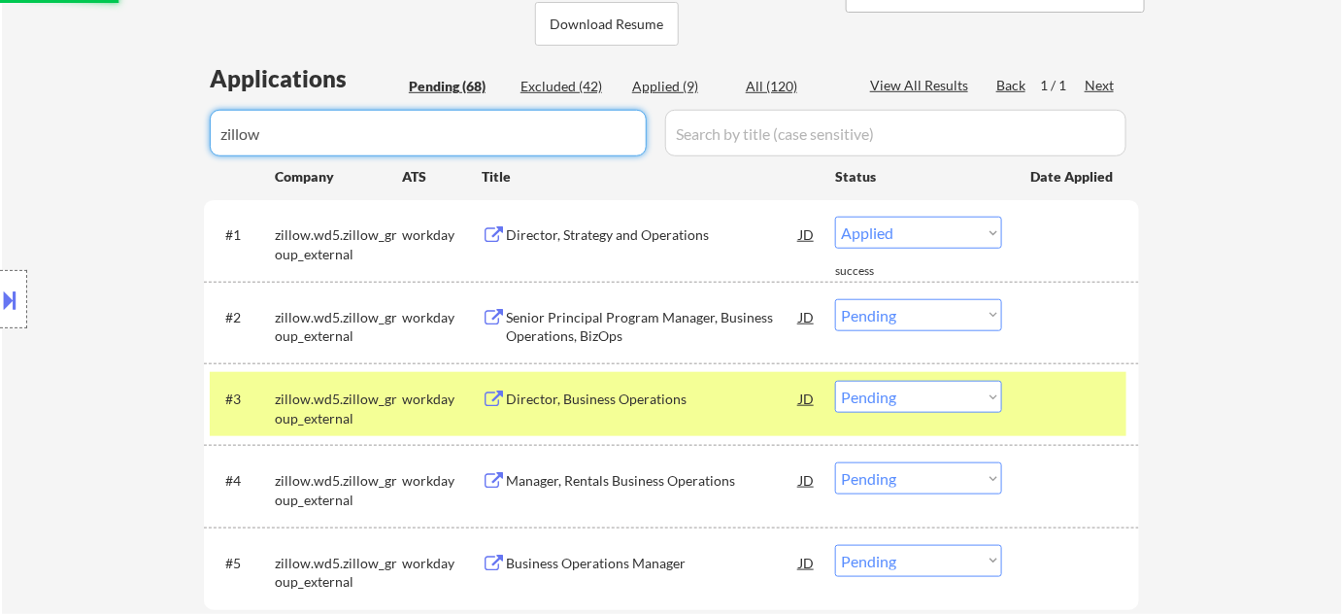
select select ""pending""
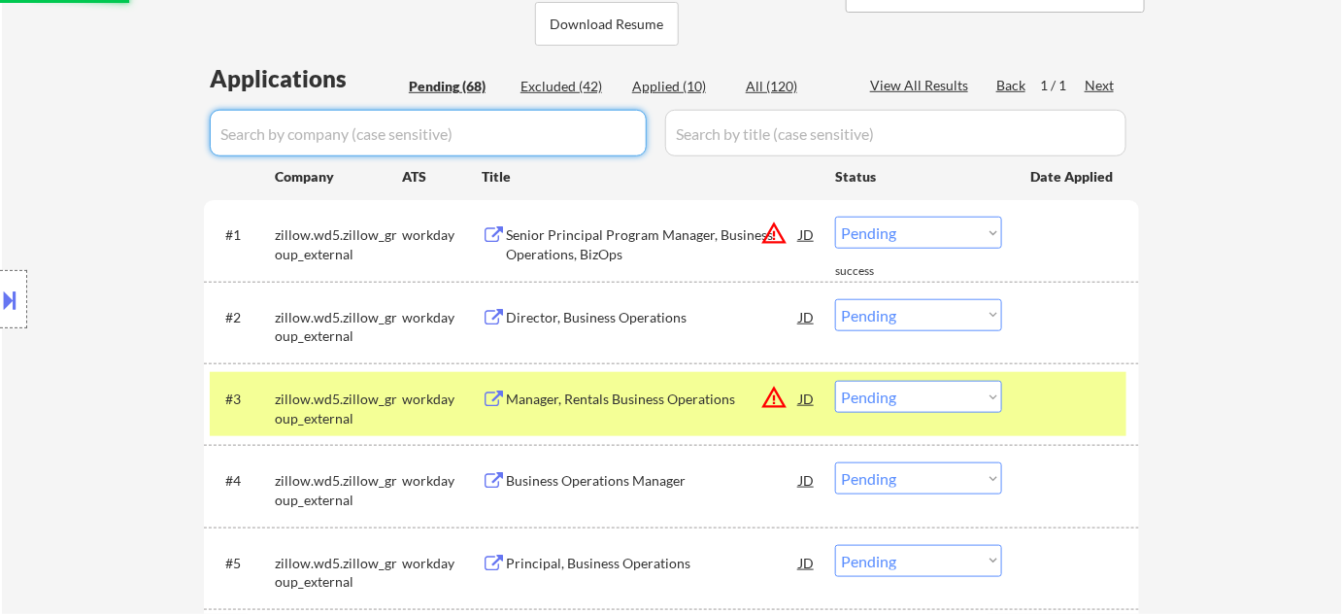
click at [459, 83] on div "Pending (68)" at bounding box center [457, 86] width 97 height 19
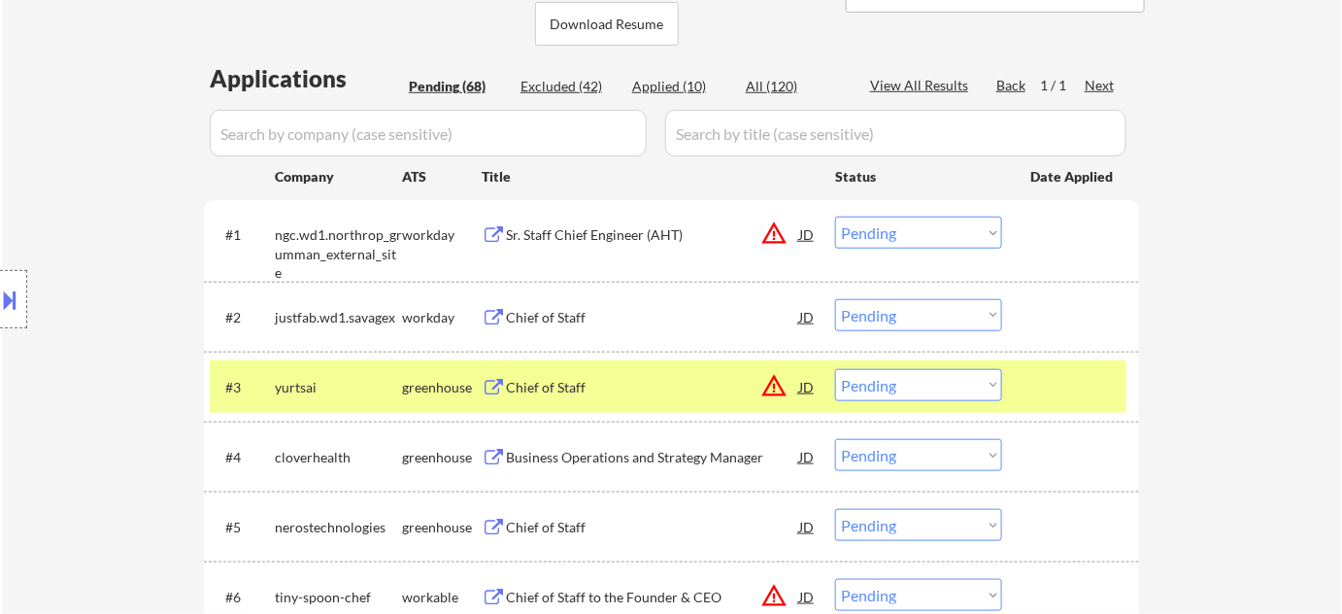
scroll to position [971, 0]
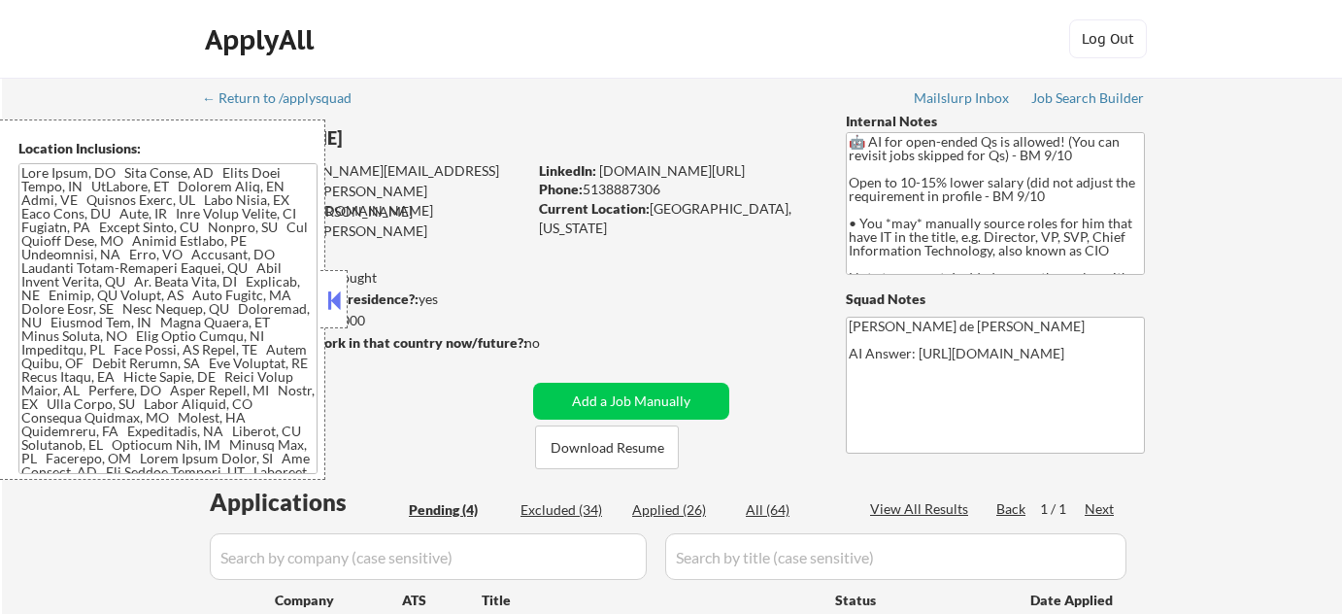
select select ""pending""
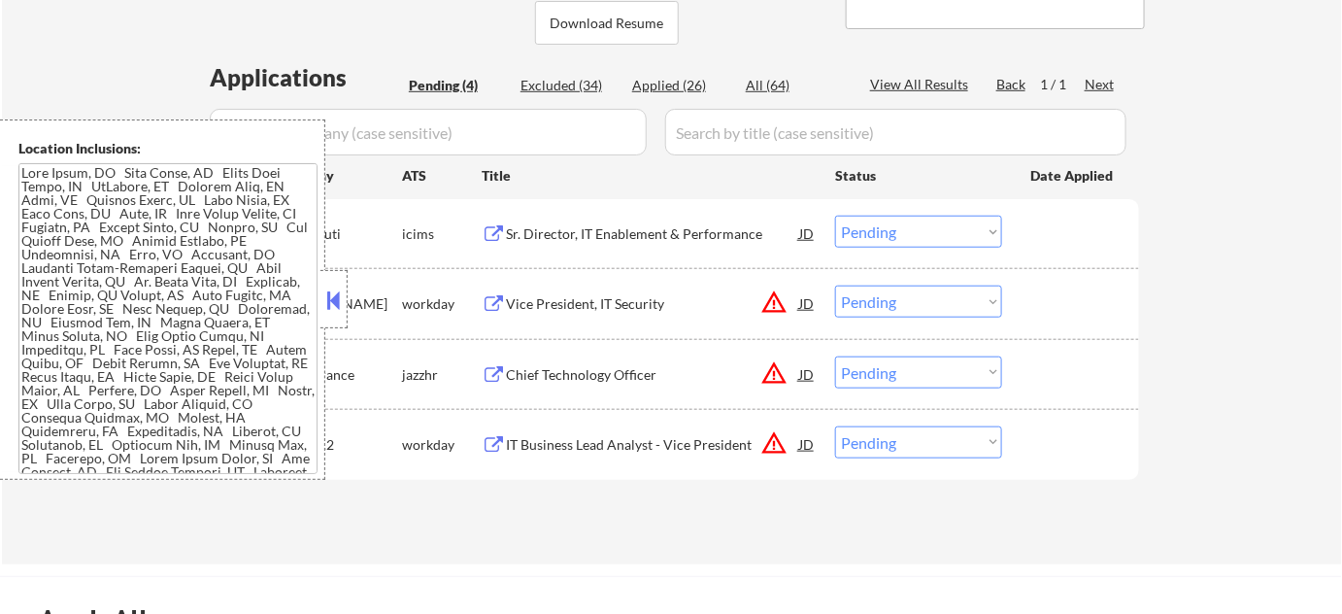
scroll to position [529, 0]
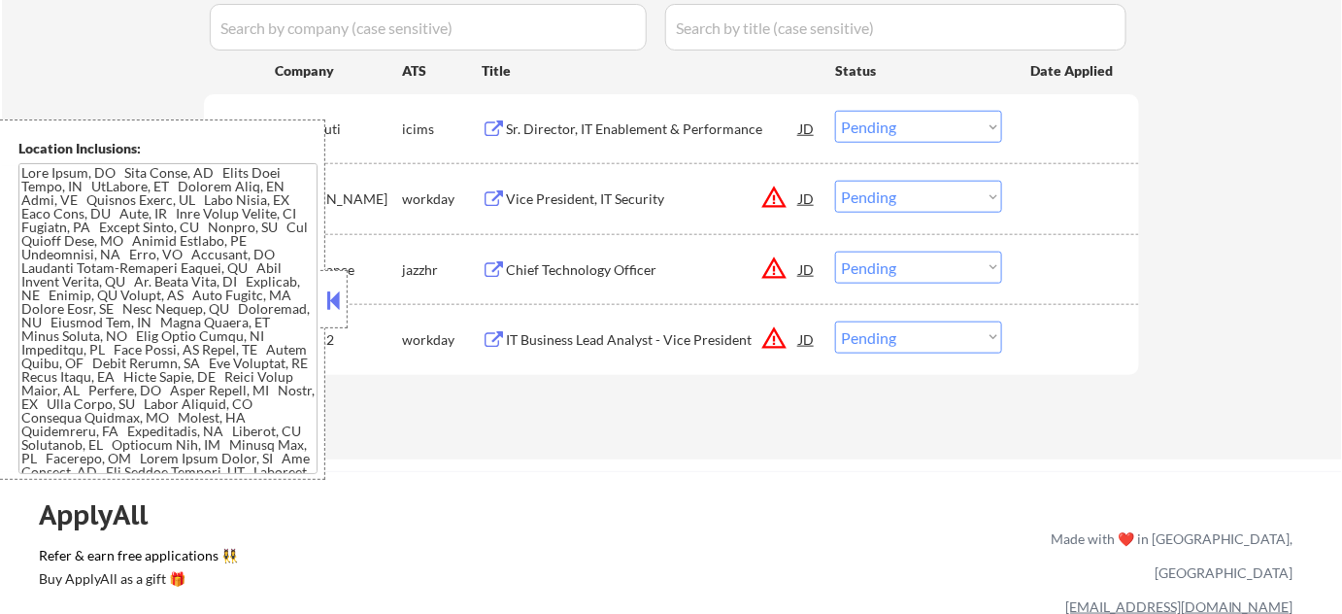
click at [327, 323] on div at bounding box center [333, 299] width 27 height 58
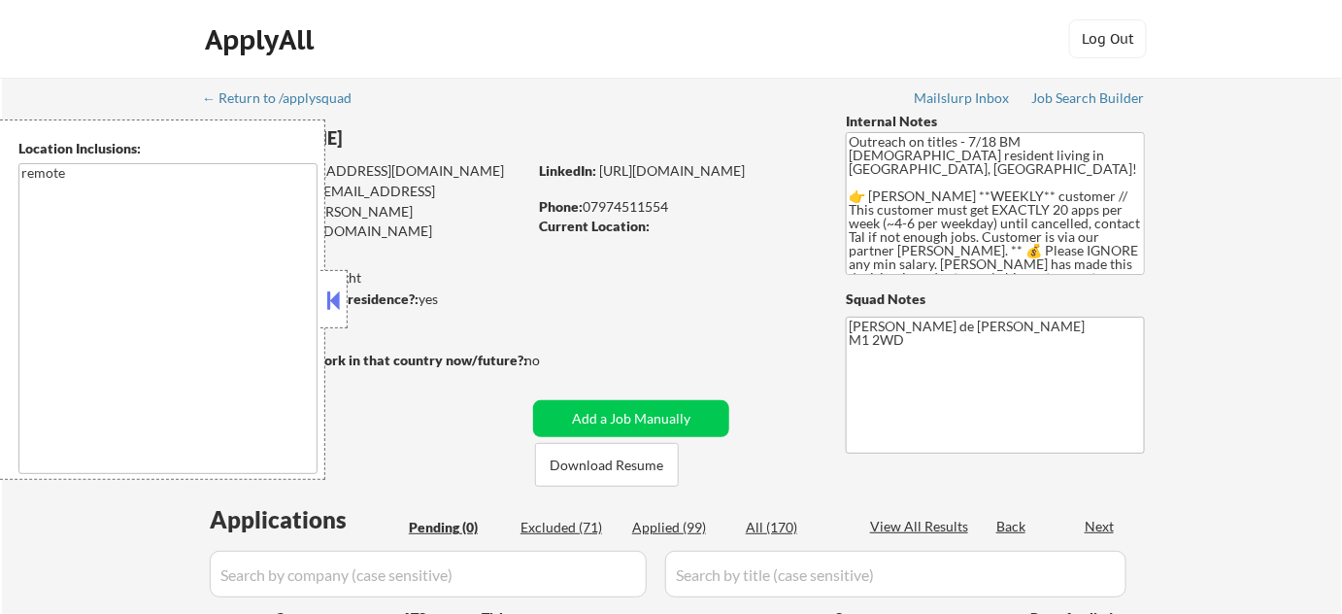
scroll to position [176, 0]
